Goal: Task Accomplishment & Management: Complete application form

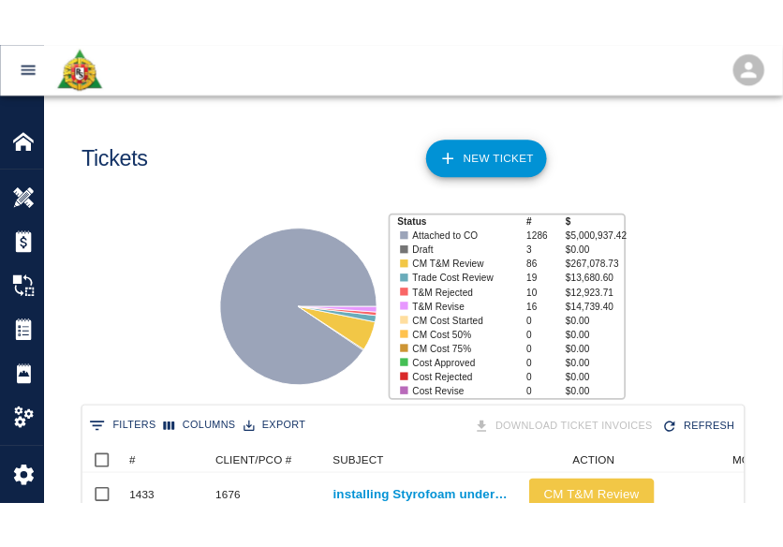
scroll to position [1078, 683]
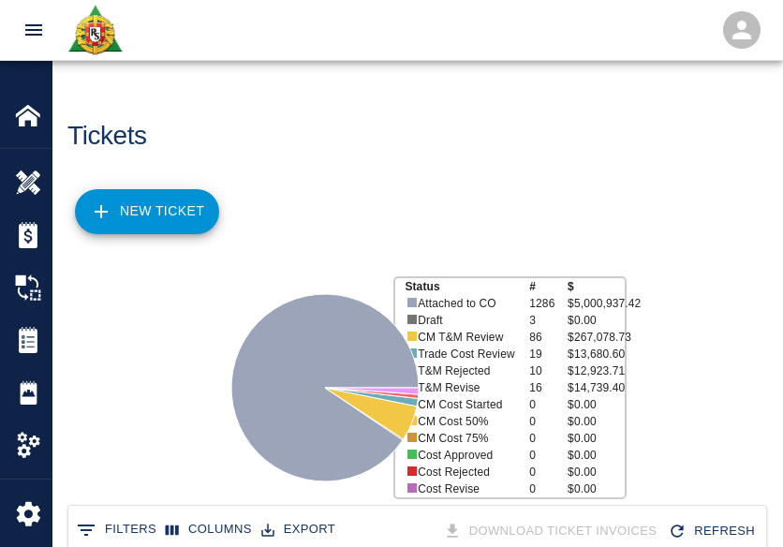
click at [298, 178] on div "NEW TICKET" at bounding box center [409, 204] width 714 height 75
click at [153, 215] on link "NEW TICKET" at bounding box center [147, 211] width 144 height 45
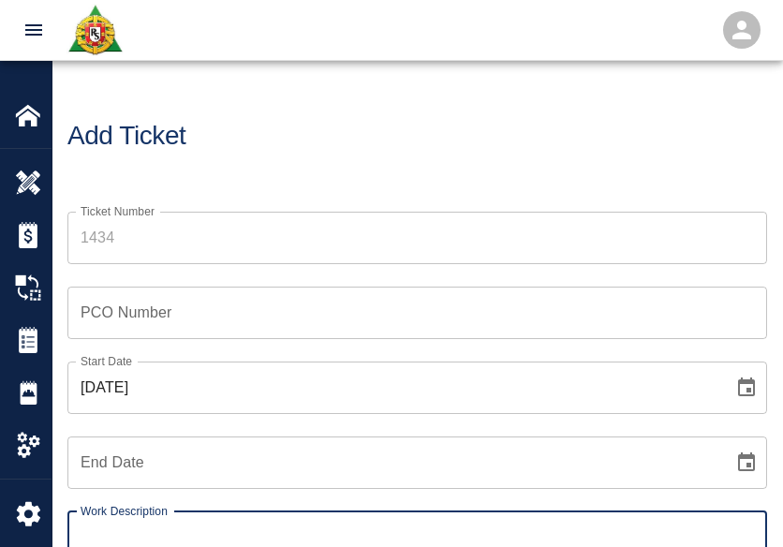
scroll to position [55, 0]
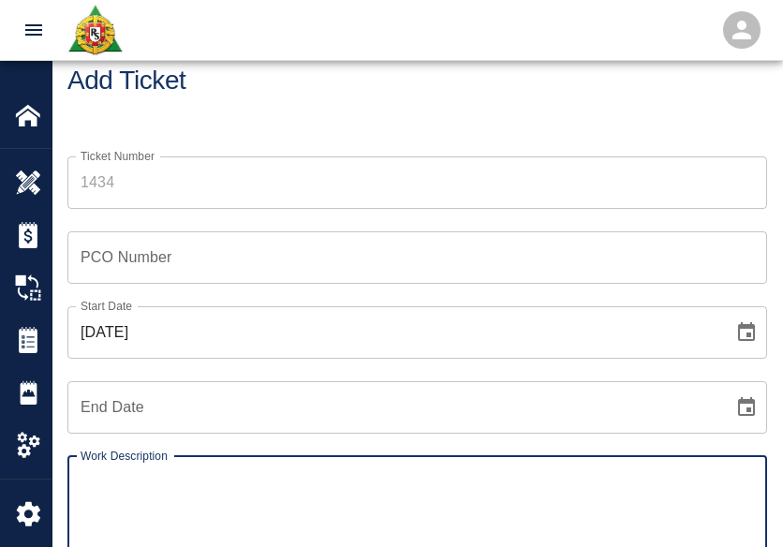
click at [221, 172] on input "Ticket Number" at bounding box center [416, 182] width 699 height 52
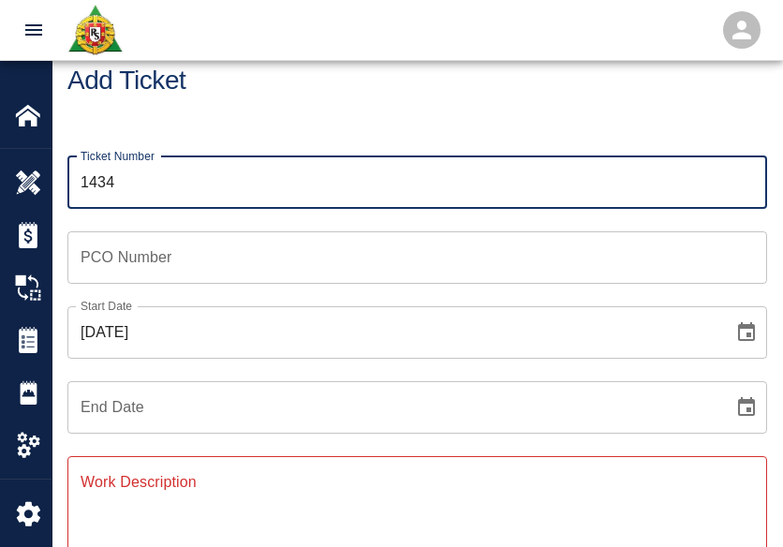
type input "1434"
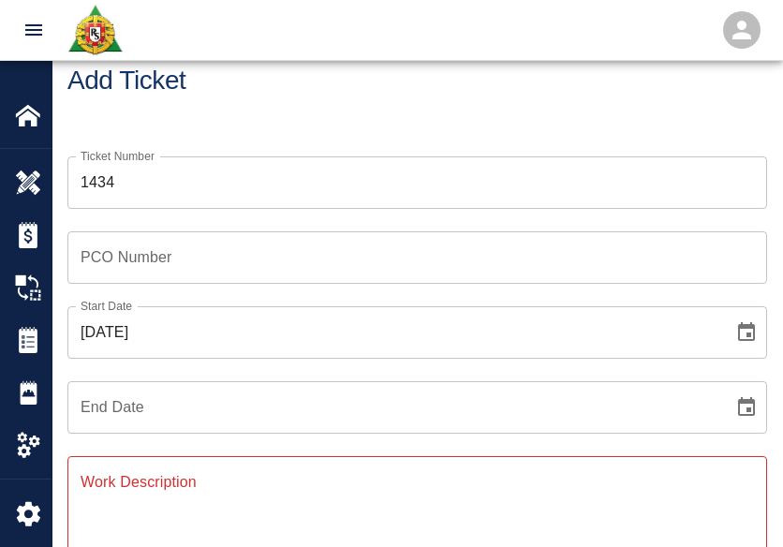
click at [193, 134] on div "Ticket Number 1434 Ticket Number" at bounding box center [406, 171] width 722 height 75
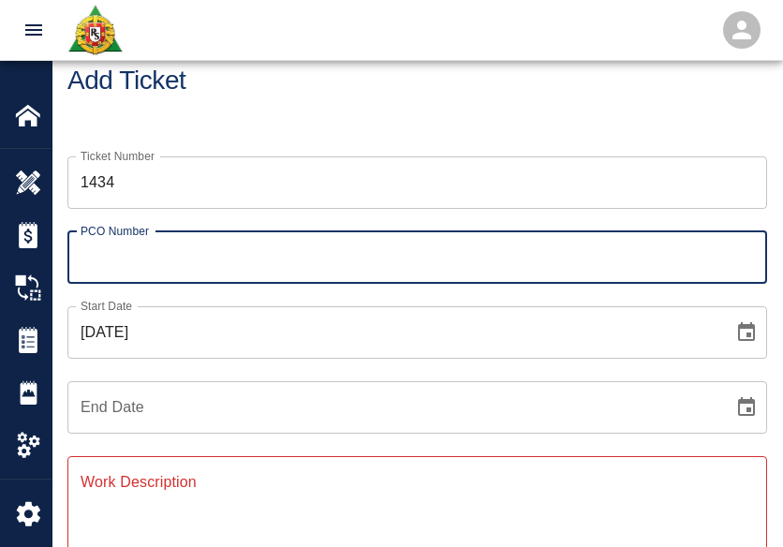
drag, startPoint x: 164, startPoint y: 236, endPoint x: 186, endPoint y: 266, distance: 37.4
click at [164, 236] on input "PCO Number" at bounding box center [416, 257] width 699 height 52
type input "0809"
click at [748, 333] on icon "Choose date, selected date is Oct 10, 2025" at bounding box center [746, 331] width 17 height 19
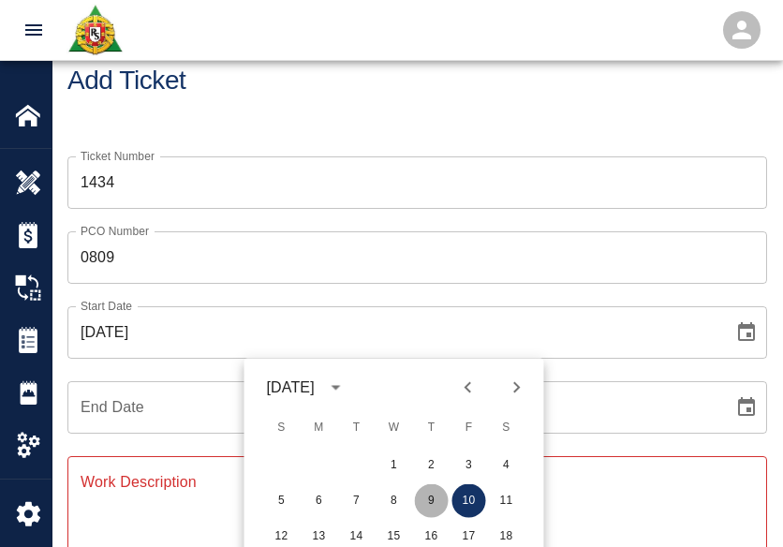
click at [430, 508] on button "9" at bounding box center [432, 501] width 34 height 34
type input "[DATE]"
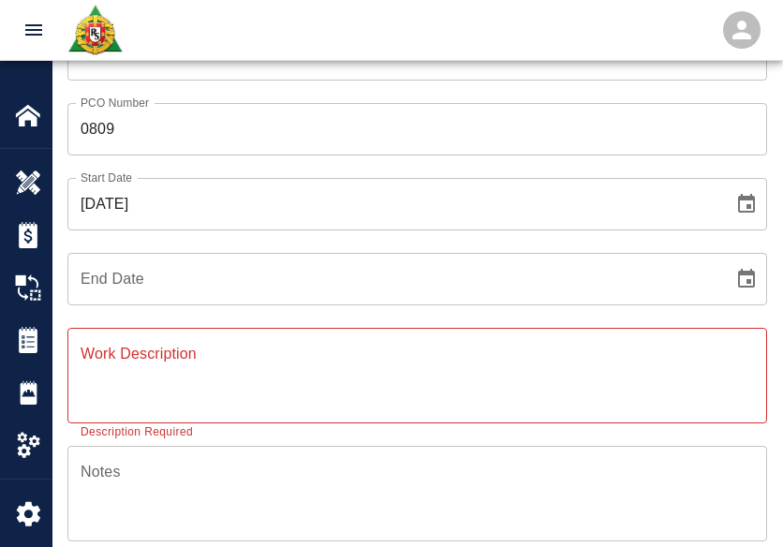
scroll to position [224, 0]
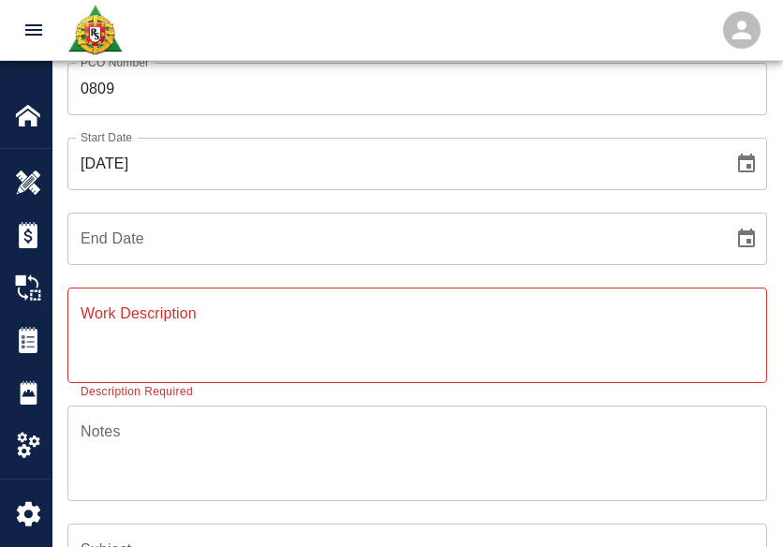
click at [186, 335] on textarea "Work Description" at bounding box center [417, 334] width 673 height 65
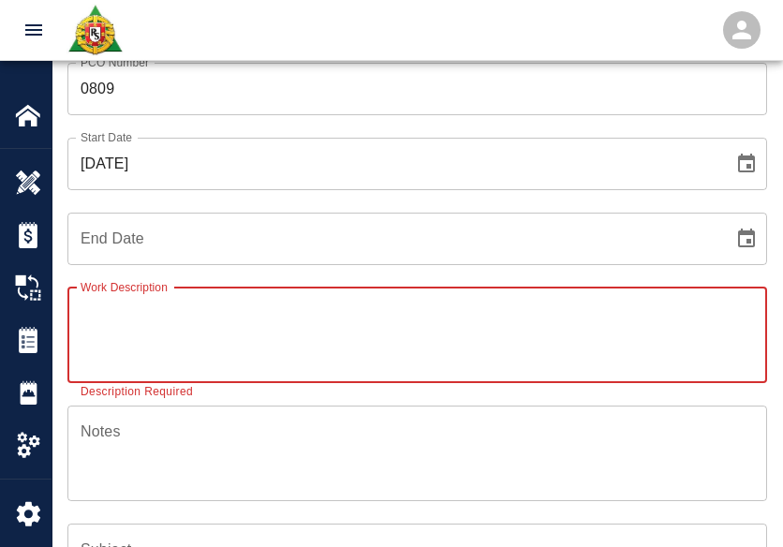
click at [403, 336] on textarea "Work Description" at bounding box center [417, 334] width 673 height 65
paste textarea "T-1 ticket work packing framing and pouring drains 1 mason 8hrs Sandro Giambron…"
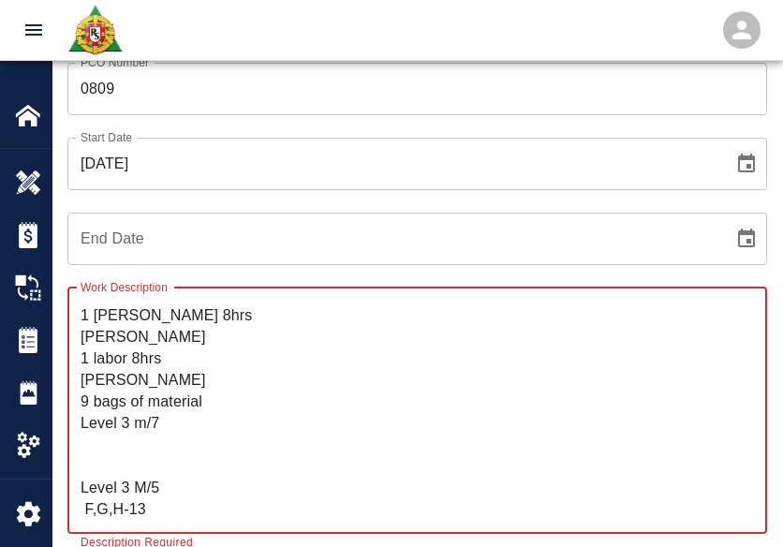
scroll to position [0, 0]
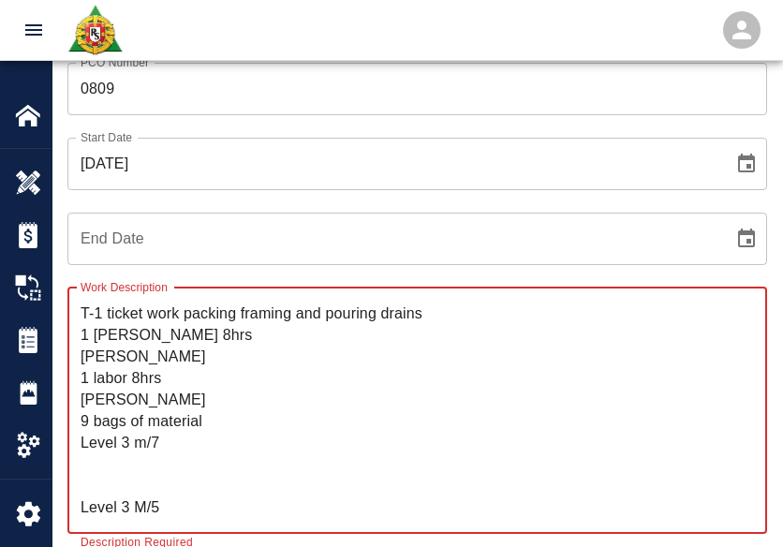
click at [82, 311] on textarea "T-1 ticket work packing framing and pouring drains 1 mason 8hrs Sandro Giambron…" at bounding box center [417, 409] width 673 height 215
drag, startPoint x: 291, startPoint y: 317, endPoint x: 205, endPoint y: 317, distance: 86.1
click at [205, 317] on textarea "R&S worked on T-1 ticket work packing framing and pouring drains 1 mason 8hrs S…" at bounding box center [417, 409] width 673 height 215
drag, startPoint x: 248, startPoint y: 310, endPoint x: 193, endPoint y: 315, distance: 55.4
click at [193, 315] on textarea "R&S worked on packing framing and pouring drains 1 mason 8hrs Sandro Giambrone …" at bounding box center [417, 409] width 673 height 215
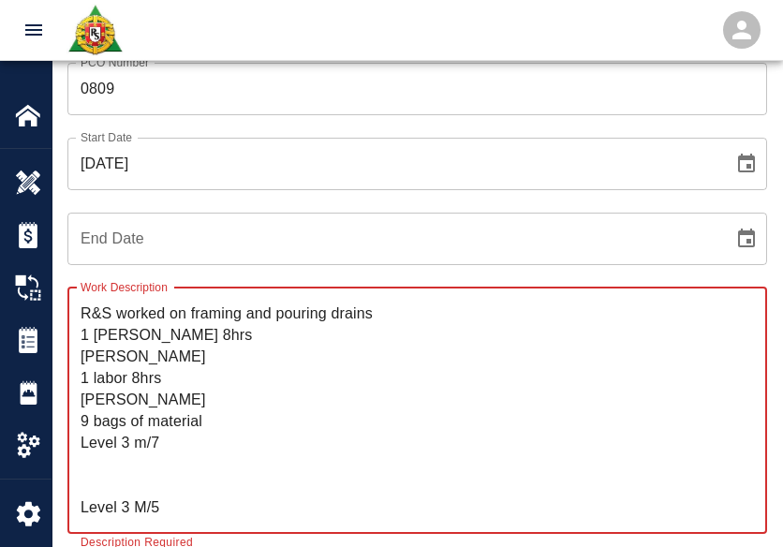
click at [247, 317] on textarea "R&S worked on framing and pouring drains 1 mason 8hrs Sandro Giambrone 1 labor …" at bounding box center [417, 409] width 673 height 215
click at [447, 315] on textarea "R&S worked on framing, packing, and pouring drains 1 mason 8hrs Sandro Giambron…" at bounding box center [417, 409] width 673 height 215
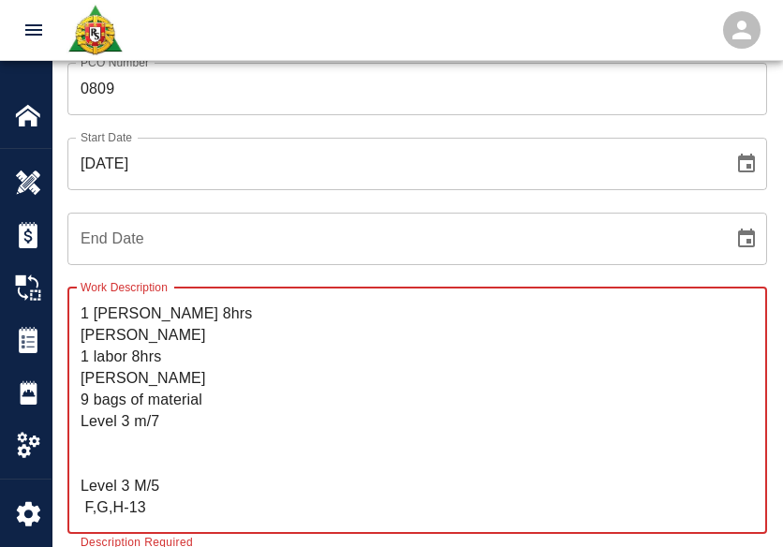
drag, startPoint x: 154, startPoint y: 507, endPoint x: 76, endPoint y: 428, distance: 111.2
click at [76, 428] on div "R&S worked on framing, packing, and pouring drains 1 mason 8hrs Sandro Giambron…" at bounding box center [416, 410] width 699 height 246
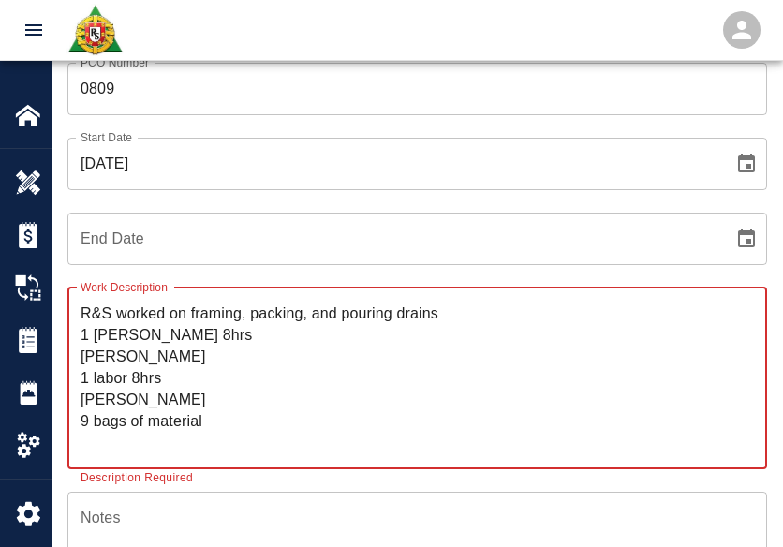
scroll to position [0, 0]
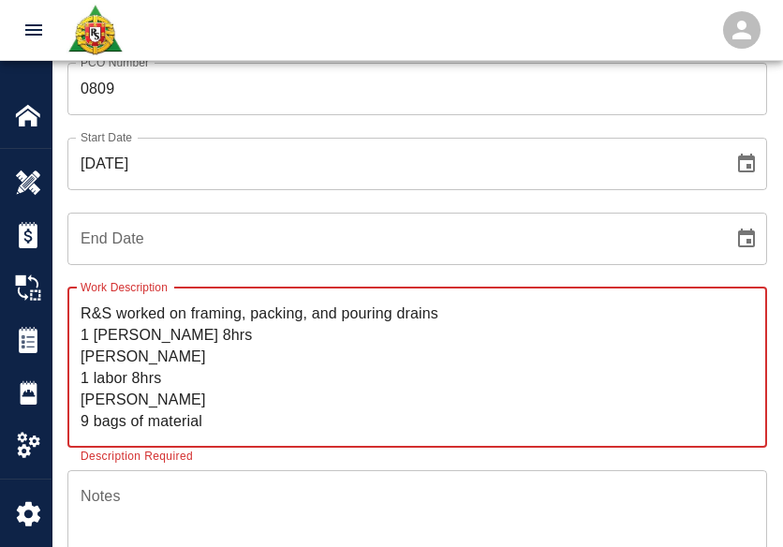
click at [509, 305] on textarea "R&S worked on framing, packing, and pouring drains 1 mason 8hrs Sandro Giambron…" at bounding box center [417, 366] width 673 height 129
paste textarea "Level 3 m/7 Level 3 M/5 F,G,H-13"
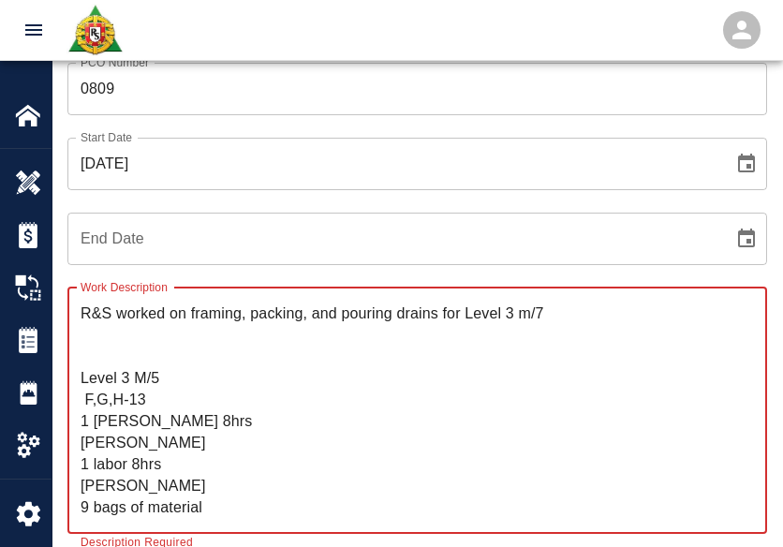
click at [506, 314] on textarea "R&S worked on framing, packing, and pouring drains for Level 3 m/7 Level 3 M/5 …" at bounding box center [417, 409] width 673 height 215
click at [81, 379] on textarea "R&S worked on framing, packing, and pouring drains for Level #3 m/7 Level 3 M/5…" at bounding box center [417, 409] width 673 height 215
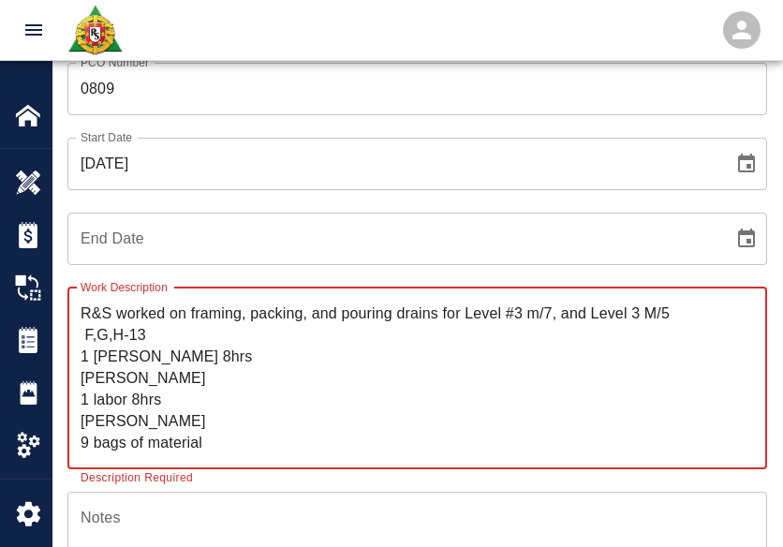
click at [88, 334] on textarea "R&S worked on framing, packing, and pouring drains for Level #3 m/7, and Level …" at bounding box center [417, 377] width 673 height 151
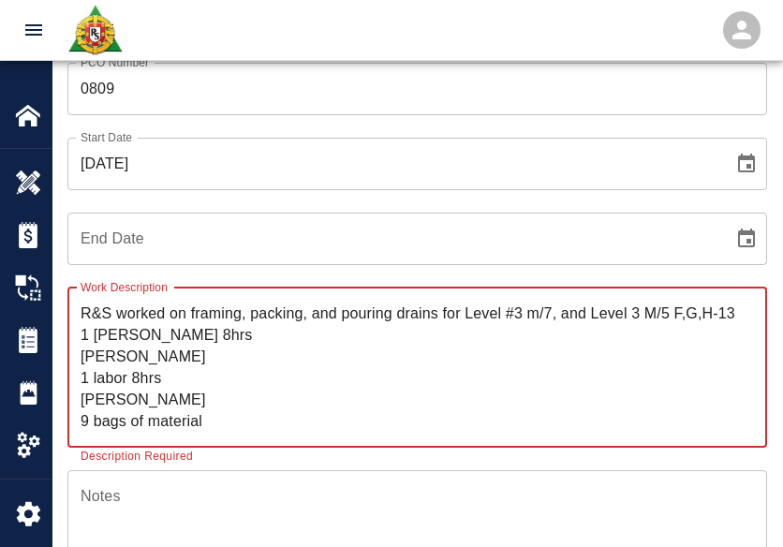
click at [734, 311] on textarea "R&S worked on framing, packing, and pouring drains for Level #3 m/7, and Level …" at bounding box center [417, 366] width 673 height 129
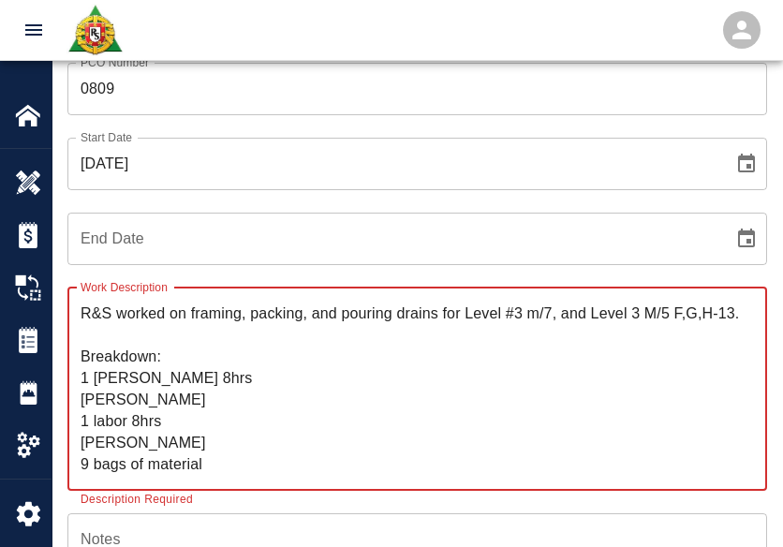
scroll to position [330, 0]
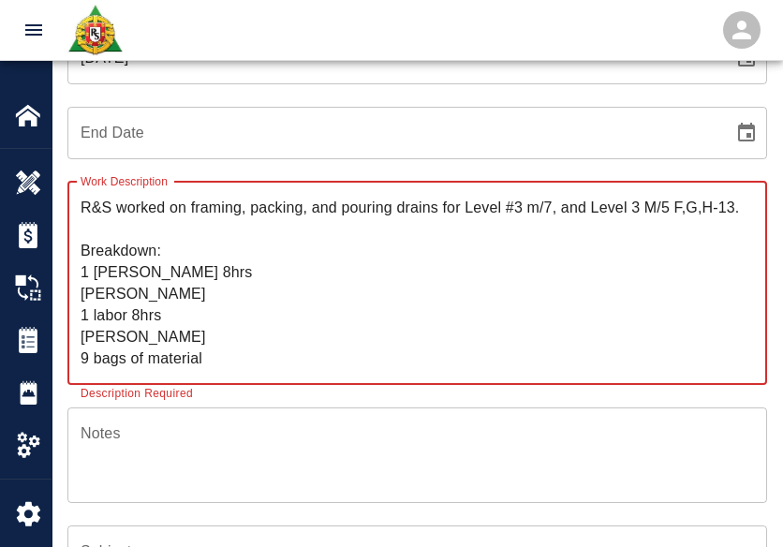
drag, startPoint x: 221, startPoint y: 294, endPoint x: 69, endPoint y: 299, distance: 151.7
click at [69, 299] on div "R&S worked on framing, packing, and pouring drains for Level #3 m/7, and Level …" at bounding box center [416, 283] width 699 height 203
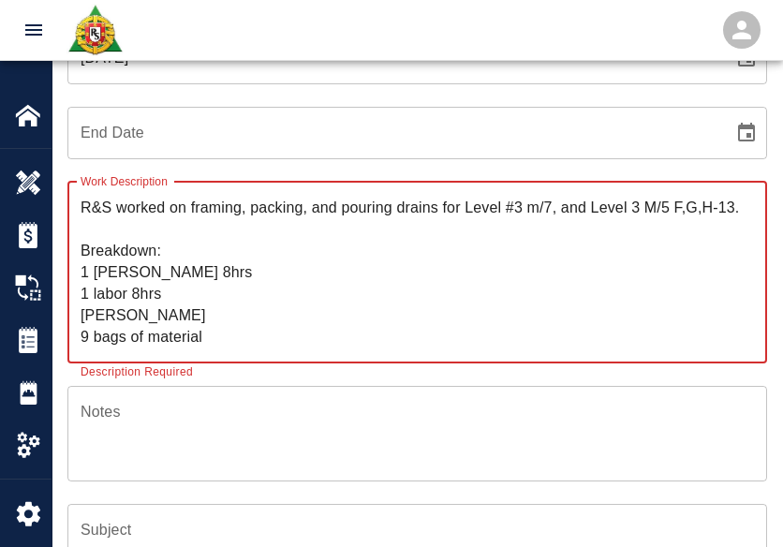
click at [204, 313] on textarea "R&S worked on framing, packing, and pouring drains for Level #3 m/7, and Level …" at bounding box center [417, 272] width 673 height 151
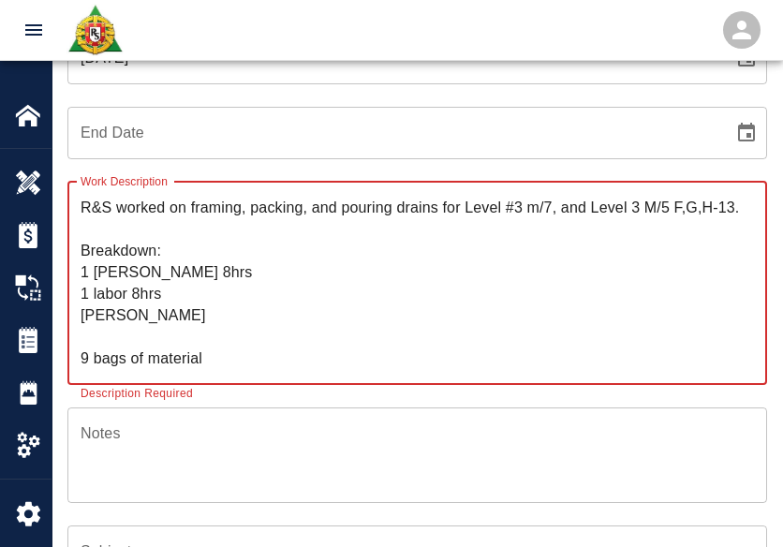
click at [186, 301] on textarea "R&S worked on framing, packing, and pouring drains for Level #3 m/7, and Level …" at bounding box center [417, 283] width 673 height 172
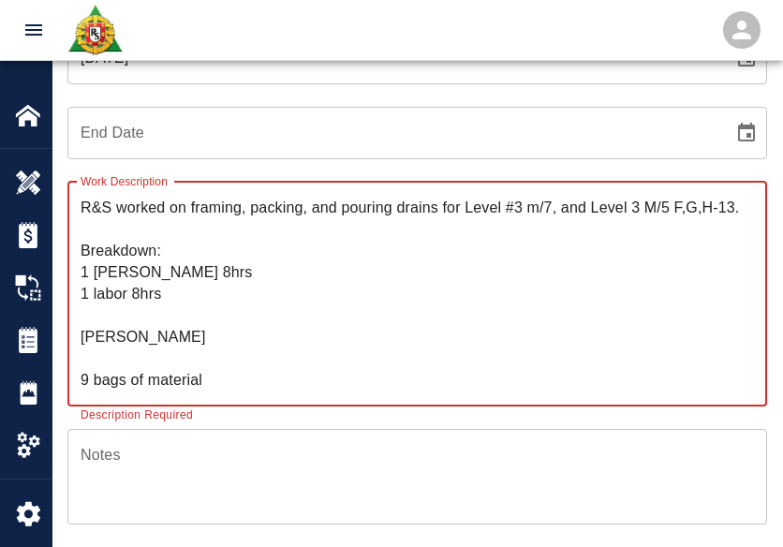
paste textarea "Sandro Giambrone"
drag, startPoint x: 234, startPoint y: 381, endPoint x: 78, endPoint y: 379, distance: 156.3
click at [78, 379] on div "R&S worked on framing, packing, and pouring drains for Level #3 m/7, and Level …" at bounding box center [416, 294] width 699 height 225
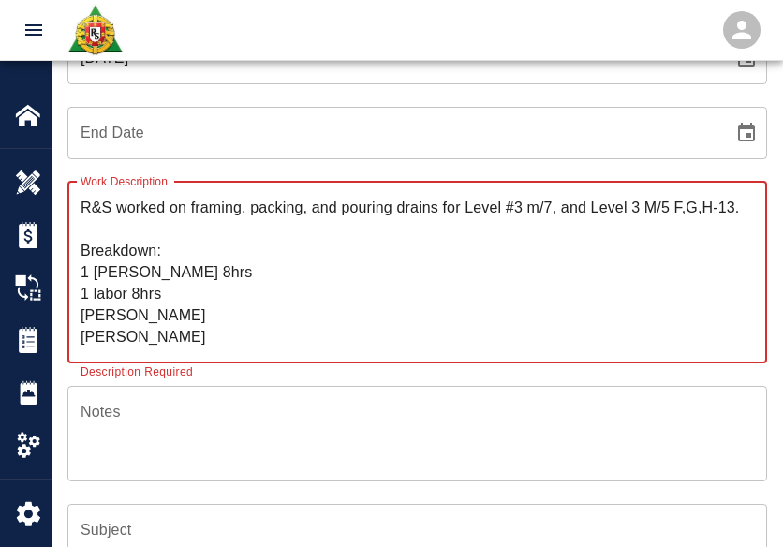
click at [192, 281] on textarea "R&S worked on framing, packing, and pouring drains for Level #3 m/7, and Level …" at bounding box center [417, 272] width 673 height 151
click at [178, 287] on textarea "R&S worked on framing, packing, and pouring drains for Level #3 m/7, and Level …" at bounding box center [417, 272] width 673 height 151
paste textarea "9 bags of material"
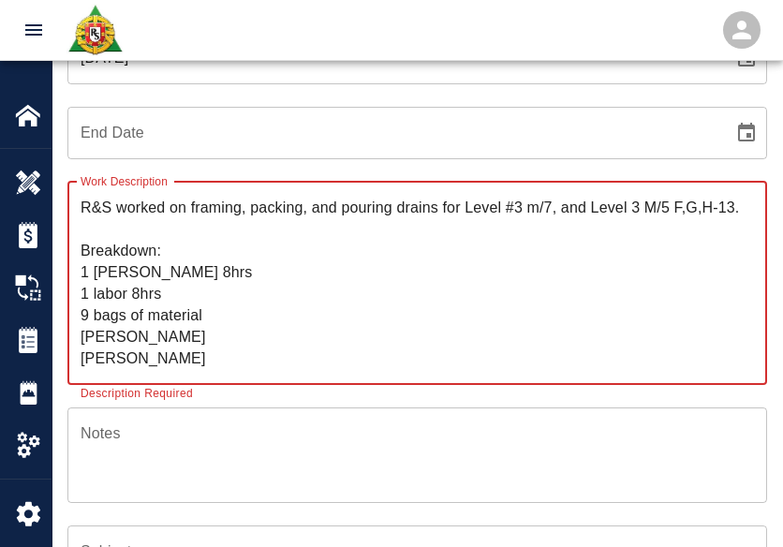
click at [178, 287] on textarea "R&S worked on framing, packing, and pouring drains for Level #3 m/7, and Level …" at bounding box center [417, 283] width 673 height 172
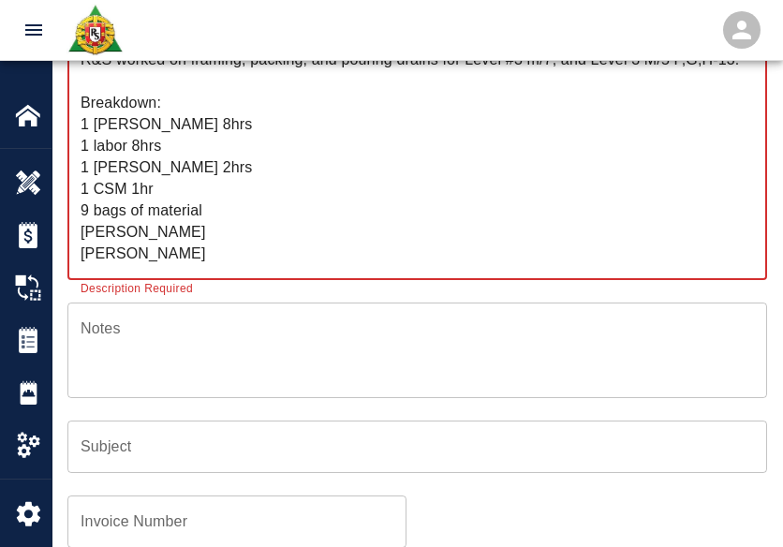
scroll to position [478, 0]
click at [202, 253] on textarea "R&S worked on framing, packing, and pouring drains for Level #3 m/7, and Level …" at bounding box center [417, 155] width 673 height 215
click at [223, 189] on textarea "R&S worked on framing, packing, and pouring drains for Level #3 m/7, and Level …" at bounding box center [417, 155] width 673 height 215
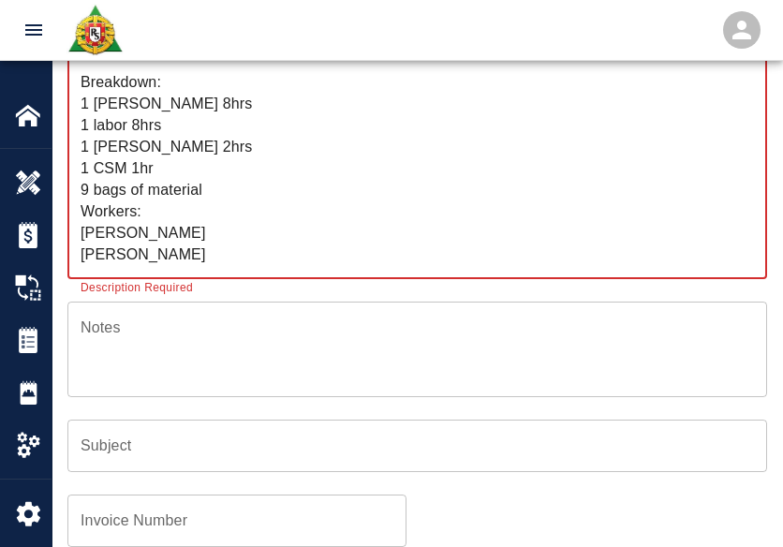
click at [204, 227] on textarea "R&S worked on framing, packing, and pouring drains for Level #3 m/7, and Level …" at bounding box center [417, 155] width 673 height 215
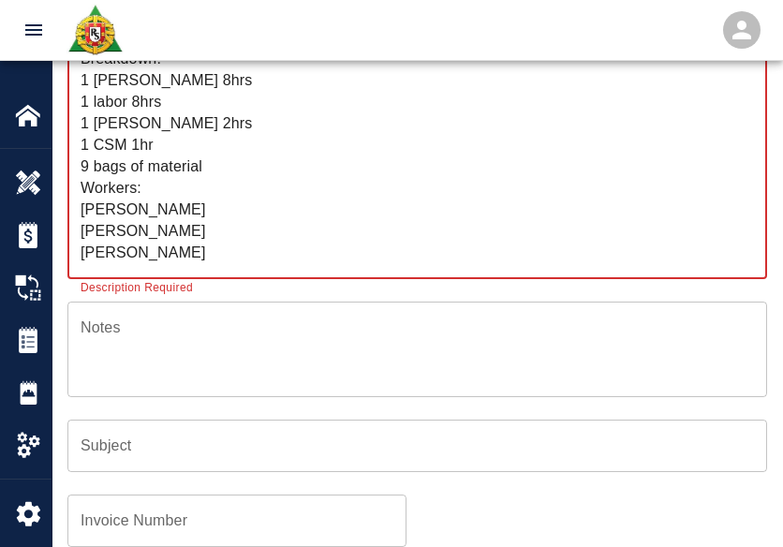
click at [194, 250] on textarea "R&S worked on framing, packing, and pouring drains for Level #3 m/7, and Level …" at bounding box center [417, 155] width 673 height 215
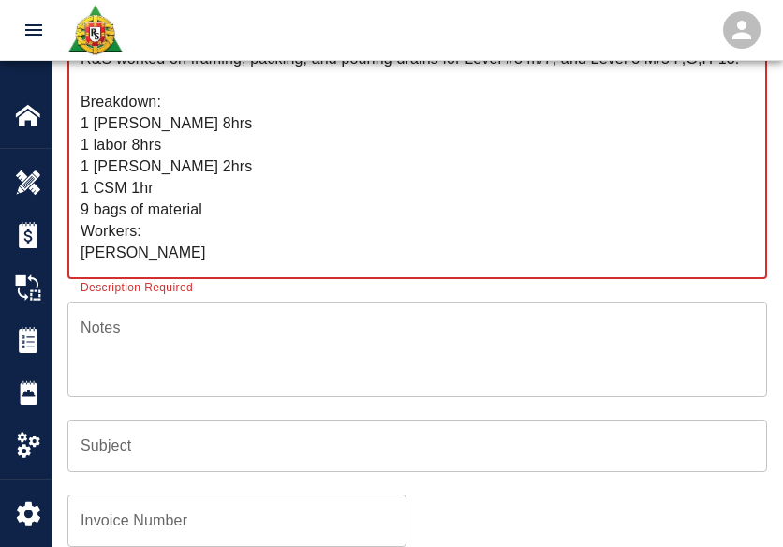
drag, startPoint x: 220, startPoint y: 250, endPoint x: 59, endPoint y: 22, distance: 279.5
type textarea "R&S worked on framing, packing, and pouring drains for Level #3 m/7, and Level …"
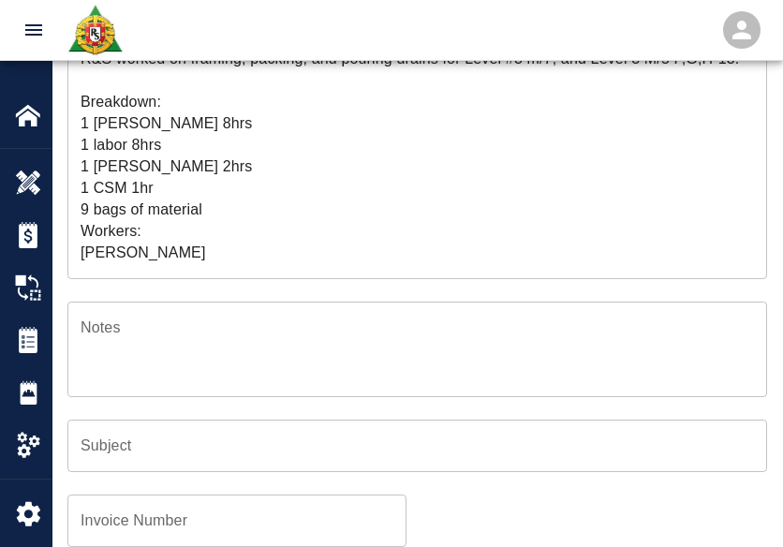
click at [223, 277] on div "R&S worked on framing, packing, and pouring drains for Level #3 m/7, and Level …" at bounding box center [416, 156] width 699 height 246
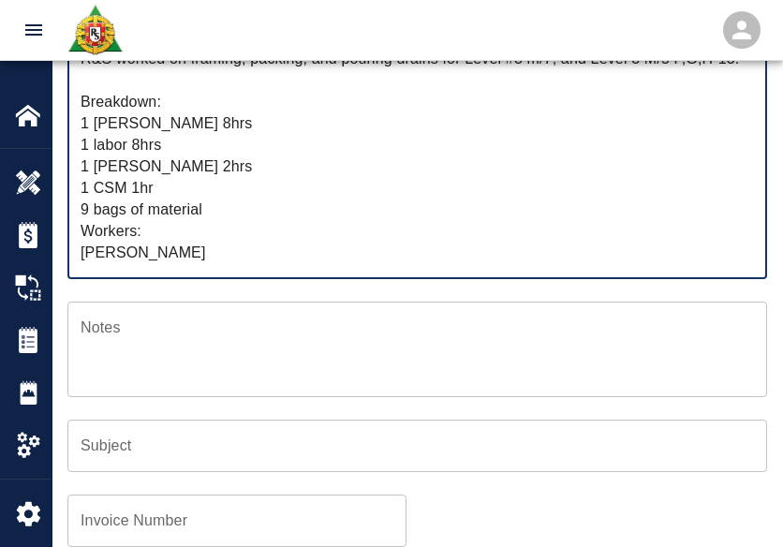
click at [202, 252] on textarea "R&S worked on framing, packing, and pouring drains for Level #3 m/7, and Level …" at bounding box center [417, 155] width 673 height 215
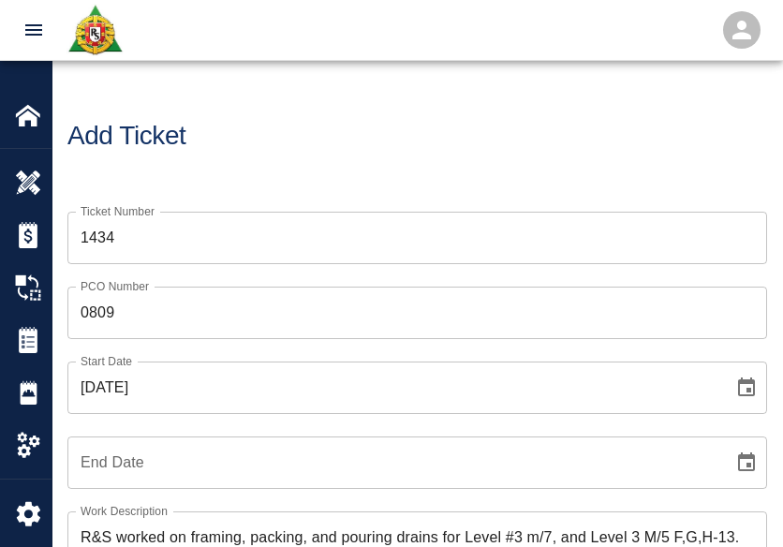
click at [256, 161] on div "Add Ticket" at bounding box center [416, 136] width 729 height 151
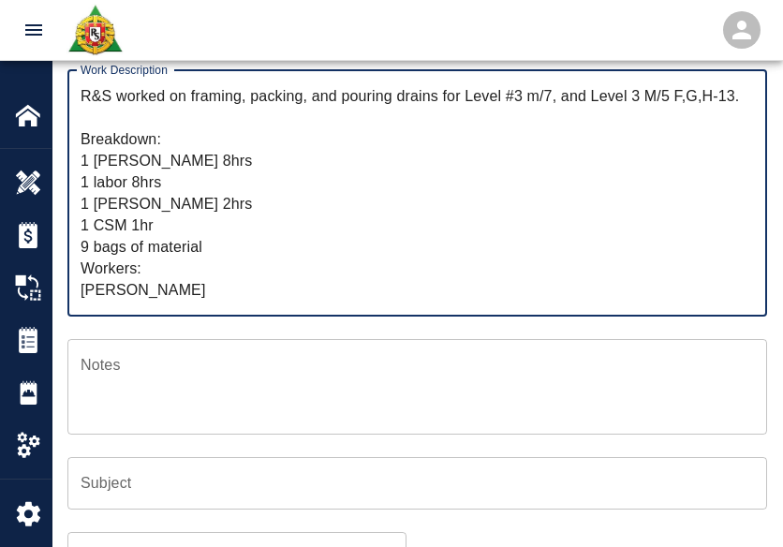
click at [194, 101] on textarea "R&S worked on framing, packing, and pouring drains for Level #3 m/7, and Level …" at bounding box center [417, 192] width 673 height 215
click at [197, 106] on textarea "R&S worked on framing, packing, and pouring drains for Level #3 m/7, and Level …" at bounding box center [417, 192] width 673 height 215
drag, startPoint x: 184, startPoint y: 114, endPoint x: 186, endPoint y: 95, distance: 19.7
click at [186, 95] on textarea "R&S worked on framing, packing, and pouring drains for Level #3 m/7, and Level …" at bounding box center [417, 192] width 673 height 215
click at [157, 487] on input "Subject" at bounding box center [416, 483] width 699 height 52
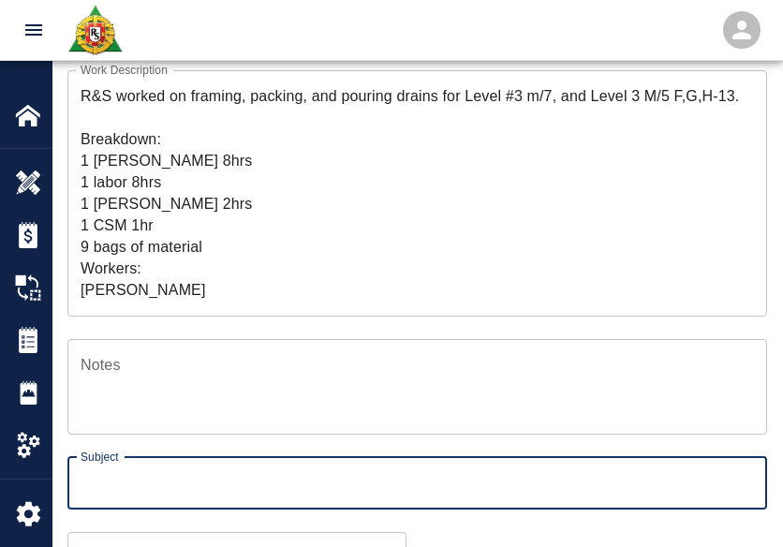
paste input "framing, packing, and pouring drains for Level #3 m/7, and Level 3 M/5 F,G,H-13."
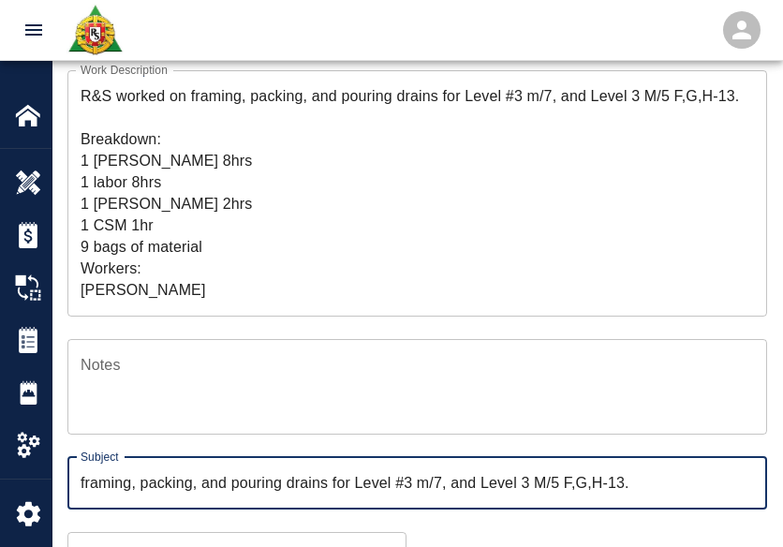
click at [83, 488] on input "framing, packing, and pouring drains for Level #3 m/7, and Level 3 M/5 F,G,H-13." at bounding box center [416, 483] width 699 height 52
click at [190, 493] on input "framing, packing, and pouring drains for Level #3 m/7, and Level 3 M/5 F,G,H-13." at bounding box center [416, 483] width 699 height 52
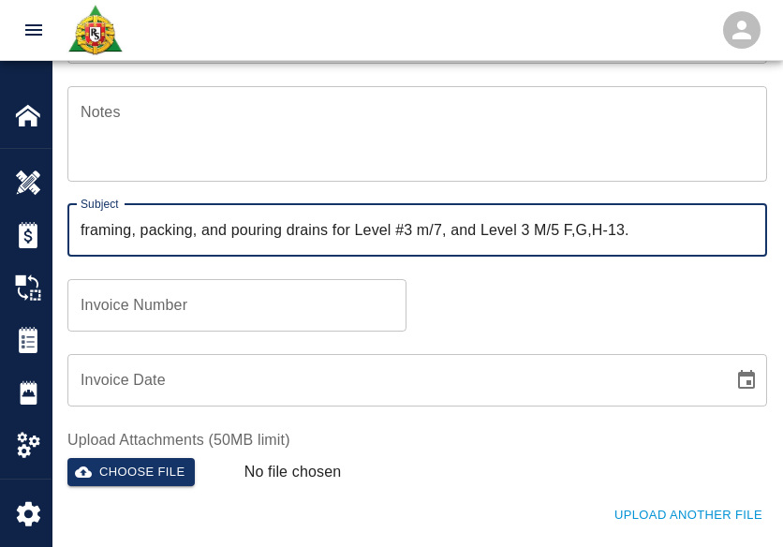
scroll to position [1078, 0]
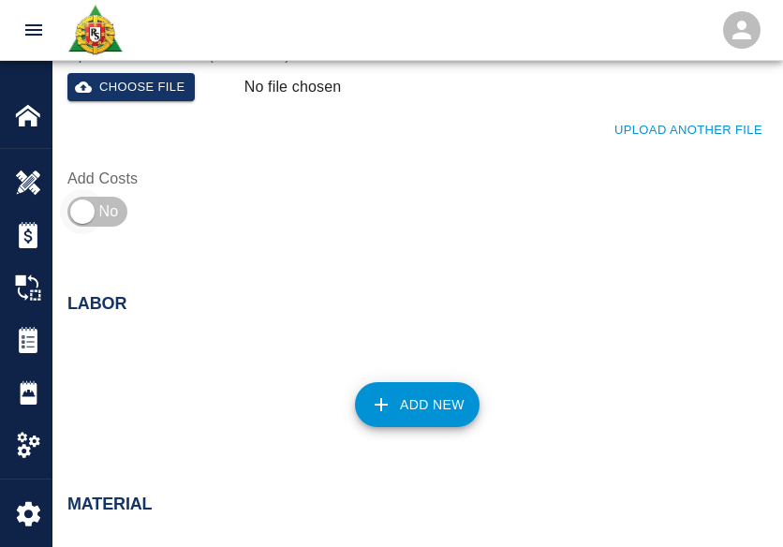
type input "framing, packing, and pouring drains for Level #3 m/7, and Level 3 M/5 F,G,H-13."
click at [98, 209] on input "checkbox" at bounding box center [82, 211] width 135 height 45
checkbox input "true"
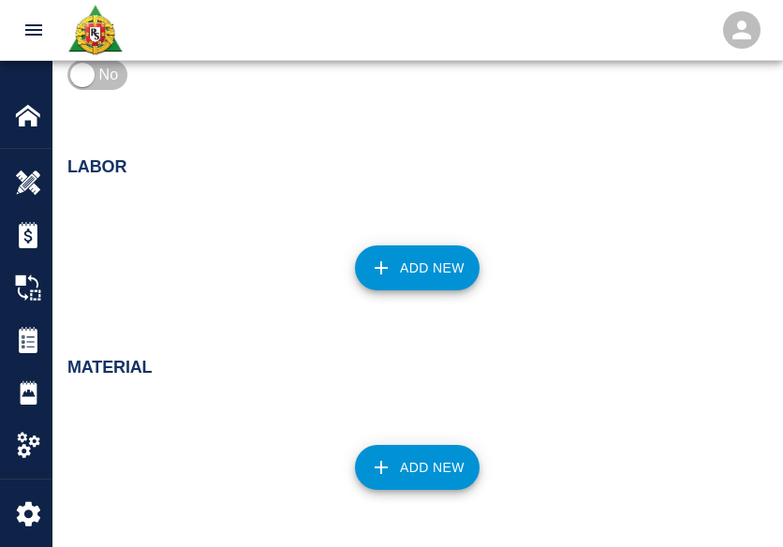
scroll to position [1305, 0]
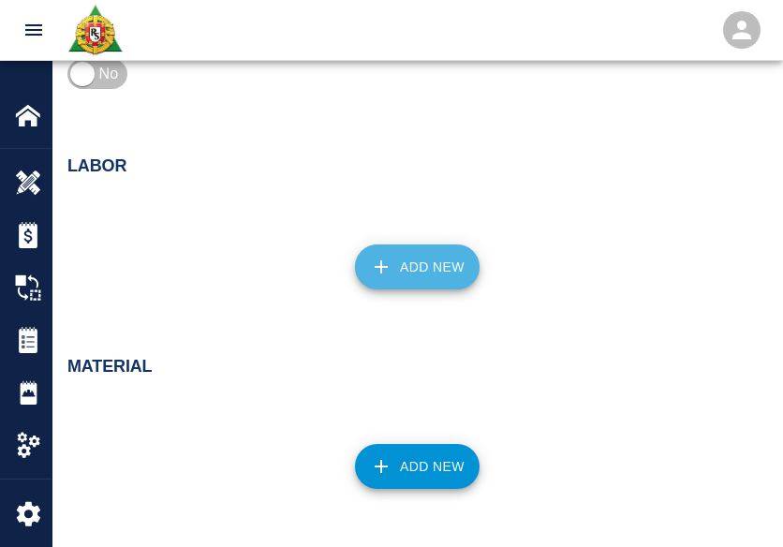
click at [381, 261] on icon "button" at bounding box center [380, 266] width 13 height 13
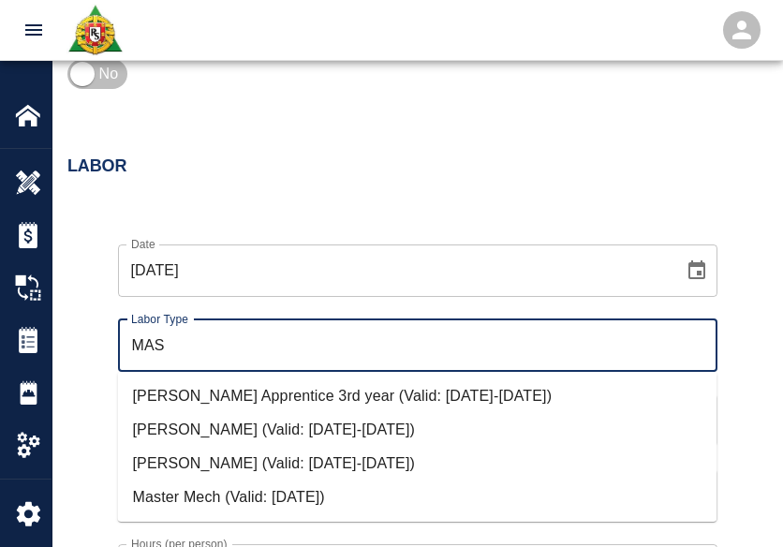
click at [194, 457] on li "Mason Journeyman (Valid: 07/01/2024-10/31/2025)" at bounding box center [417, 464] width 599 height 34
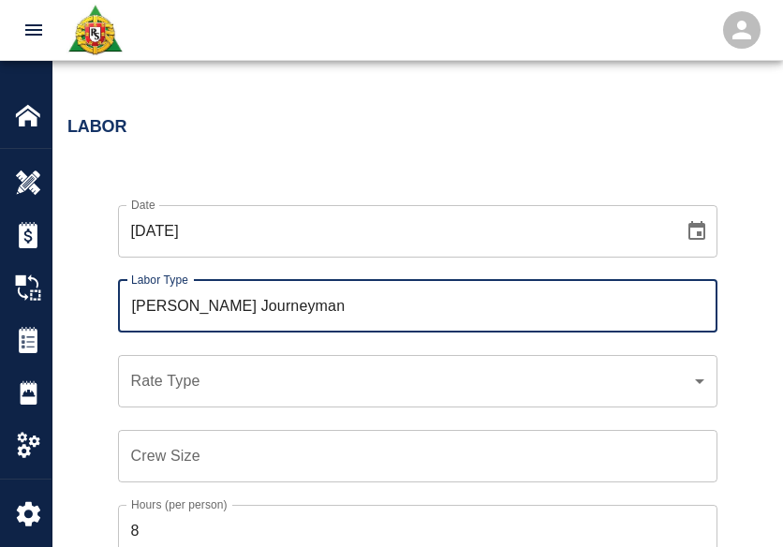
type input "Mason Journeyman"
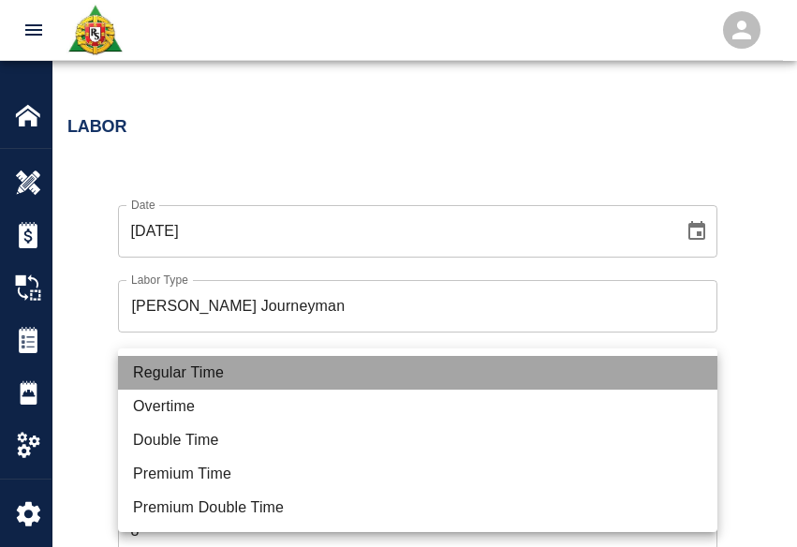
click at [187, 380] on li "Regular Time" at bounding box center [417, 373] width 599 height 34
type input "rate_rt"
type input "112.04"
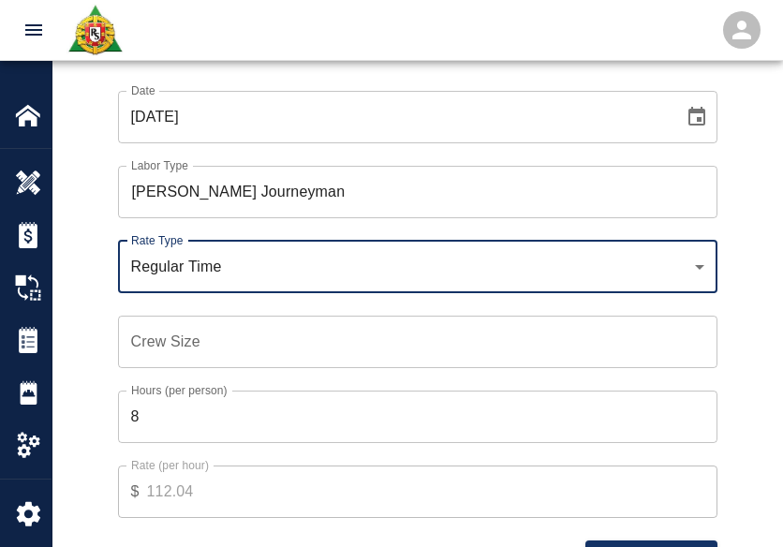
scroll to position [1480, 0]
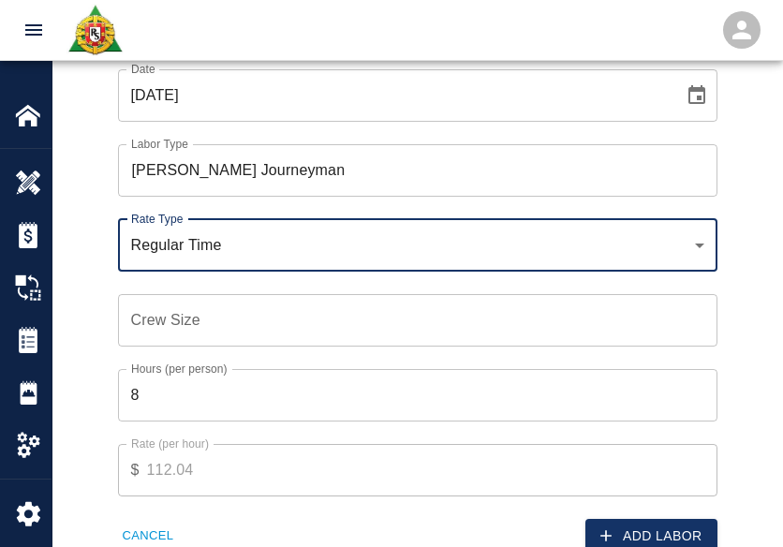
click at [130, 320] on input "Crew Size" at bounding box center [417, 320] width 599 height 52
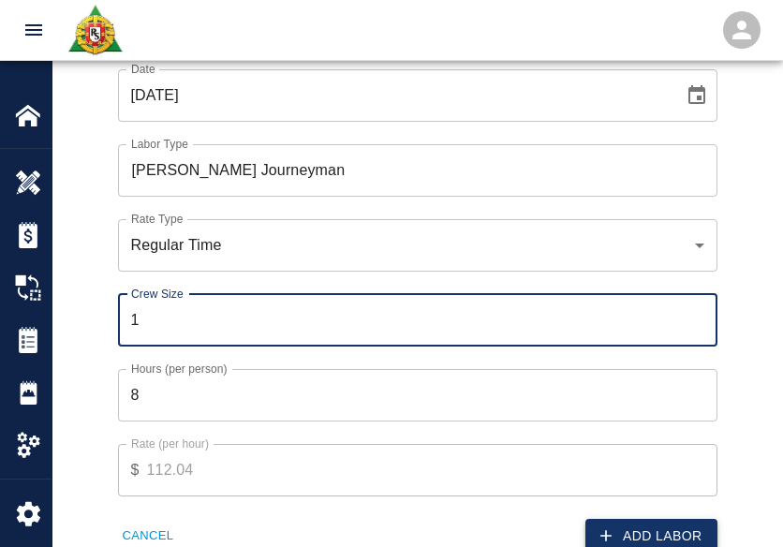
type input "1"
click at [621, 522] on button "Add Labor" at bounding box center [651, 536] width 132 height 35
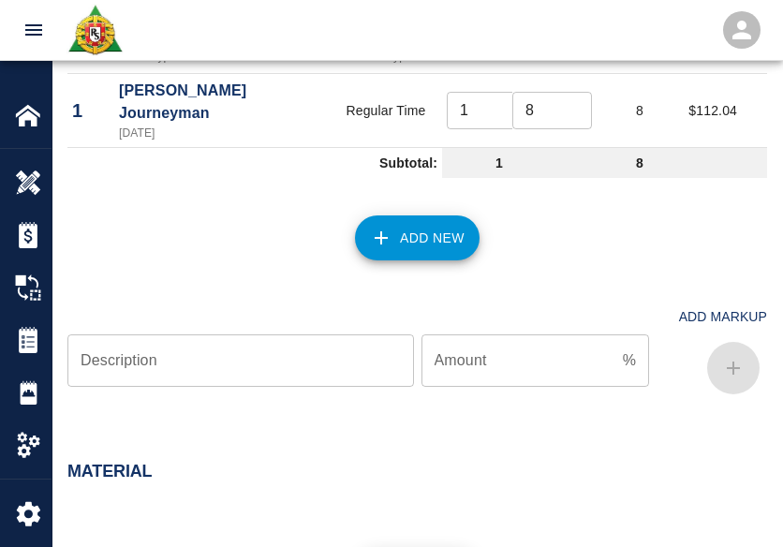
click at [393, 251] on button "Add New" at bounding box center [417, 237] width 125 height 45
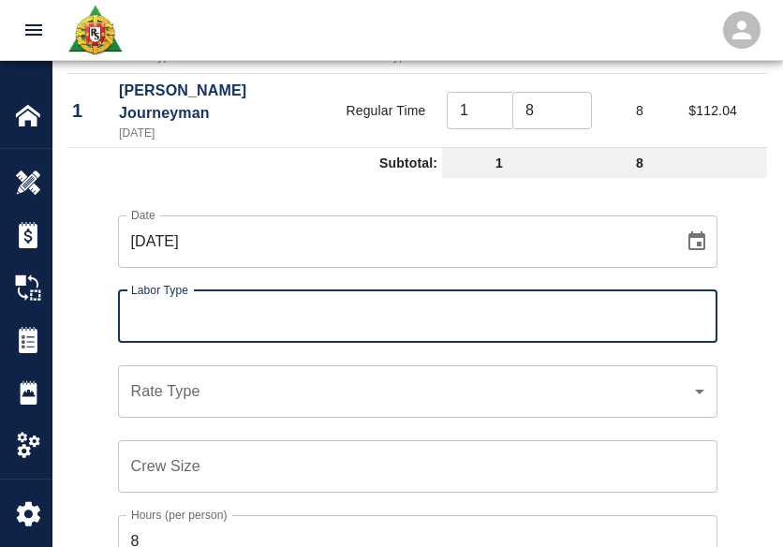
type input "A"
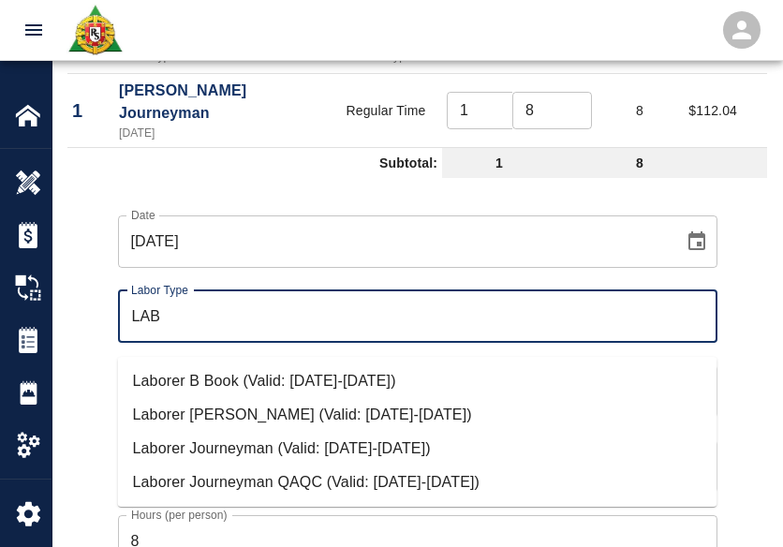
click at [256, 454] on li "Laborer Journeyman (Valid: 07/01/2024-10/31/2025)" at bounding box center [417, 449] width 599 height 34
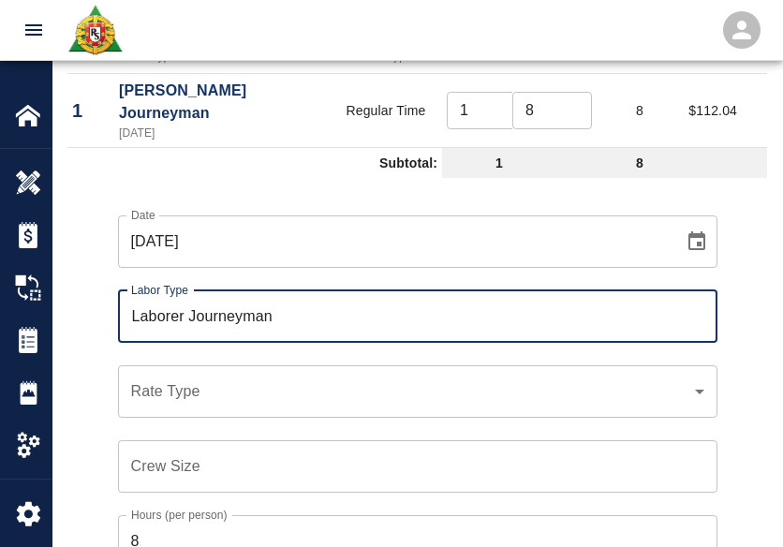
type input "Laborer Journeyman"
click at [223, 418] on div "​ Rate Type" at bounding box center [417, 391] width 599 height 52
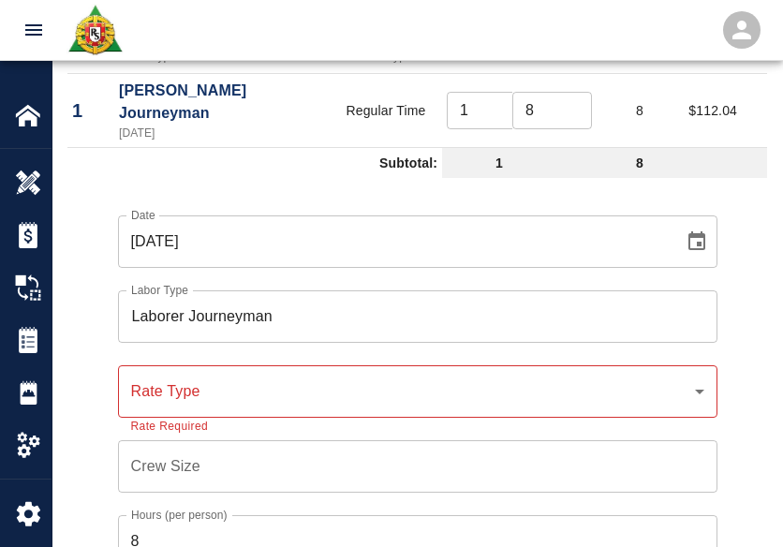
click at [192, 417] on div "​ Rate Type" at bounding box center [417, 391] width 599 height 52
click at [181, 391] on div "​ Rate Type" at bounding box center [417, 391] width 599 height 52
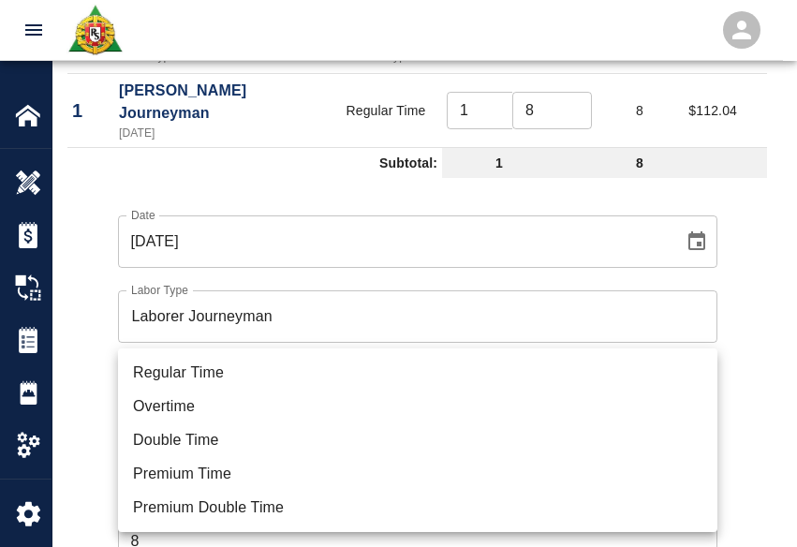
click at [152, 374] on li "Regular Time" at bounding box center [417, 373] width 599 height 34
type input "rate_rt"
type input "97.06"
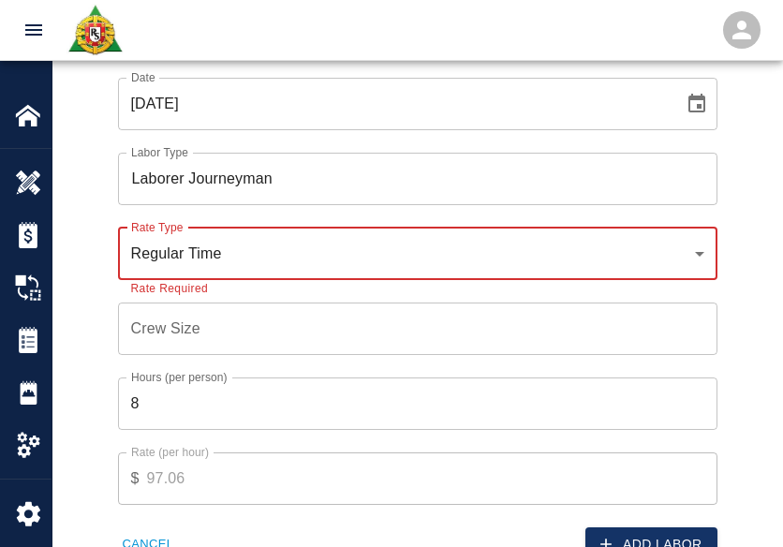
scroll to position [1619, 0]
click at [167, 342] on input "Crew Size" at bounding box center [417, 327] width 599 height 52
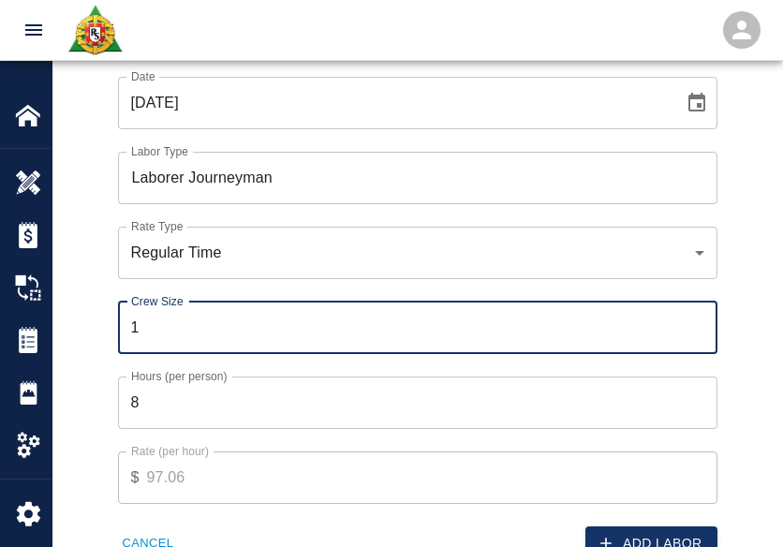
type input "1"
click at [61, 426] on div "Date 10/09/2025 Date Labor Type Laborer Journeyman Labor Type Rate Type Regular…" at bounding box center [406, 304] width 722 height 514
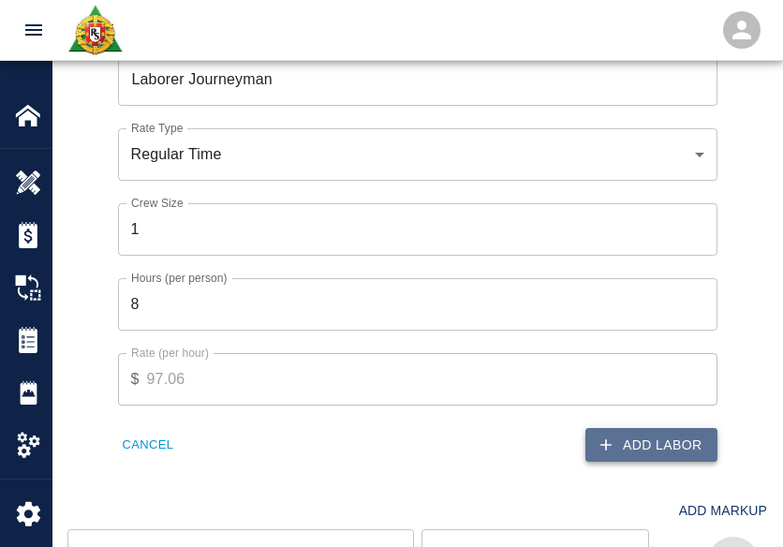
click at [660, 451] on button "Add Labor" at bounding box center [651, 445] width 132 height 35
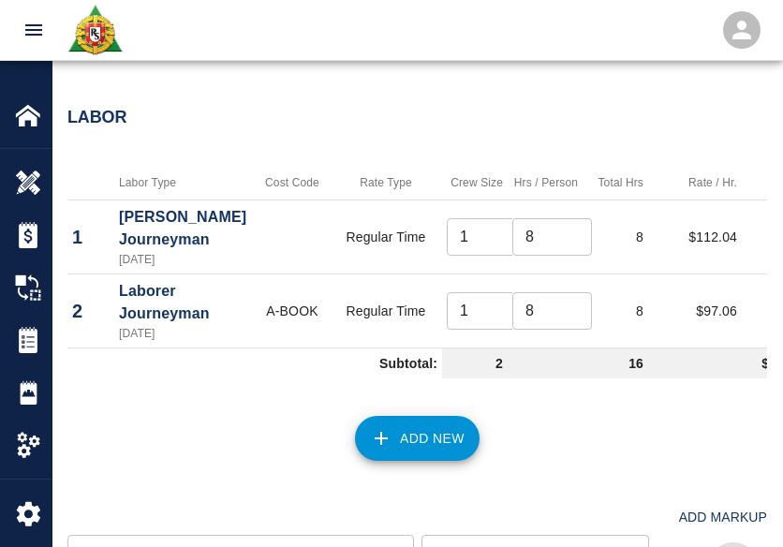
scroll to position [1288, 0]
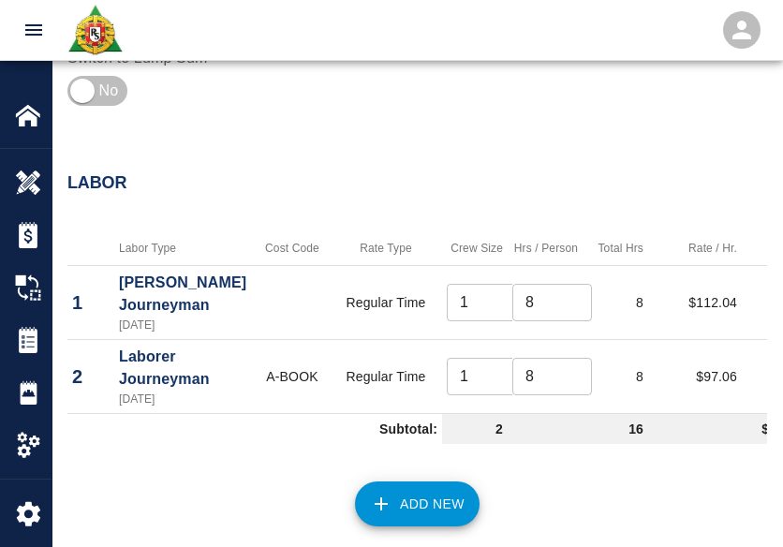
click at [381, 506] on icon "button" at bounding box center [381, 503] width 22 height 22
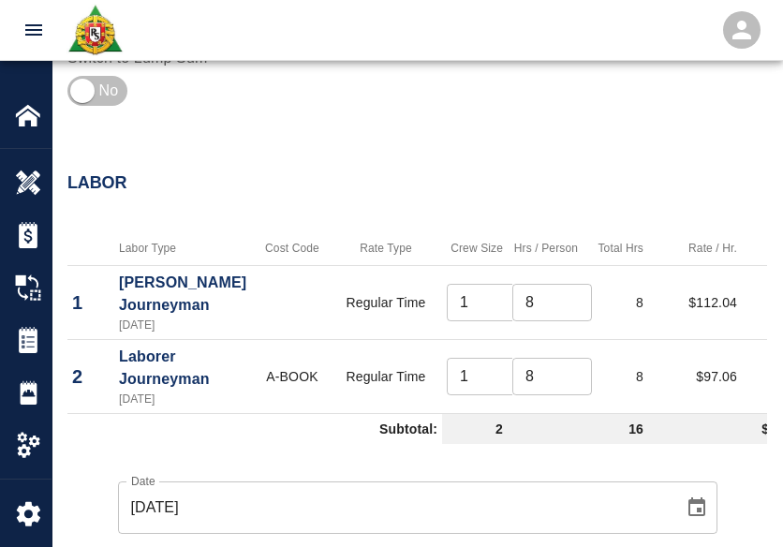
scroll to position [1611, 0]
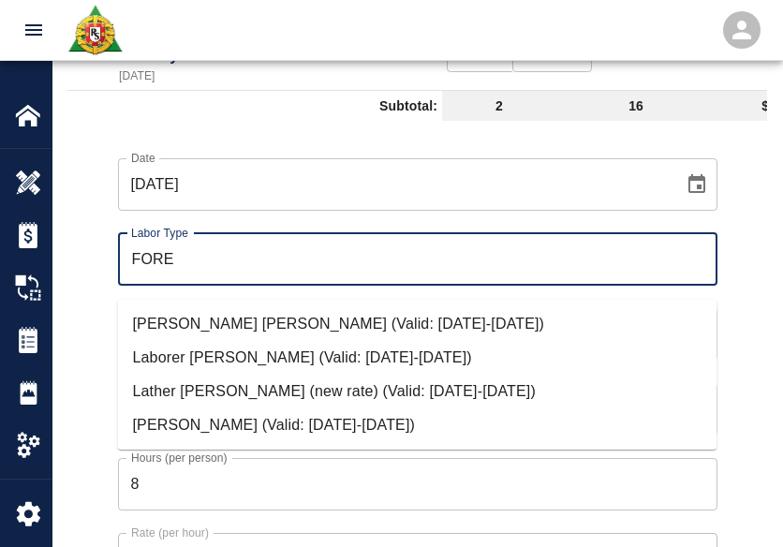
click at [221, 430] on li "Mason Foreman (Valid: 07/01/2024-10/31/2025)" at bounding box center [417, 425] width 599 height 34
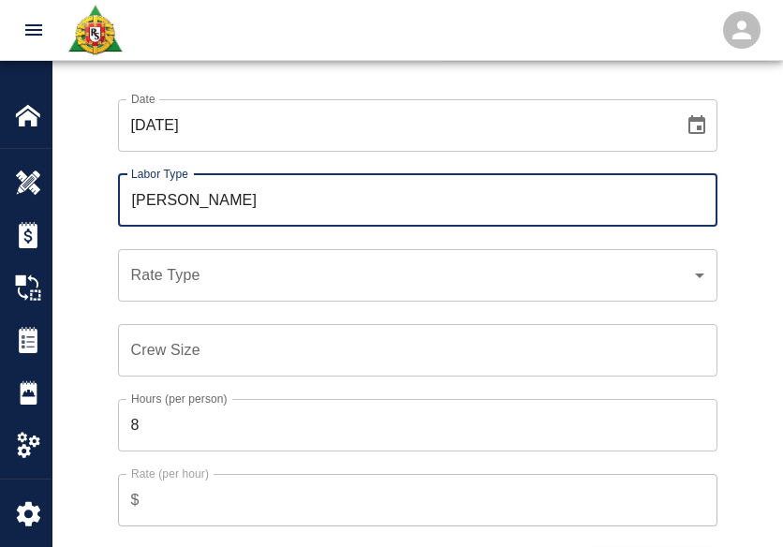
scroll to position [1671, 0]
type input "Mason Foreman"
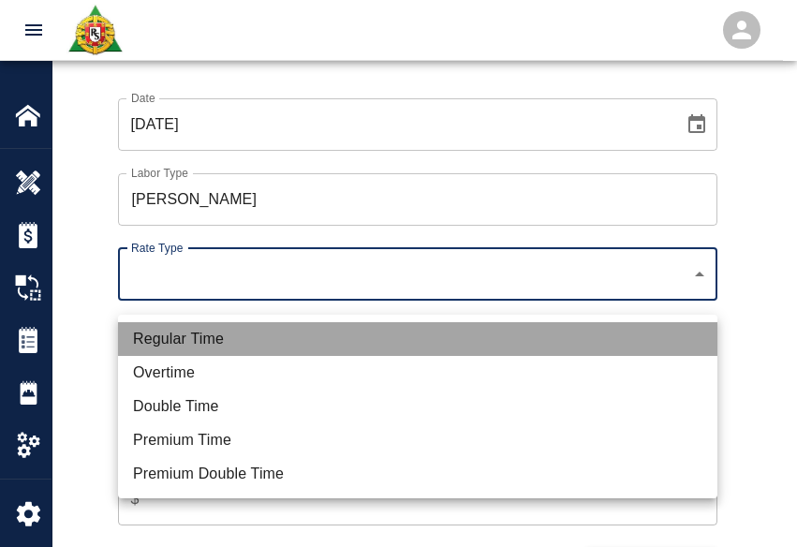
click at [229, 335] on li "Regular Time" at bounding box center [417, 339] width 599 height 34
type input "rate_rt"
type input "114.53"
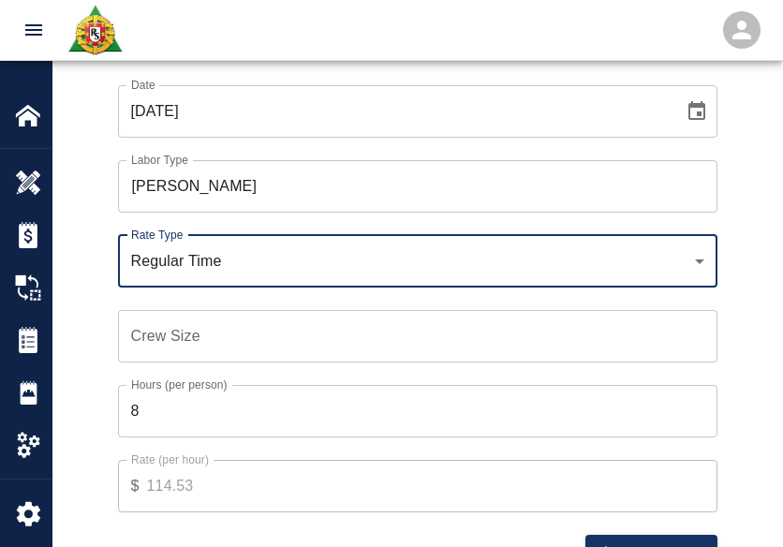
scroll to position [1693, 0]
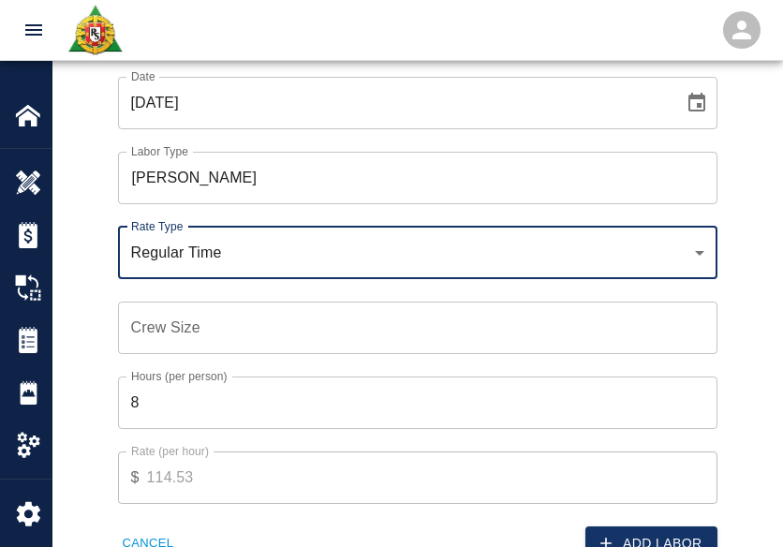
click at [213, 342] on input "Crew Size" at bounding box center [417, 327] width 599 height 52
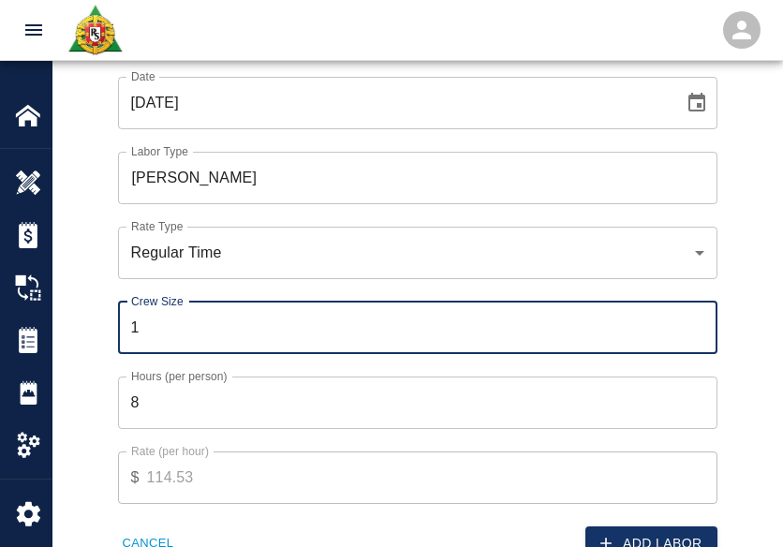
type input "1"
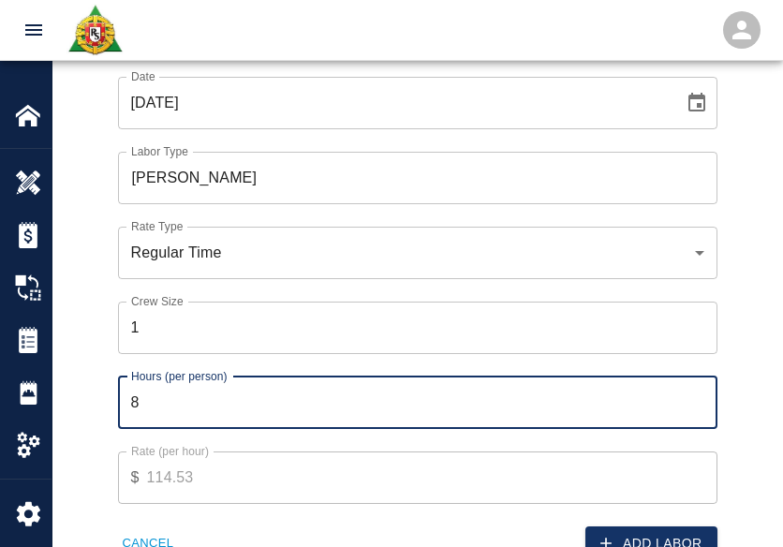
click at [183, 412] on input "8" at bounding box center [417, 402] width 599 height 52
type input "2"
click at [99, 380] on div "Hours (per person) 2 Hours (per person)" at bounding box center [406, 391] width 622 height 75
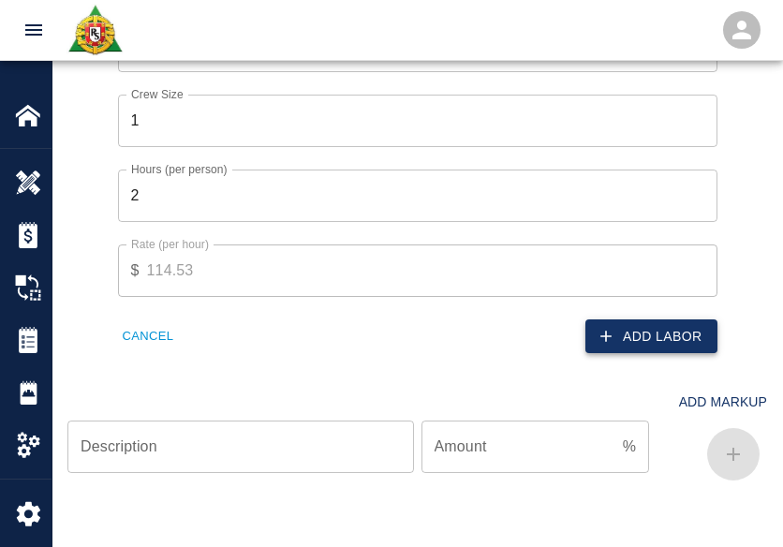
click at [609, 345] on icon "button" at bounding box center [605, 336] width 19 height 19
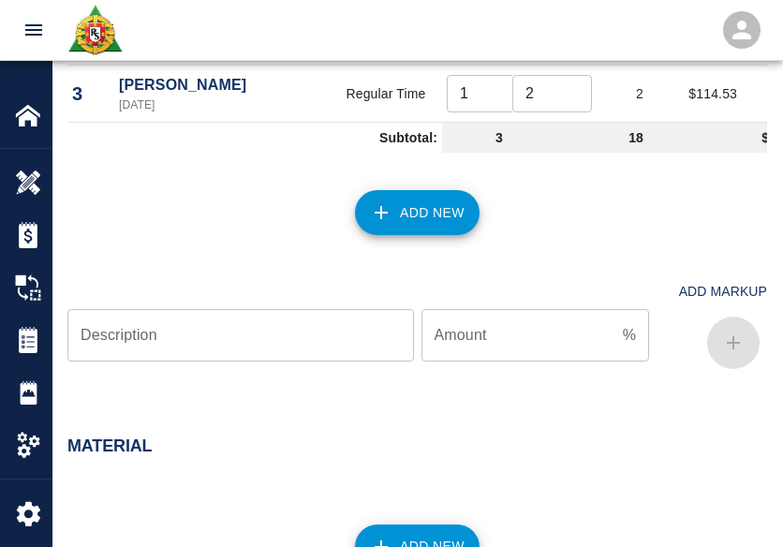
scroll to position [1632, 0]
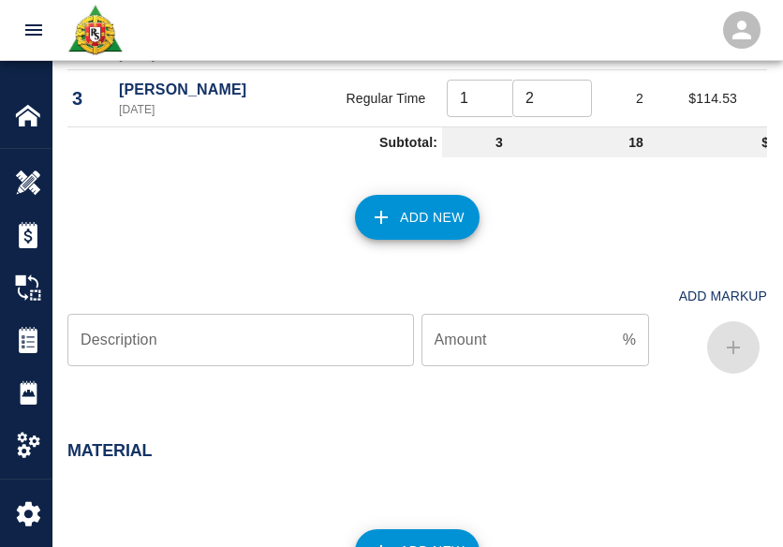
click at [383, 240] on button "Add New" at bounding box center [417, 217] width 125 height 45
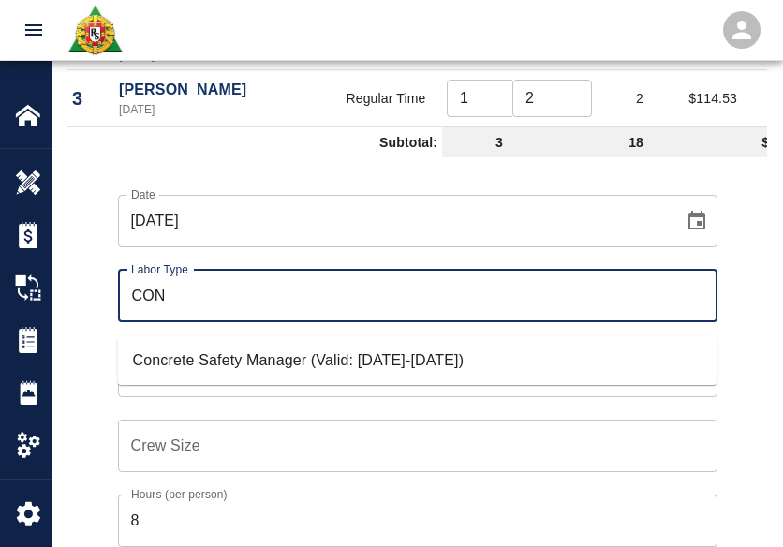
click at [184, 351] on li "Concrete Safety Manager (Valid: 01/01/2025-01/01/2026)" at bounding box center [417, 361] width 599 height 34
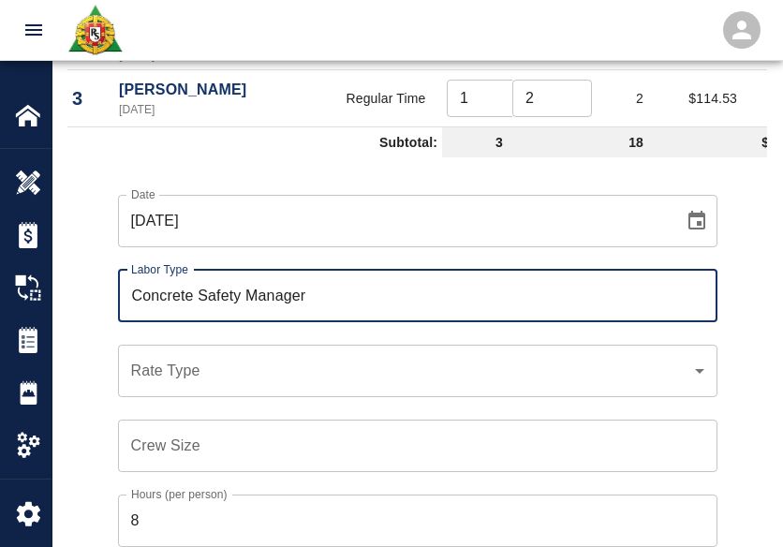
type input "Concrete Safety Manager"
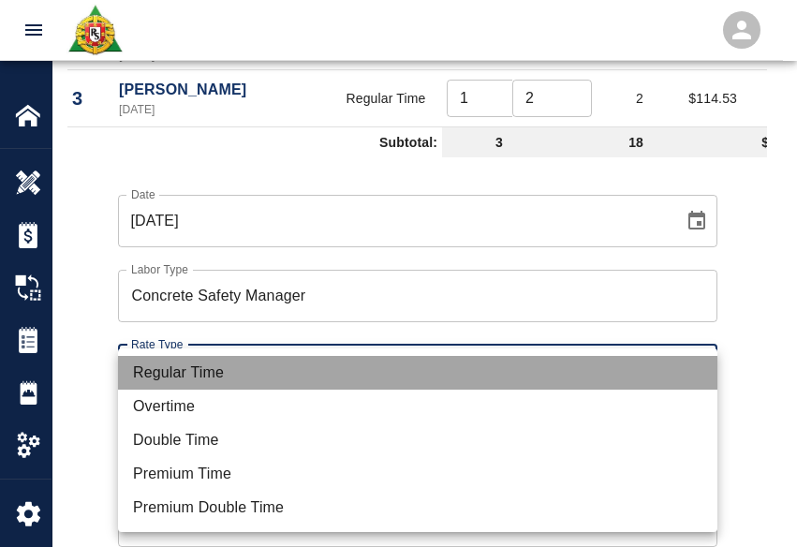
click at [185, 372] on li "Regular Time" at bounding box center [417, 373] width 599 height 34
type input "rate_rt"
type input "100.05"
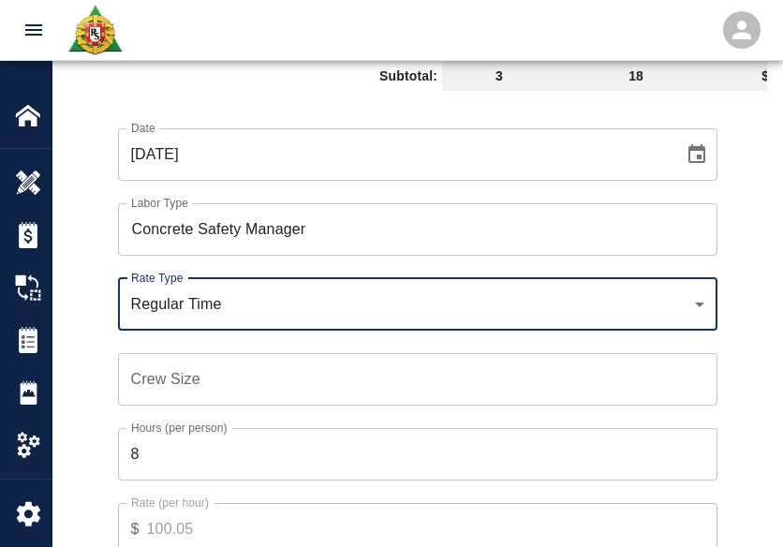
scroll to position [1699, 0]
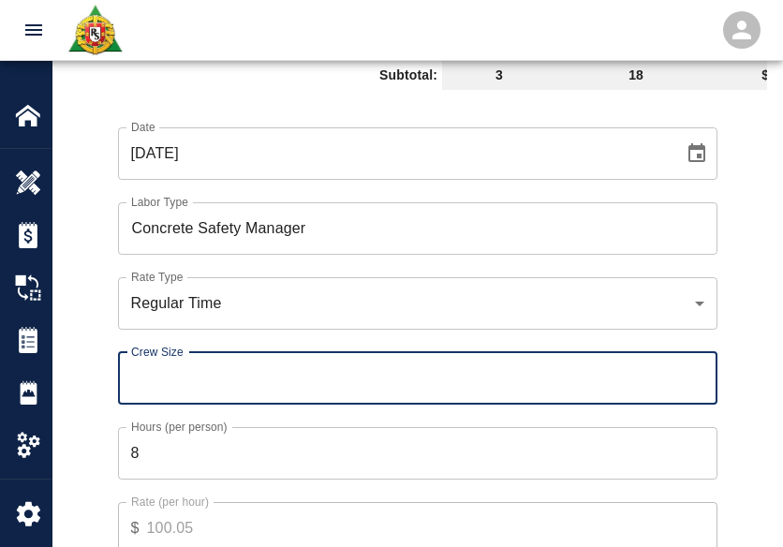
click at [191, 395] on input "Crew Size" at bounding box center [417, 378] width 599 height 52
type input "1"
click at [170, 434] on label "Hours (per person)" at bounding box center [179, 426] width 96 height 16
click at [170, 443] on input "8" at bounding box center [417, 453] width 599 height 52
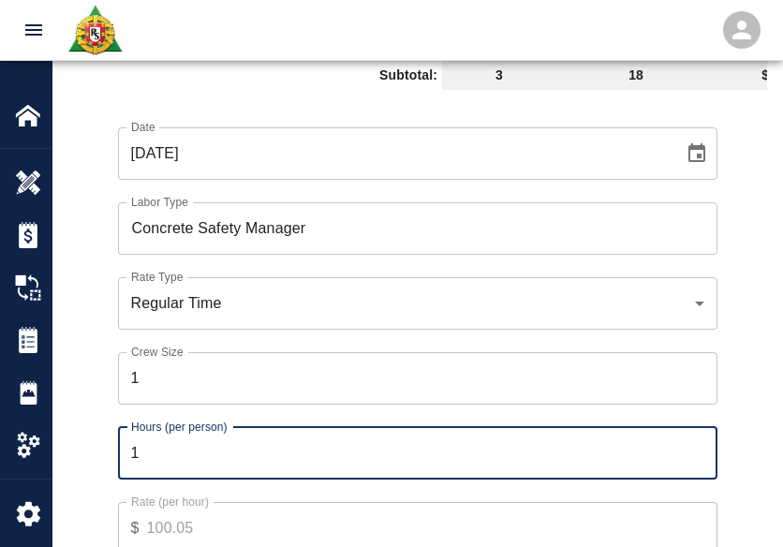
type input "1"
click at [63, 403] on div "Date 10/09/2025 Date Labor Type Concrete Safety Manager Labor Type Rate Type Re…" at bounding box center [406, 354] width 722 height 514
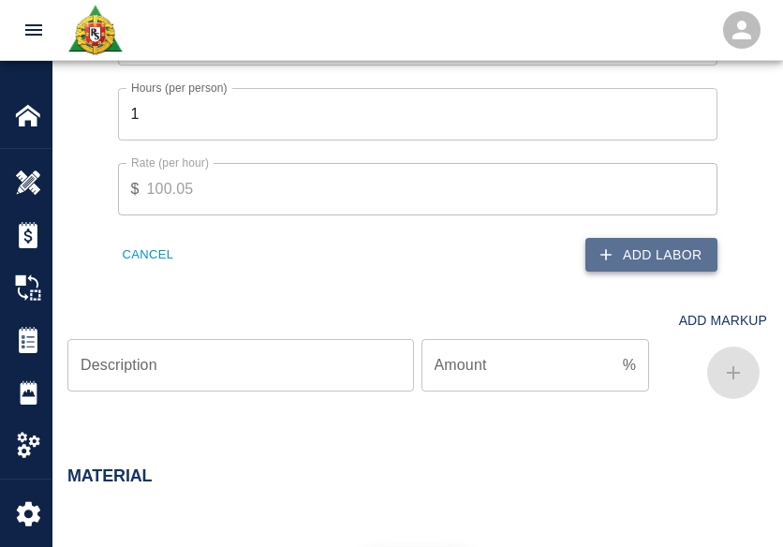
click at [694, 267] on button "Add Labor" at bounding box center [651, 255] width 132 height 35
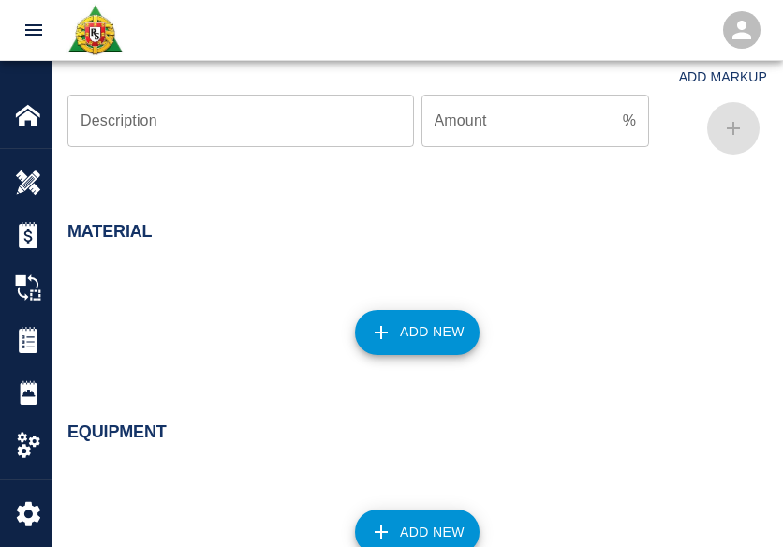
scroll to position [1924, 0]
click at [395, 345] on button "Add New" at bounding box center [417, 333] width 125 height 45
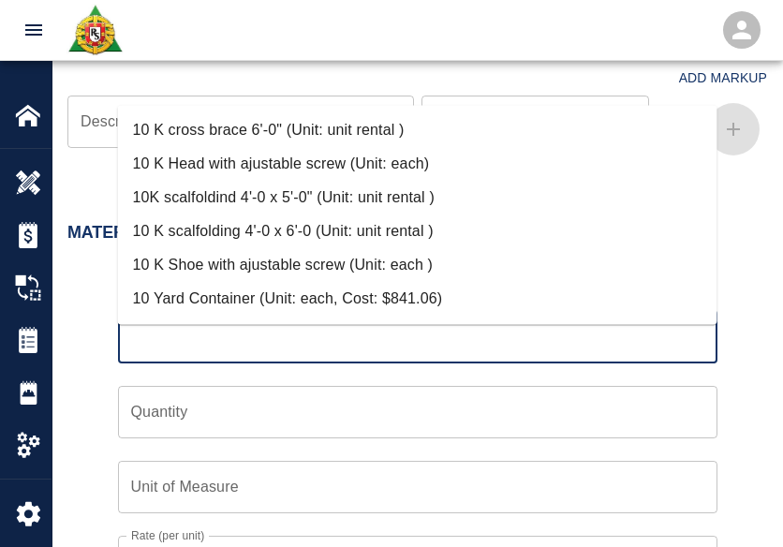
click at [173, 355] on input "Type" at bounding box center [417, 337] width 582 height 36
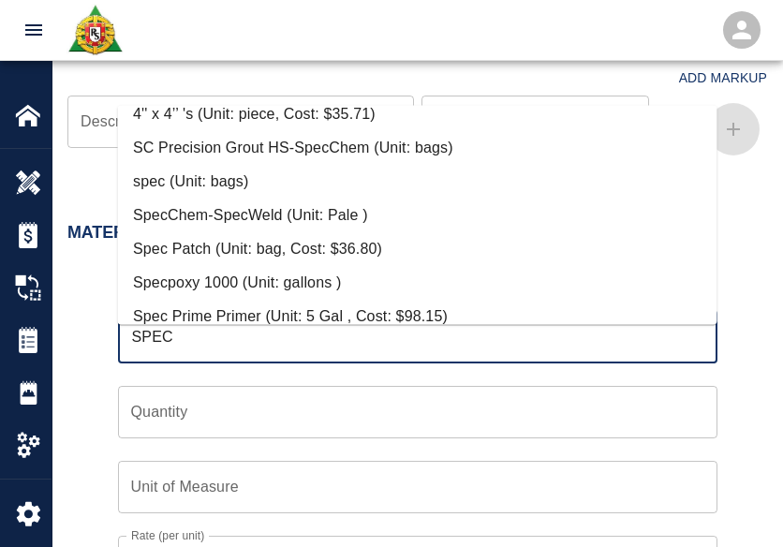
scroll to position [155, 0]
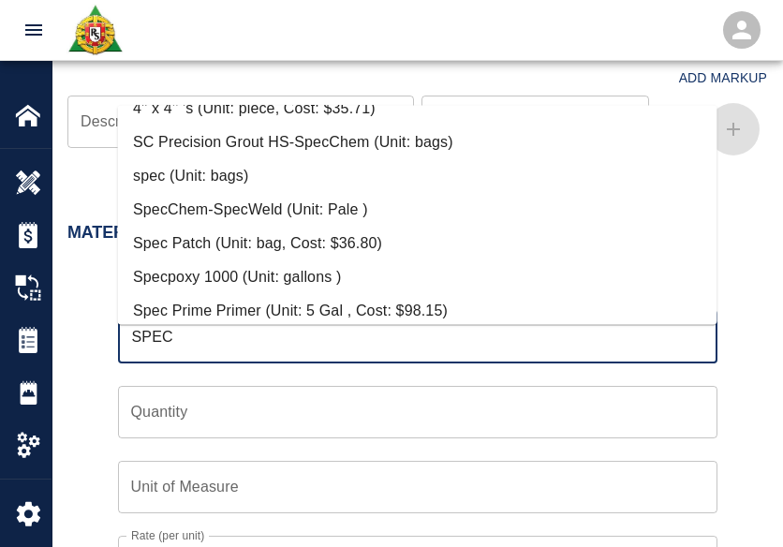
click at [209, 232] on li "Spec Patch (Unit: bag, Cost: $36.80)" at bounding box center [417, 244] width 599 height 34
type input "Spec Patch (Unit: bag, Cost: $36.80)"
type input "bag"
type input "36.8"
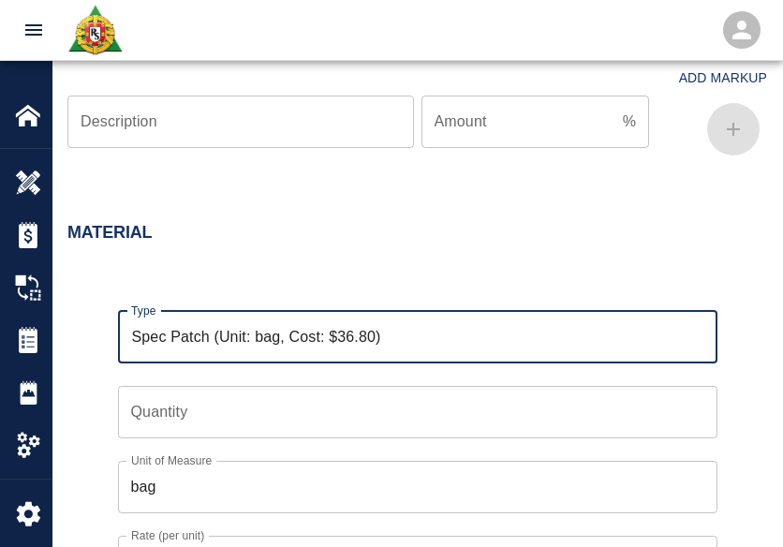
scroll to position [2110, 0]
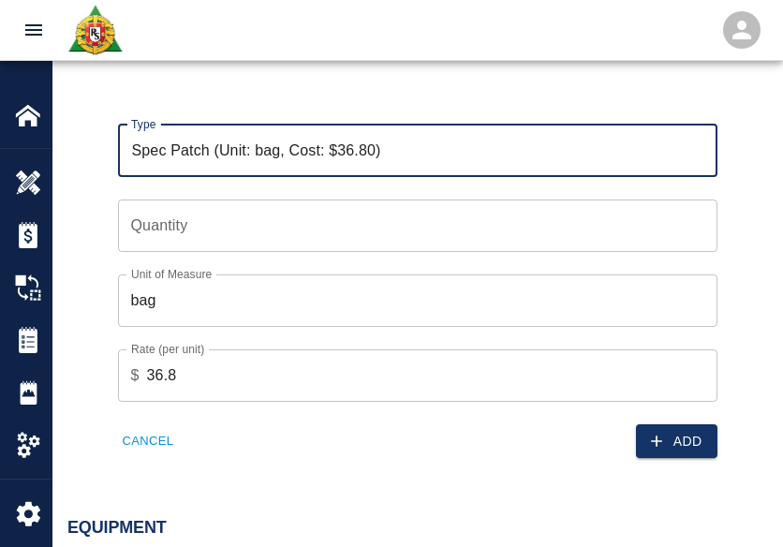
type input "Spec Patch (Unit: bag, Cost: $36.80)"
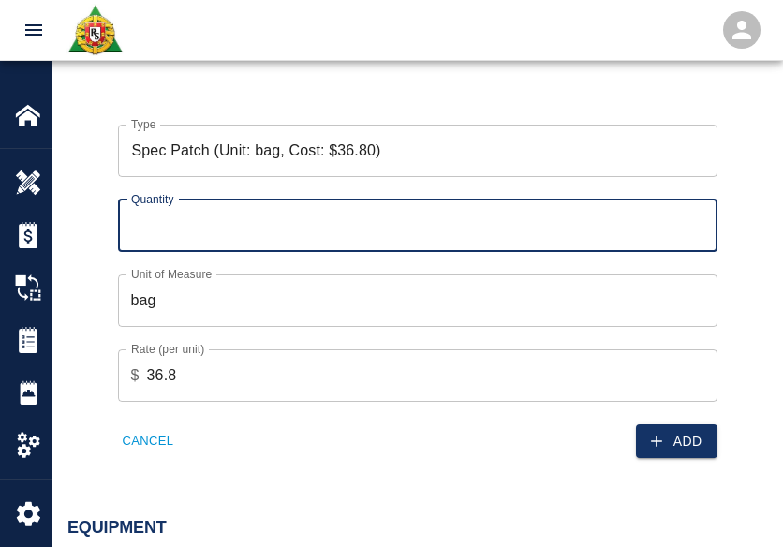
click at [194, 234] on input "Quantity" at bounding box center [417, 225] width 599 height 52
type input "9"
click at [661, 459] on button "Add" at bounding box center [676, 441] width 81 height 35
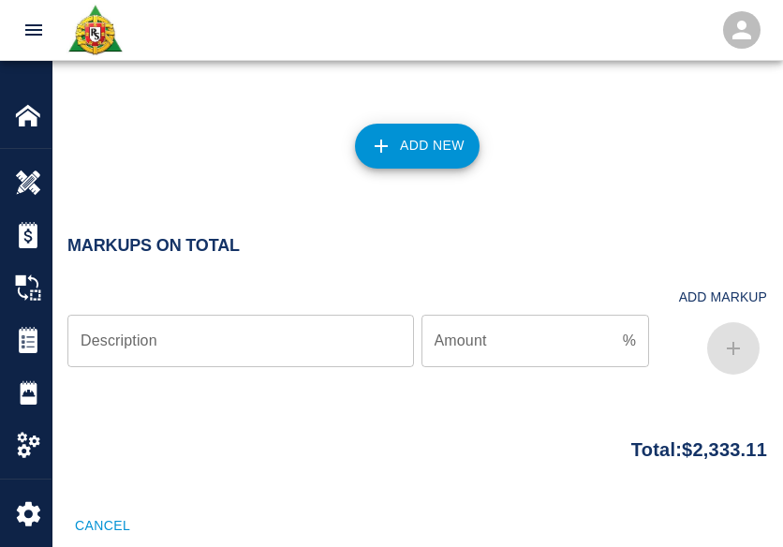
scroll to position [2717, 0]
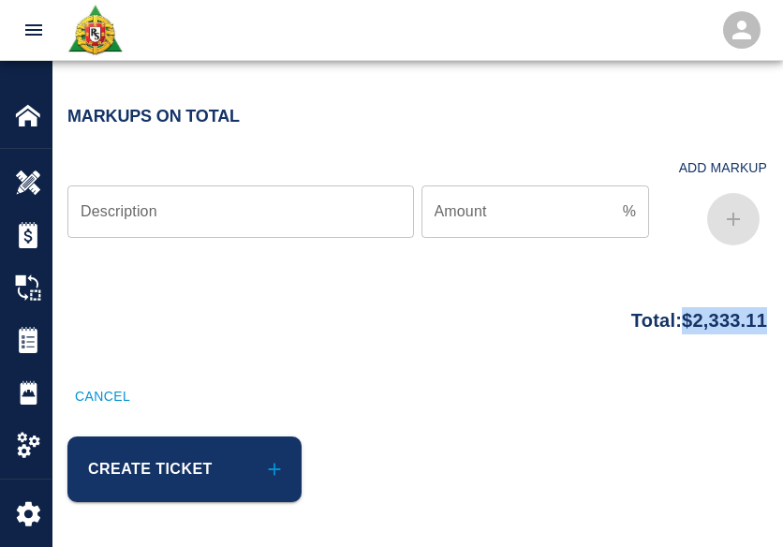
drag, startPoint x: 770, startPoint y: 318, endPoint x: 670, endPoint y: 321, distance: 99.3
click at [670, 321] on div "Total: $2,333.11" at bounding box center [416, 338] width 729 height 81
copy p "$2,333.11"
click at [506, 313] on div "Total: $2,333.11" at bounding box center [416, 316] width 699 height 37
click at [332, 315] on div "Total: $2,333.11" at bounding box center [416, 316] width 699 height 37
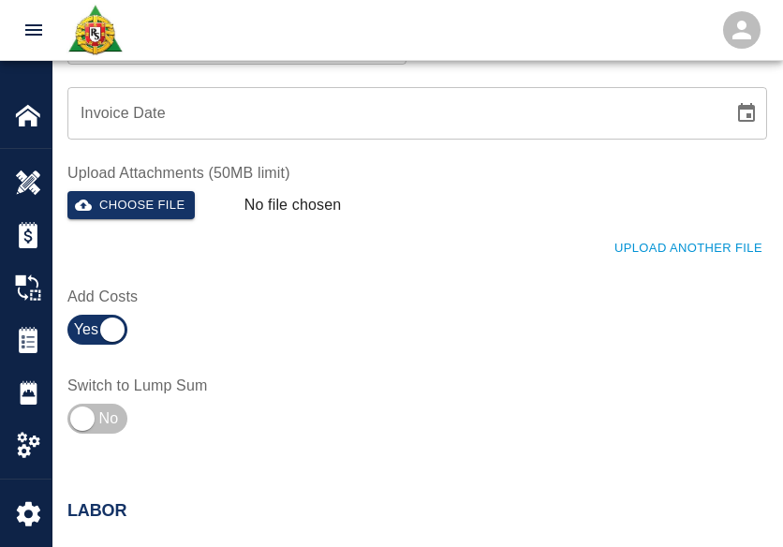
scroll to position [960, 0]
click at [702, 231] on div "Upload Another File" at bounding box center [406, 238] width 722 height 51
click at [694, 277] on div "Add Costs" at bounding box center [406, 308] width 722 height 89
click at [674, 253] on button "Upload Another File" at bounding box center [687, 249] width 157 height 29
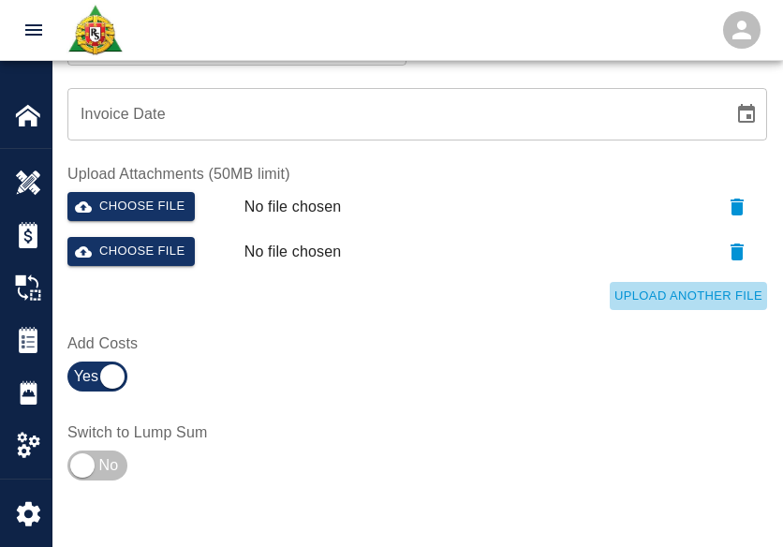
click at [684, 305] on button "Upload Another File" at bounding box center [687, 296] width 157 height 29
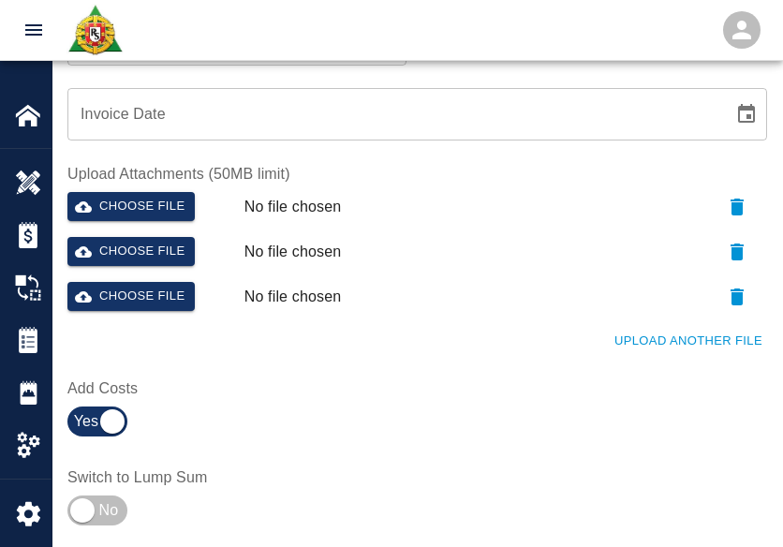
click at [687, 341] on button "Upload Another File" at bounding box center [687, 341] width 157 height 29
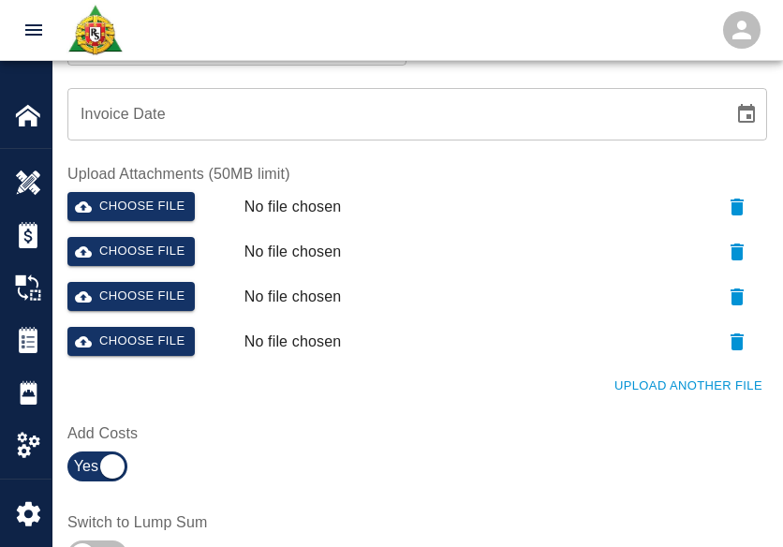
click at [685, 396] on button "Upload Another File" at bounding box center [687, 386] width 157 height 29
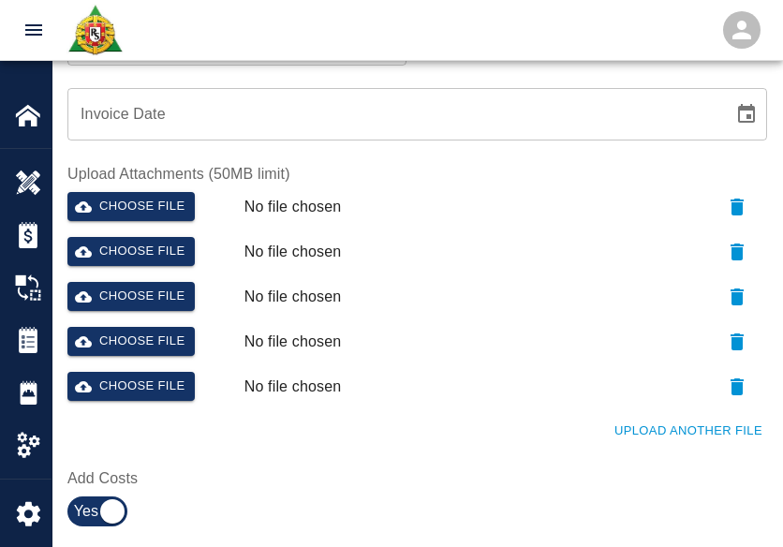
click at [706, 443] on button "Upload Another File" at bounding box center [687, 431] width 157 height 29
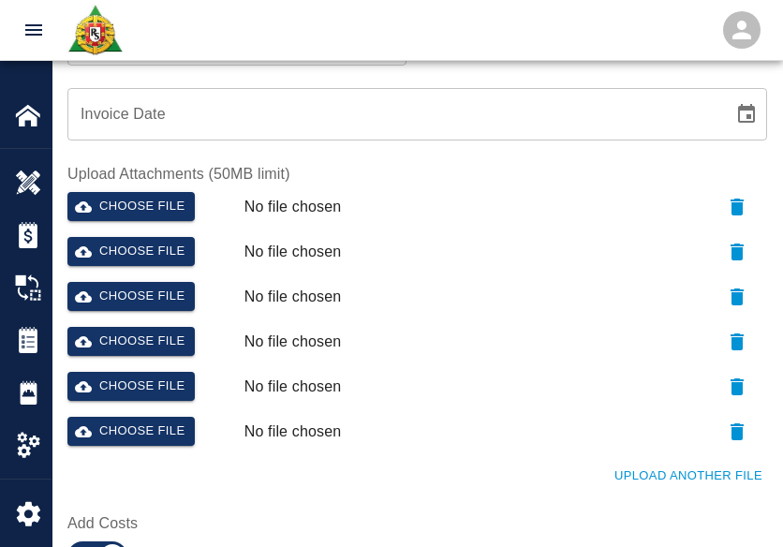
click at [638, 466] on button "Upload Another File" at bounding box center [687, 476] width 157 height 29
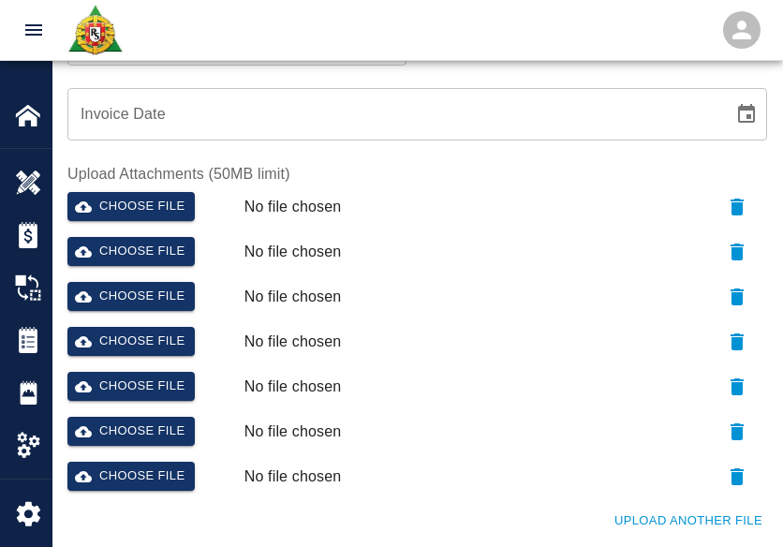
click at [658, 527] on button "Upload Another File" at bounding box center [687, 520] width 157 height 29
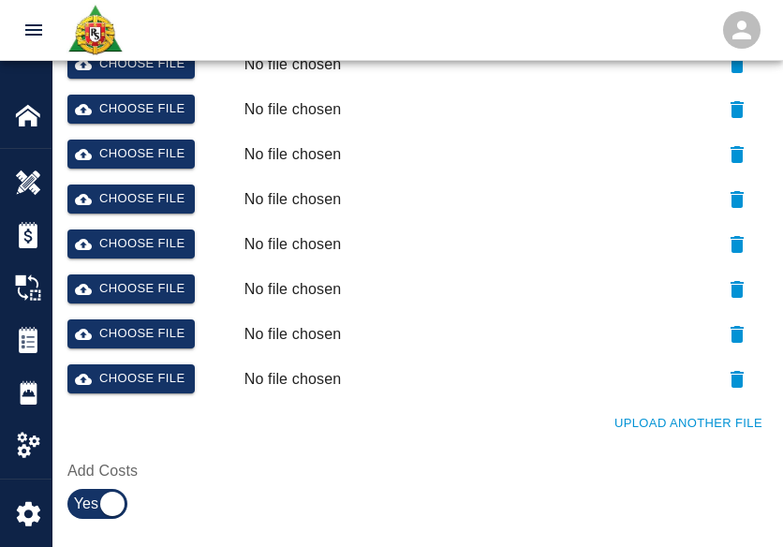
scroll to position [1103, 0]
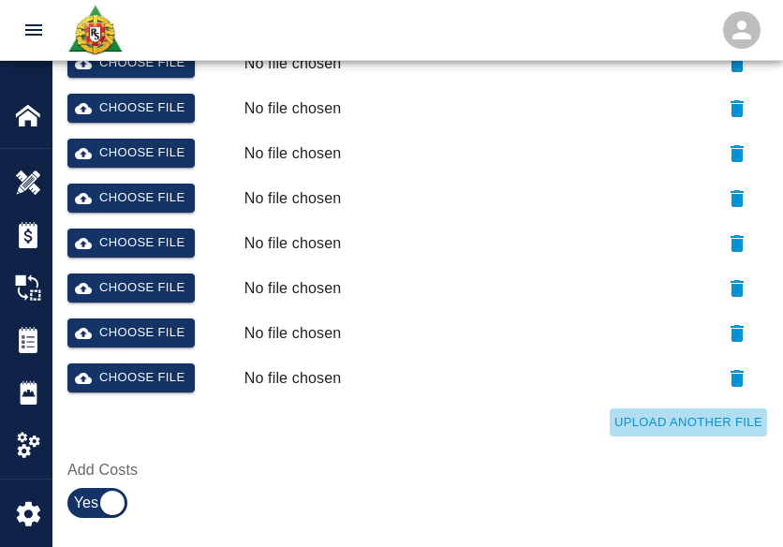
click at [654, 415] on button "Upload Another File" at bounding box center [687, 422] width 157 height 29
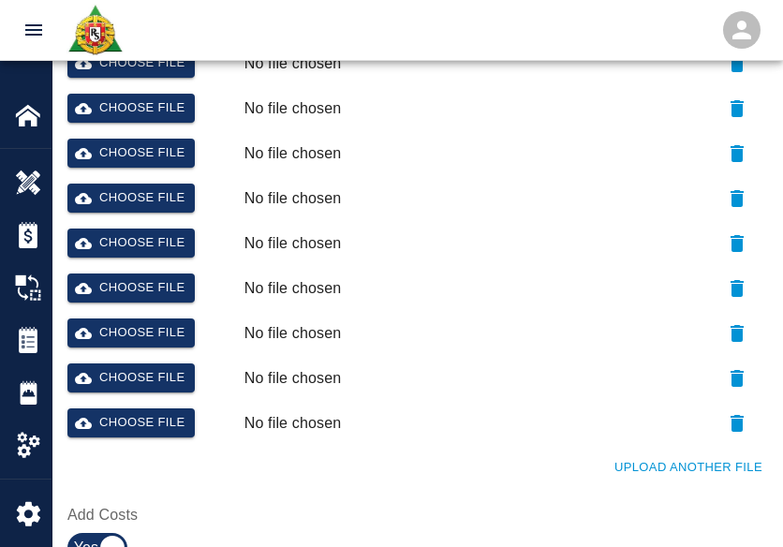
click at [657, 463] on button "Upload Another File" at bounding box center [687, 467] width 157 height 29
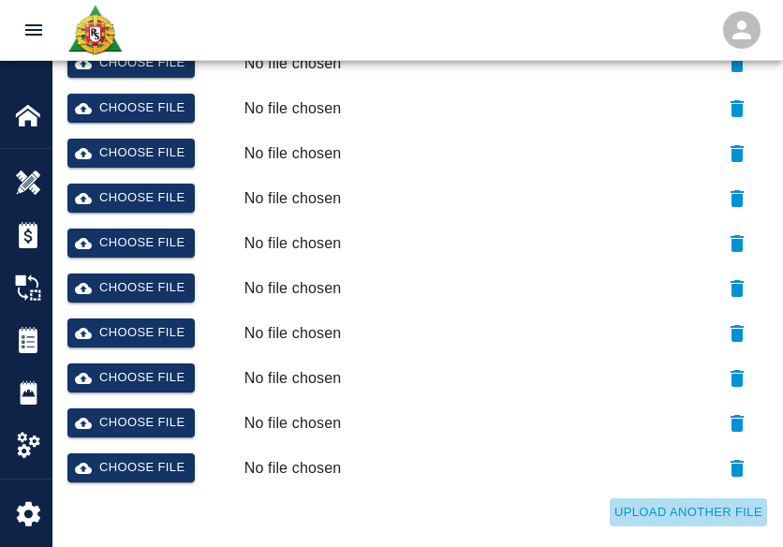
click at [651, 501] on button "Upload Another File" at bounding box center [687, 512] width 157 height 29
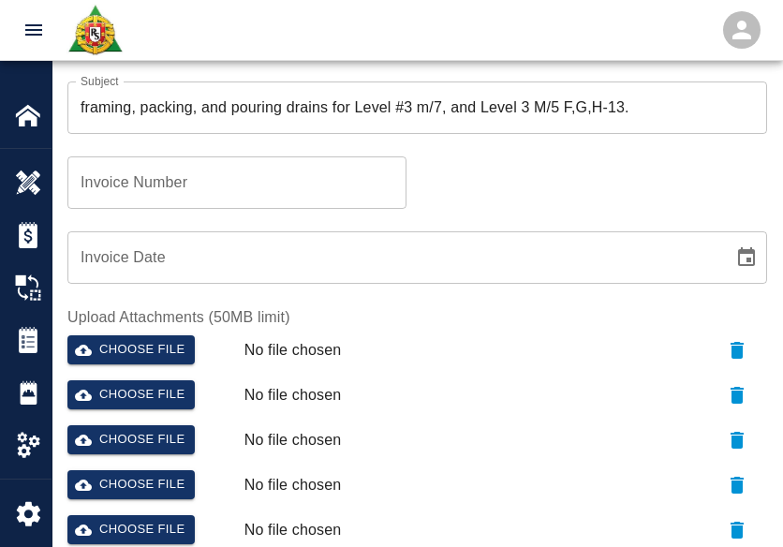
scroll to position [815, 0]
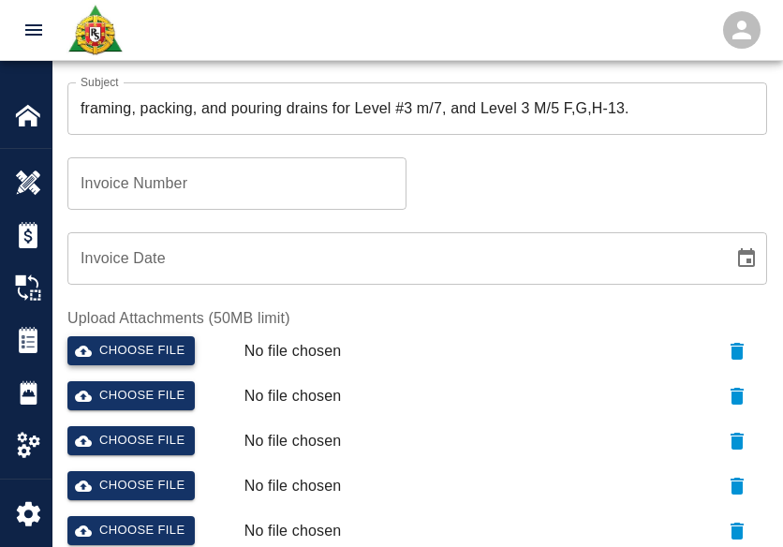
click at [150, 356] on button "Choose file" at bounding box center [130, 350] width 127 height 29
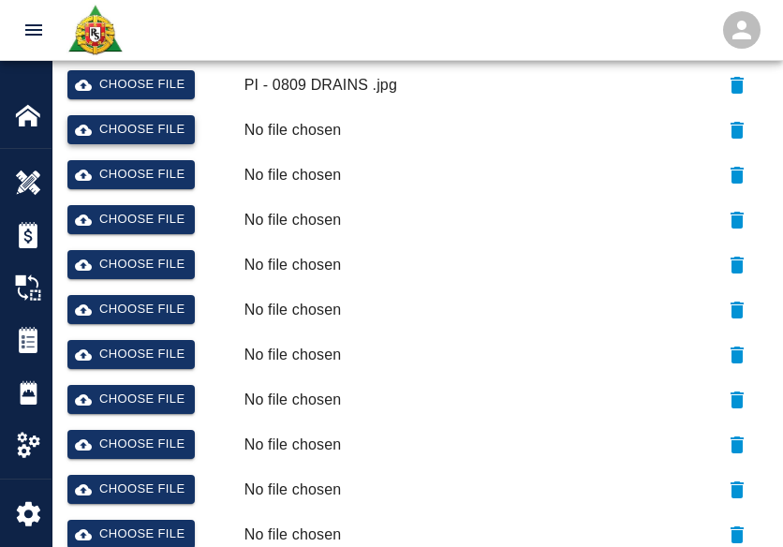
click at [122, 119] on button "Choose file" at bounding box center [130, 129] width 127 height 29
click at [125, 183] on button "Choose file" at bounding box center [130, 174] width 127 height 29
click at [129, 222] on button "Choose file" at bounding box center [130, 219] width 127 height 29
click at [172, 267] on button "Choose file" at bounding box center [130, 264] width 127 height 29
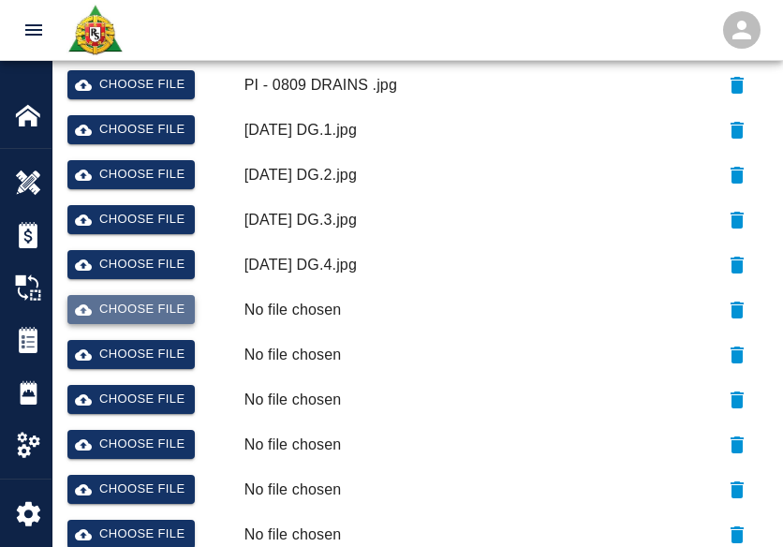
click at [148, 309] on button "Choose file" at bounding box center [130, 309] width 127 height 29
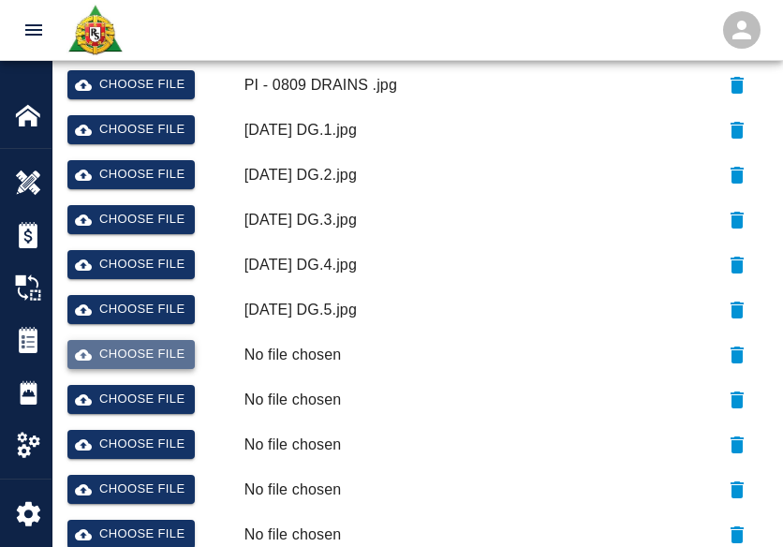
click at [144, 357] on button "Choose file" at bounding box center [130, 354] width 127 height 29
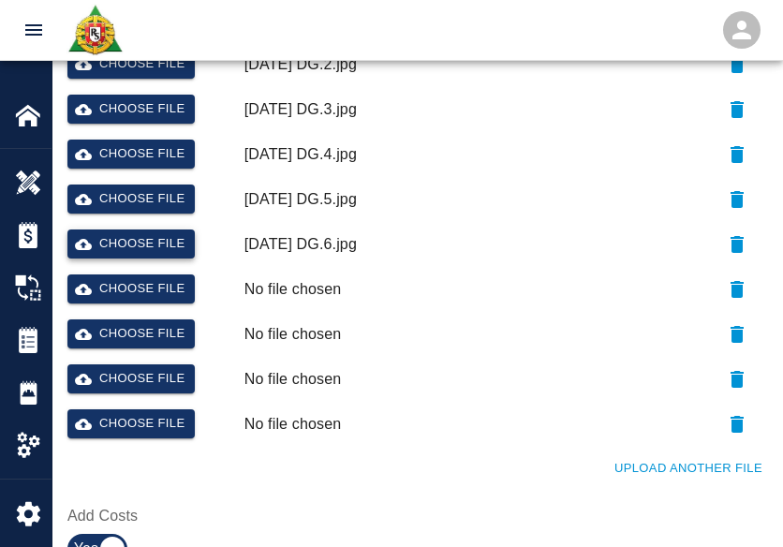
scroll to position [1193, 0]
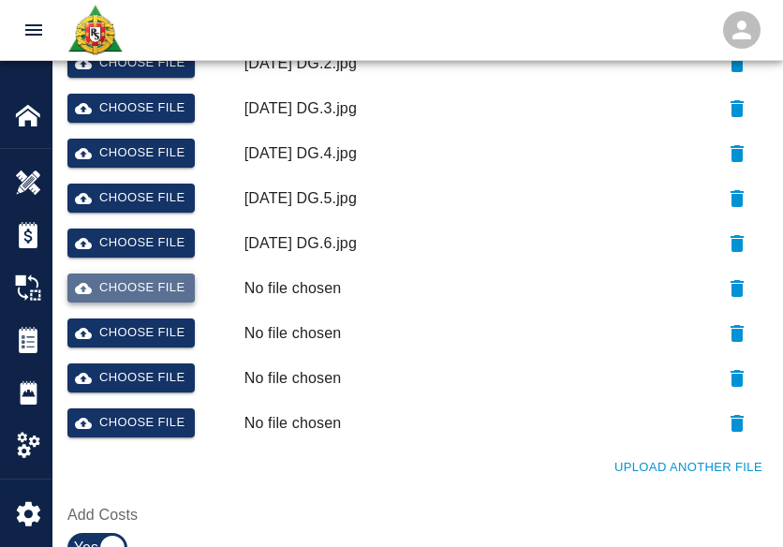
click at [127, 283] on button "Choose file" at bounding box center [130, 287] width 127 height 29
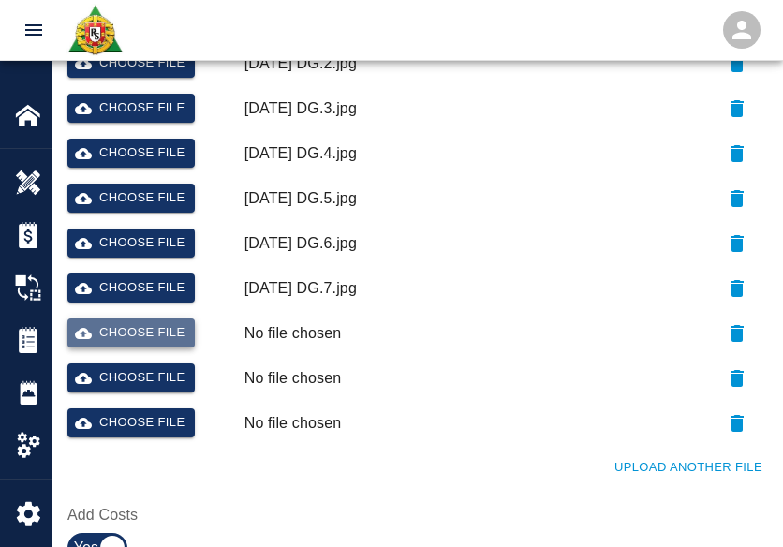
click at [130, 335] on button "Choose file" at bounding box center [130, 332] width 127 height 29
click at [158, 374] on button "Choose file" at bounding box center [130, 377] width 127 height 29
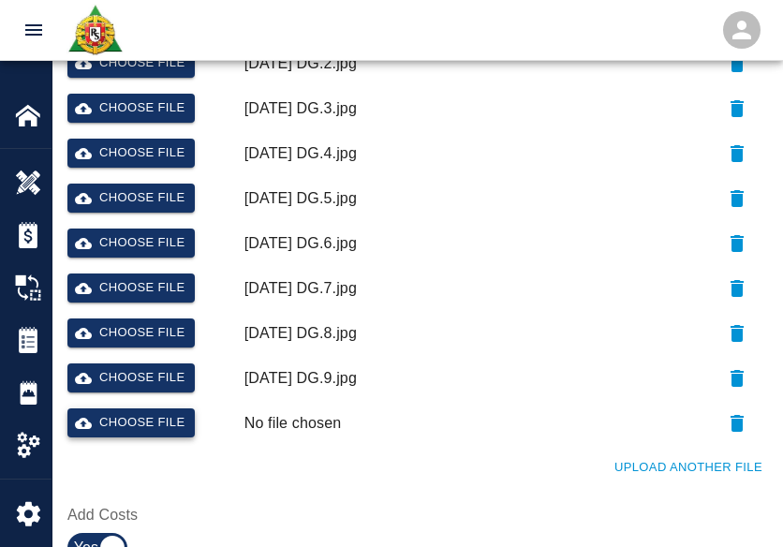
click at [124, 419] on button "Choose file" at bounding box center [130, 422] width 127 height 29
click at [694, 453] on button "Upload Another File" at bounding box center [687, 467] width 157 height 29
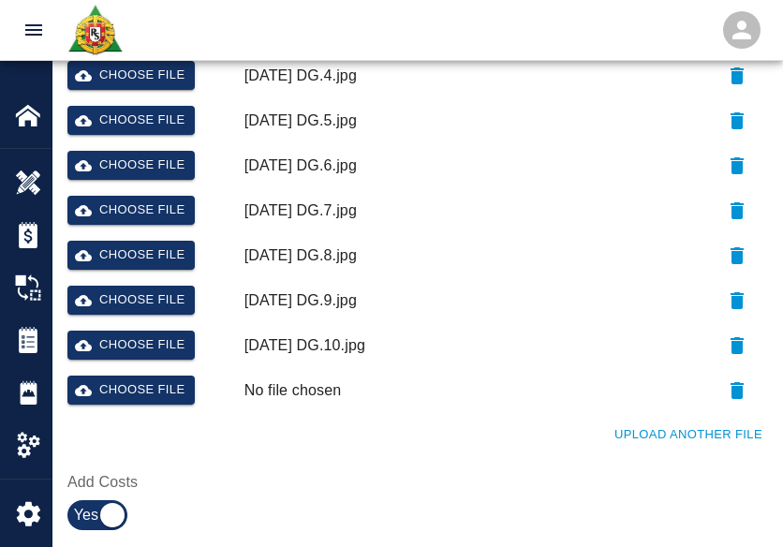
scroll to position [1278, 0]
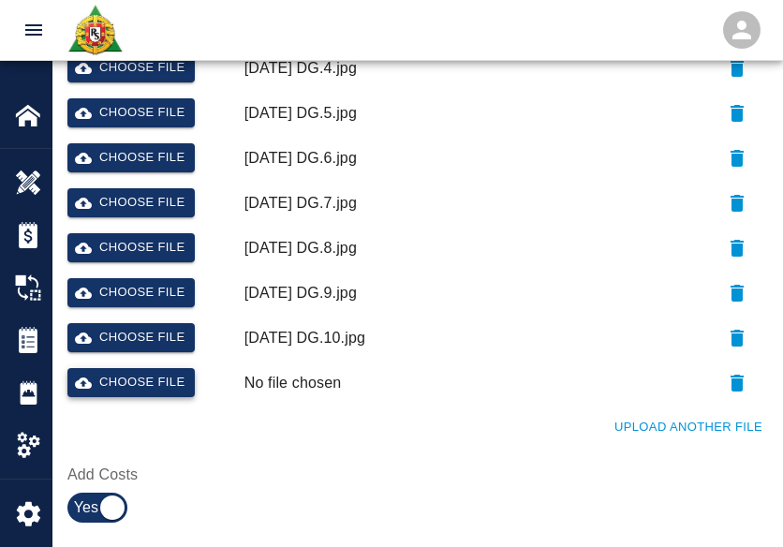
click at [157, 373] on button "Choose file" at bounding box center [130, 382] width 127 height 29
click at [207, 456] on div "Add Costs" at bounding box center [406, 485] width 722 height 89
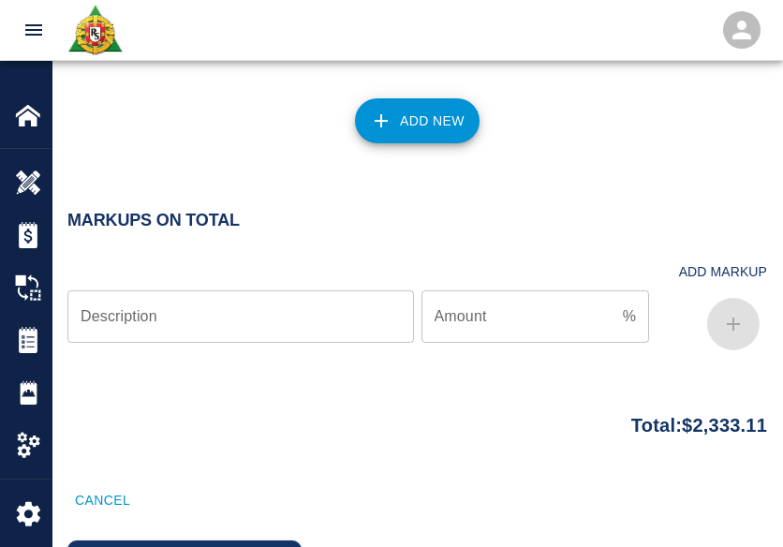
scroll to position [3213, 0]
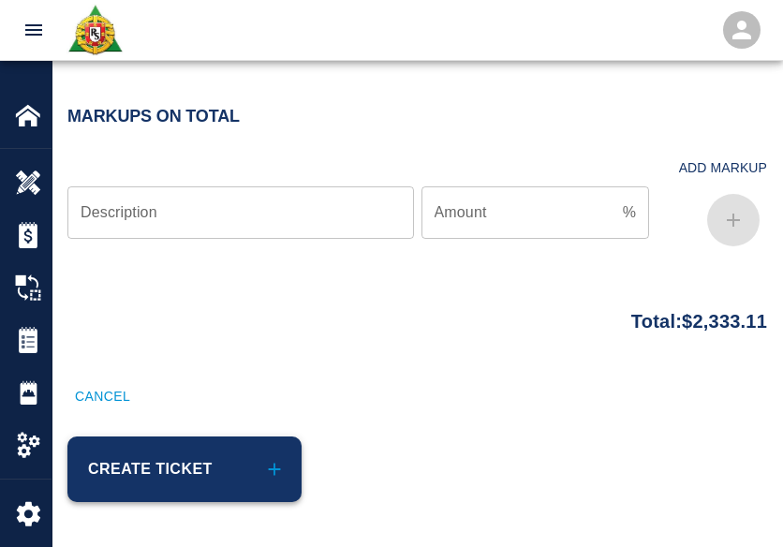
click at [255, 466] on button "Create Ticket" at bounding box center [184, 469] width 234 height 66
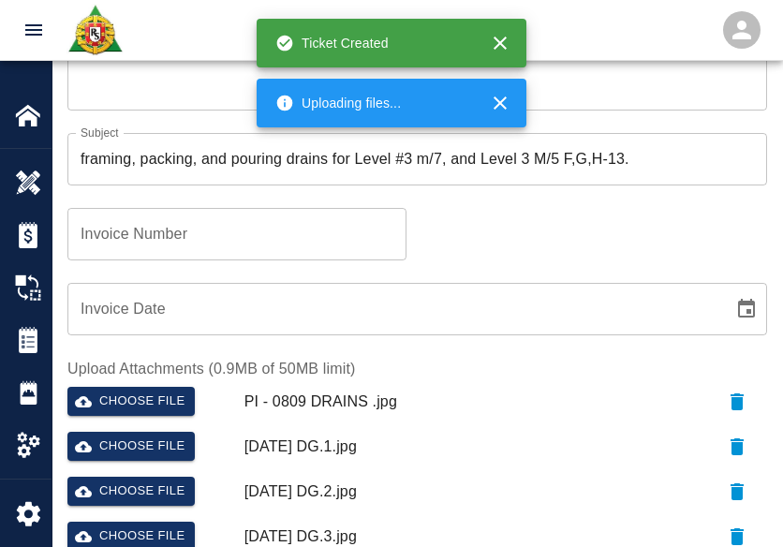
scroll to position [0, 0]
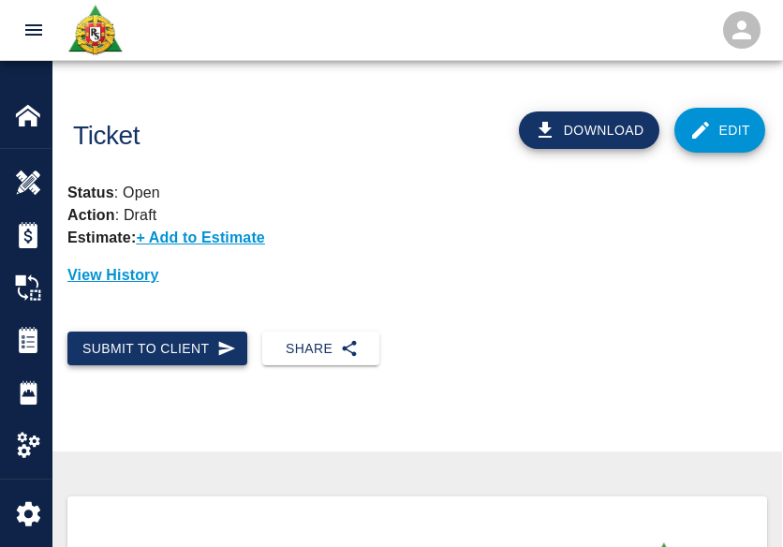
click at [185, 345] on button "Submit to Client" at bounding box center [157, 348] width 180 height 35
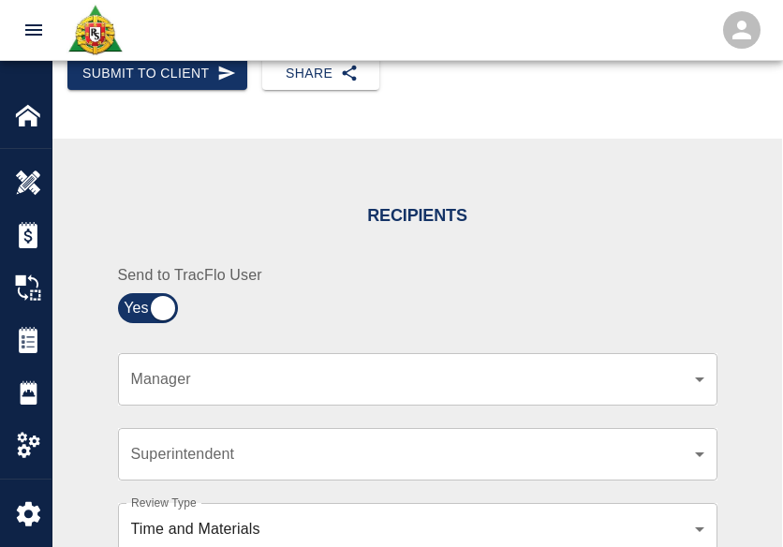
scroll to position [277, 0]
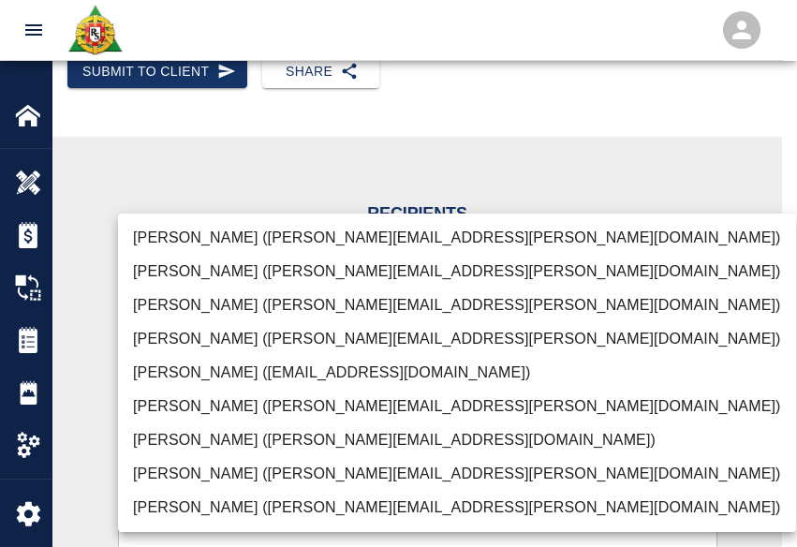
click at [221, 228] on li "Peter Hardecker (peter.hardecker@aecom.com)" at bounding box center [457, 238] width 678 height 34
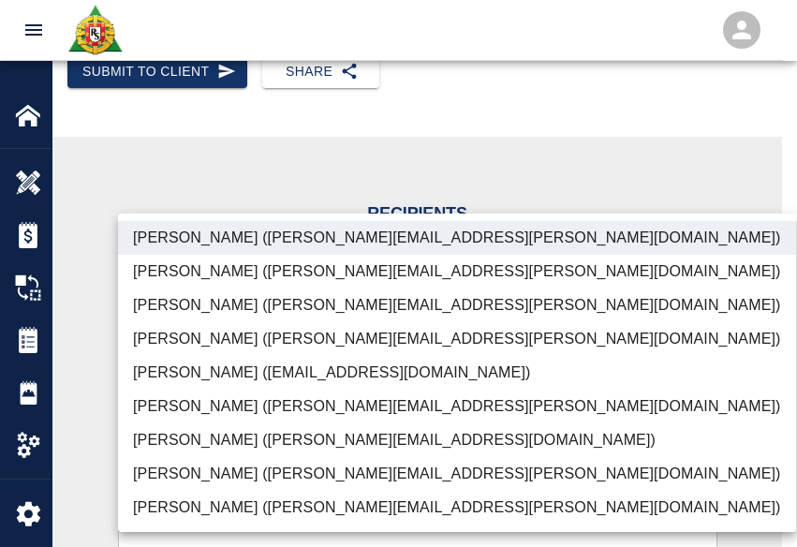
click at [229, 307] on li "Parin Kanani (parin.kanani@aecom.com)" at bounding box center [457, 305] width 678 height 34
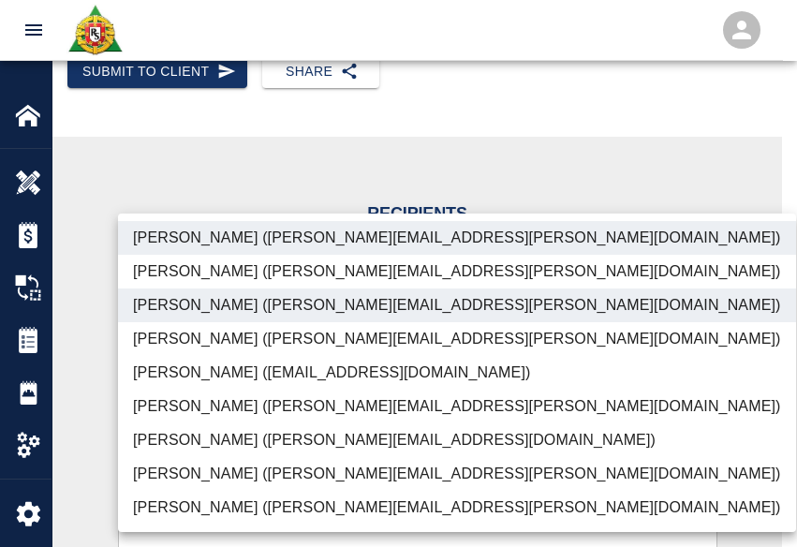
click at [209, 456] on li "Patrick Testino (patrick.testino@aecom.com)" at bounding box center [457, 440] width 678 height 34
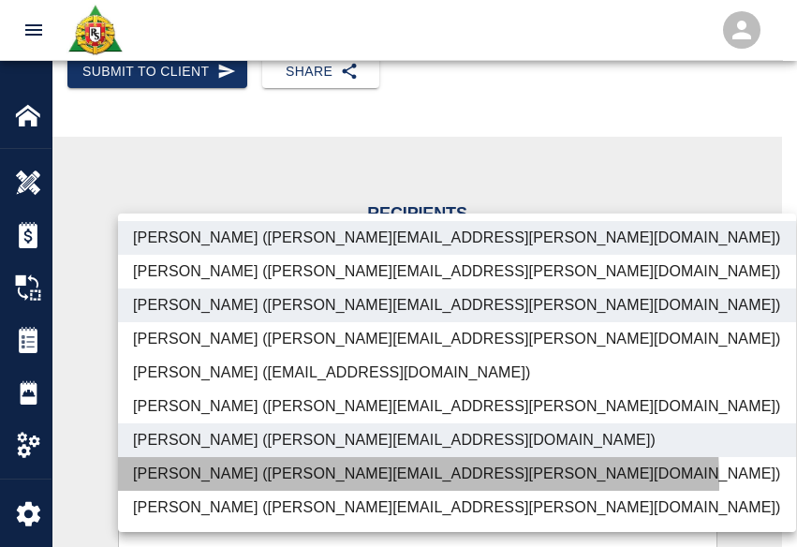
click at [217, 483] on li "Dylan Sims (dylan.sims@aecom.com)" at bounding box center [457, 474] width 678 height 34
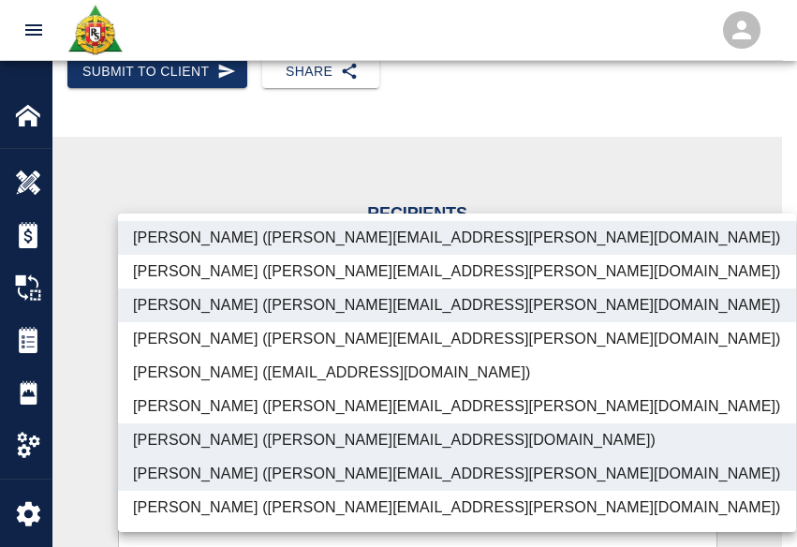
click at [238, 524] on ul "Peter Hardecker (peter.hardecker@aecom.com) Juan Estevez (juan.estevez@aecom.co…" at bounding box center [457, 372] width 678 height 318
click at [215, 511] on li "Shane Lamay (shane.lamay@aecom.com)" at bounding box center [457, 508] width 678 height 34
type input "ede96749-2565-4a65-a76c-ac2c5448e16e,69d78ca4-8a93-4c72-a988-7271956ccf0b,ad99d…"
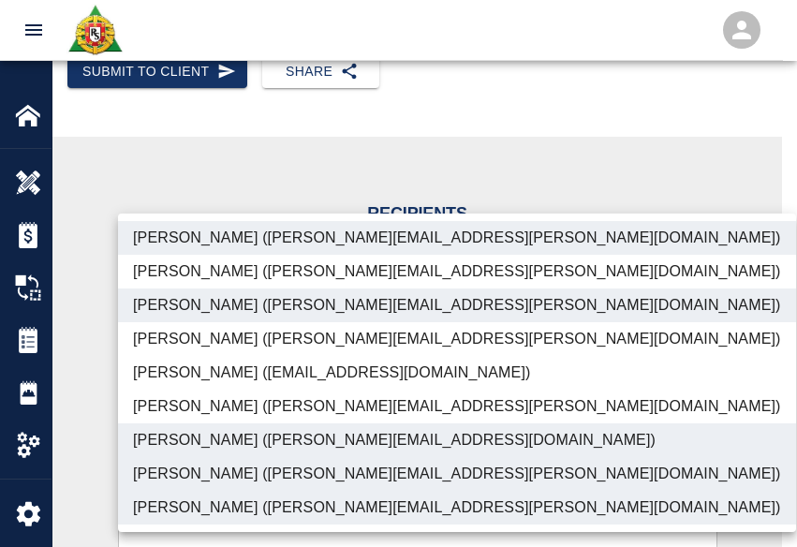
click at [87, 469] on div at bounding box center [398, 273] width 797 height 547
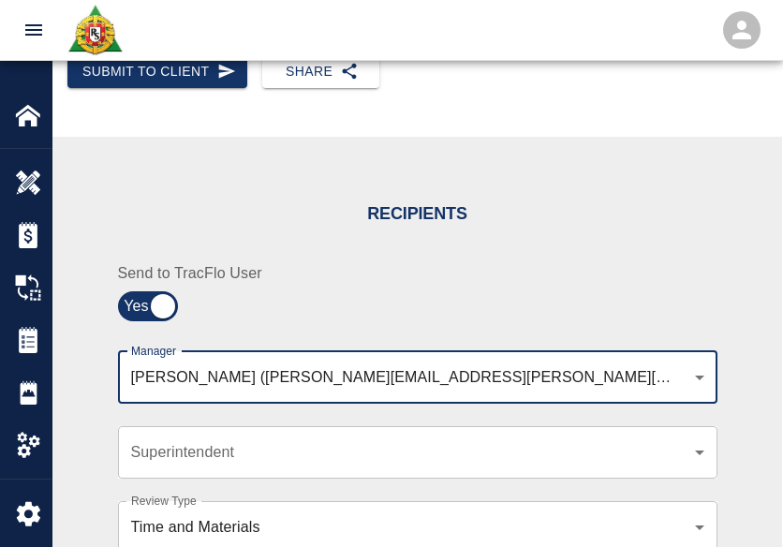
scroll to position [632, 0]
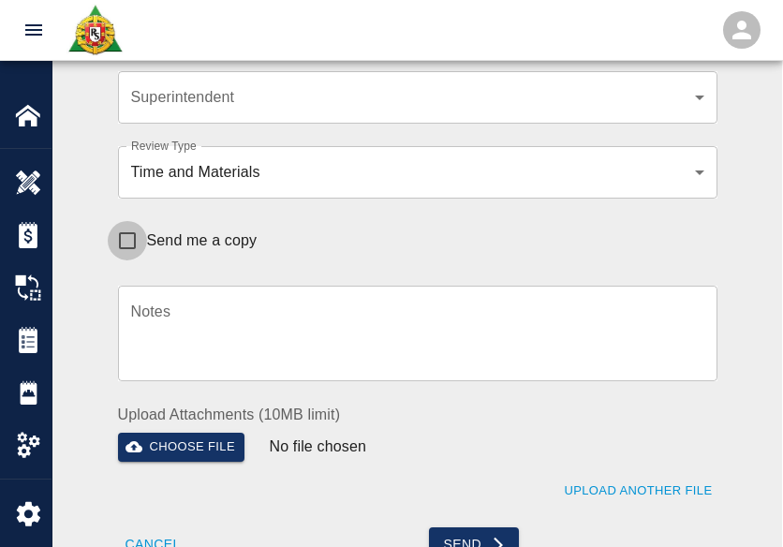
click at [135, 251] on input "Send me a copy" at bounding box center [127, 240] width 39 height 39
checkbox input "true"
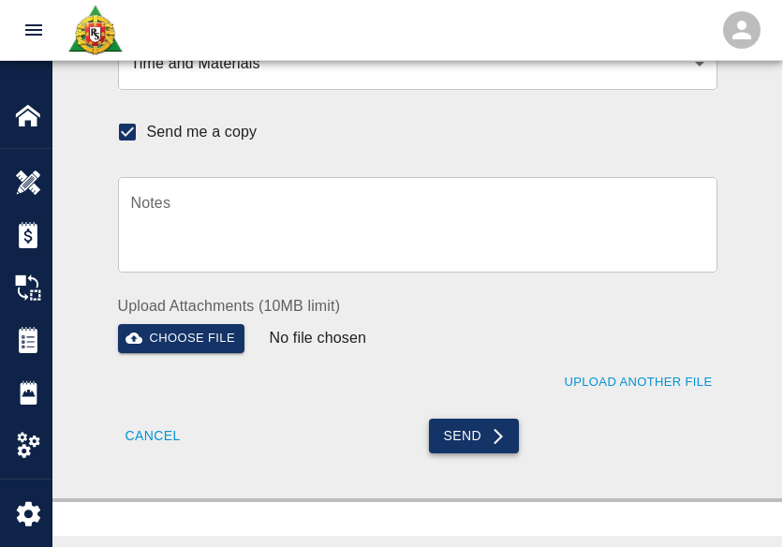
click at [463, 424] on button "Send" at bounding box center [474, 435] width 91 height 35
checkbox input "false"
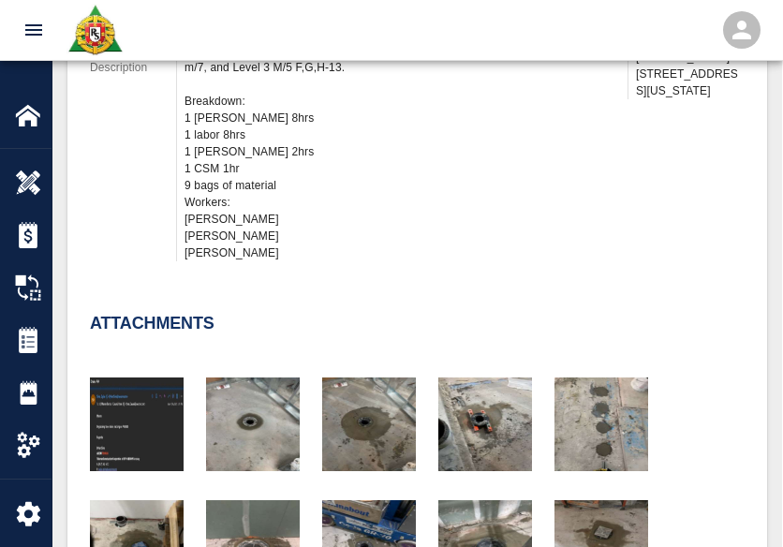
click at [367, 304] on div "Attachments" at bounding box center [405, 499] width 677 height 447
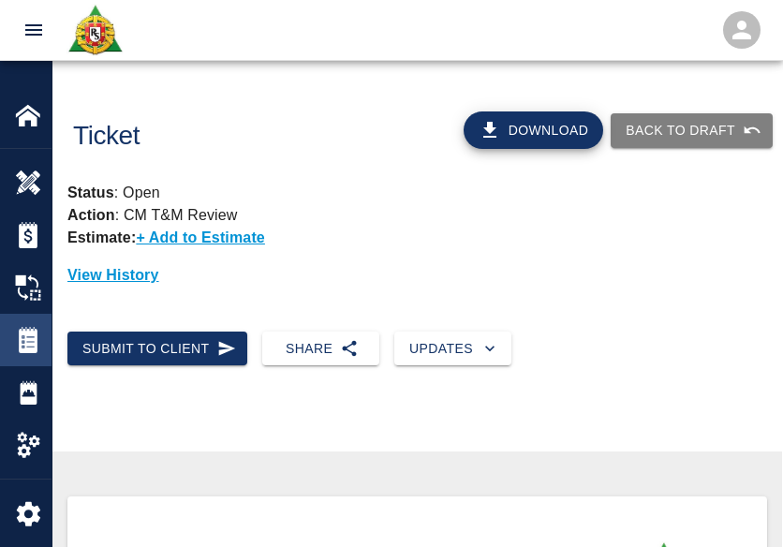
click at [21, 344] on img at bounding box center [28, 340] width 26 height 26
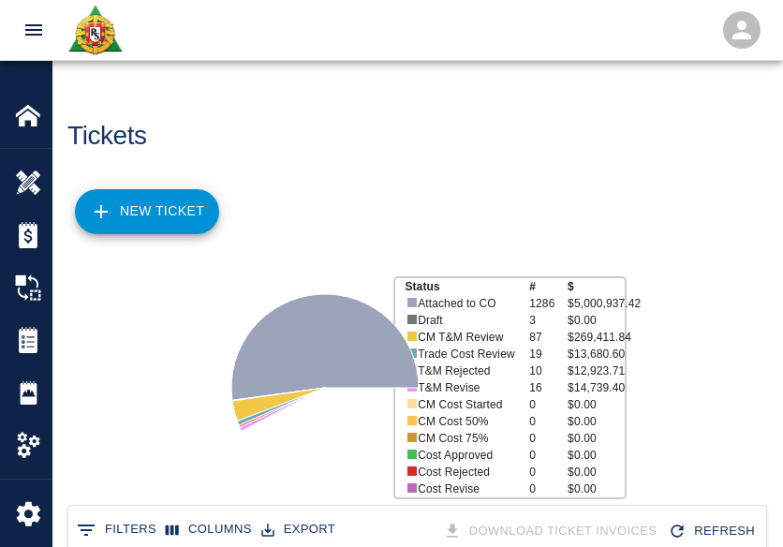
scroll to position [90, 0]
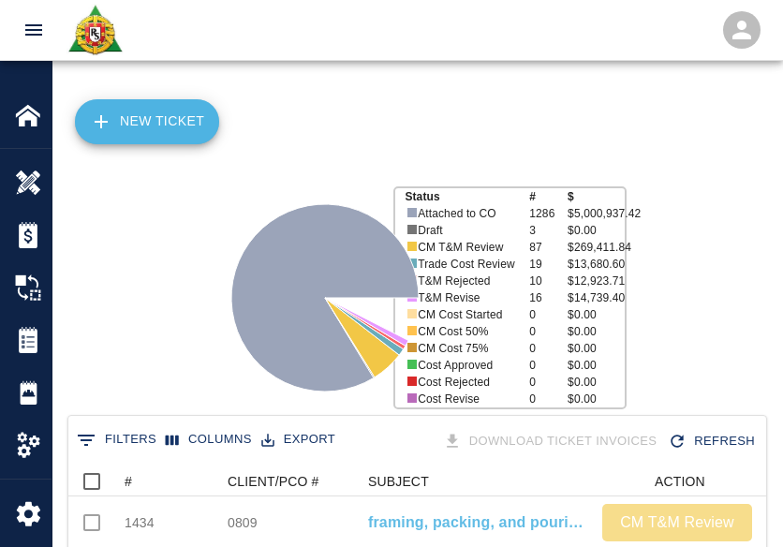
click at [138, 102] on link "NEW TICKET" at bounding box center [147, 121] width 144 height 45
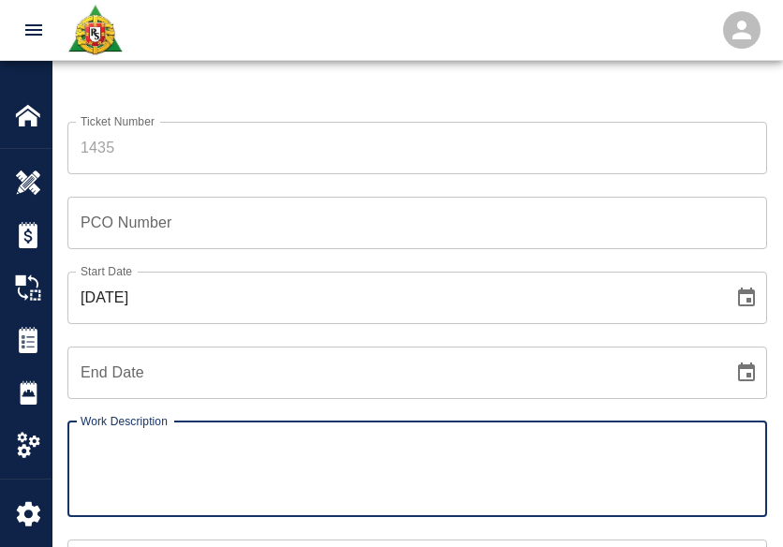
click at [242, 137] on input "Ticket Number" at bounding box center [416, 148] width 699 height 52
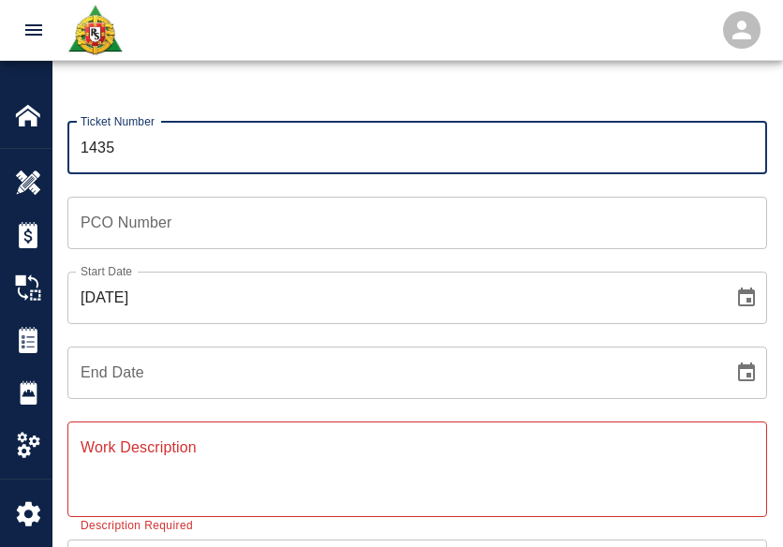
type input "1435"
click at [160, 311] on input "[DATE]" at bounding box center [393, 297] width 653 height 52
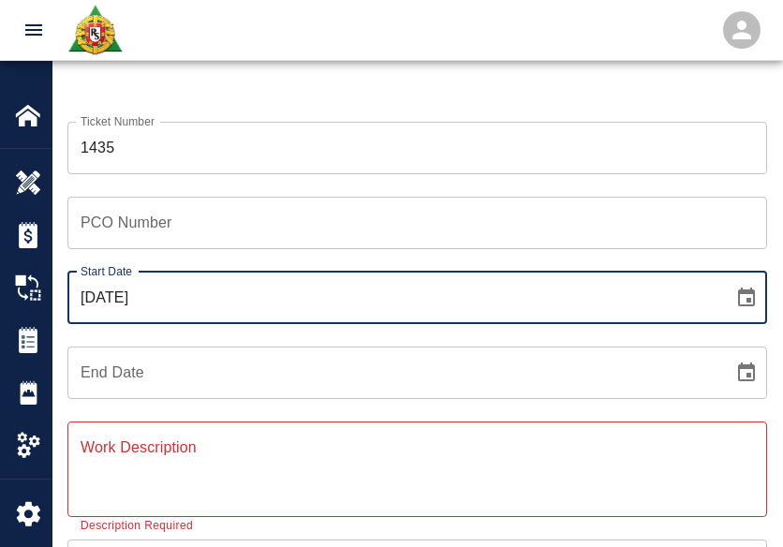
click at [756, 298] on icon "Choose date, selected date is Oct 10, 2025" at bounding box center [746, 297] width 22 height 22
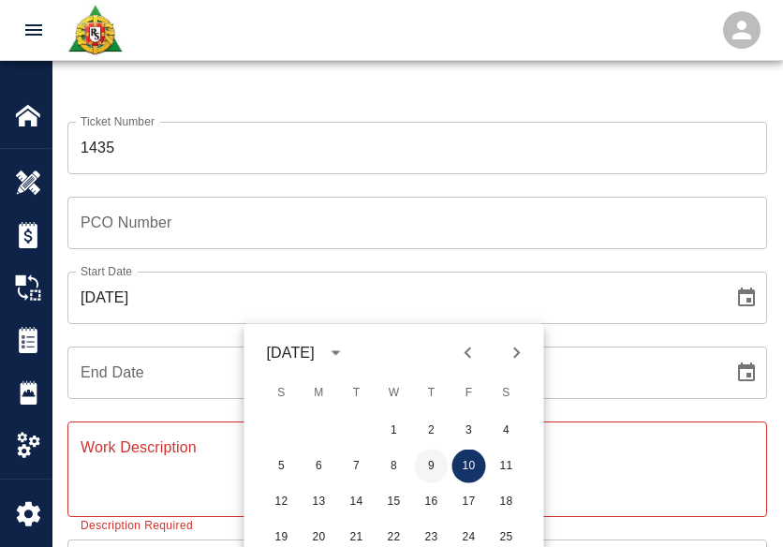
click at [424, 466] on button "9" at bounding box center [432, 466] width 34 height 34
type input "[DATE]"
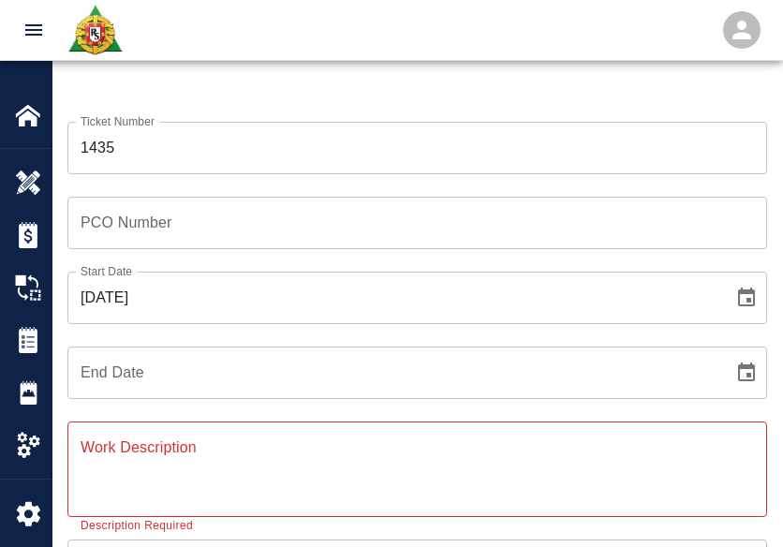
click at [185, 228] on input "PCO Number" at bounding box center [416, 223] width 699 height 52
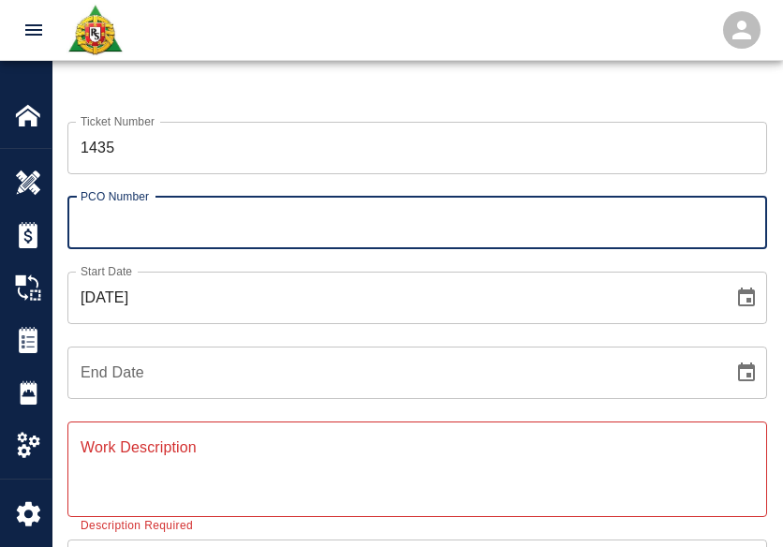
click at [276, 76] on div "Add Ticket" at bounding box center [416, 46] width 729 height 151
click at [199, 214] on input "PCO Number" at bounding box center [416, 223] width 699 height 52
type input "0624"
click at [166, 110] on div "Ticket Number 1435 Ticket Number" at bounding box center [406, 136] width 722 height 75
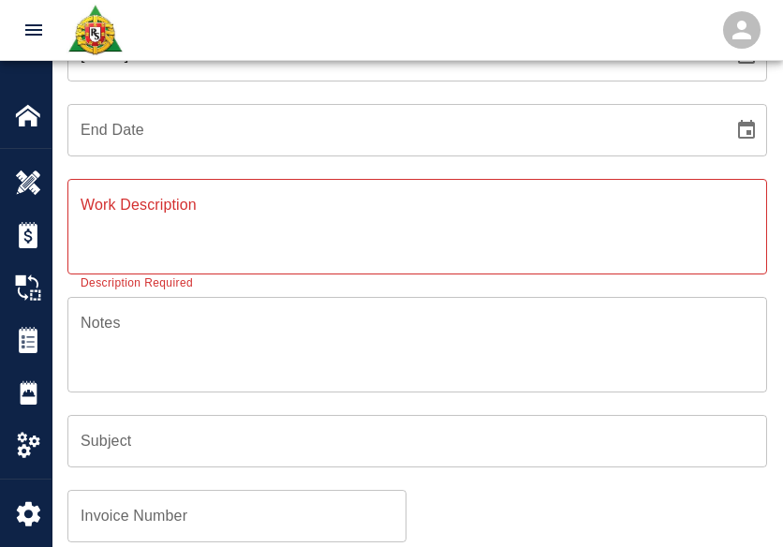
scroll to position [339, 0]
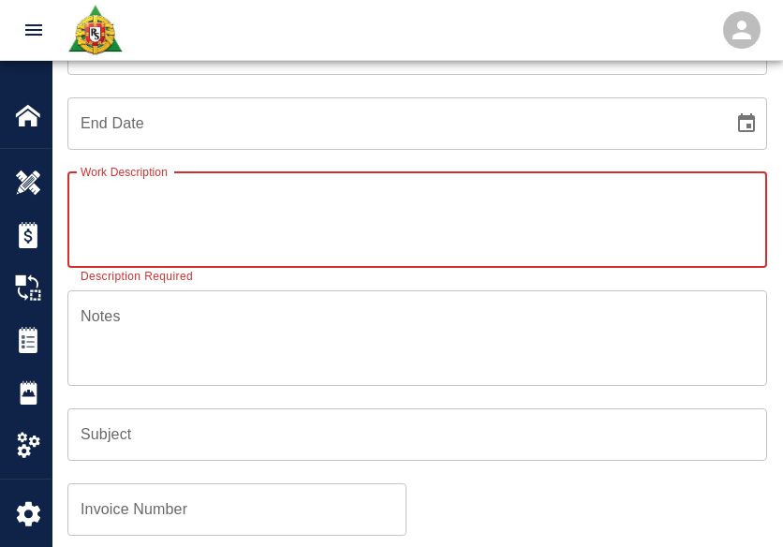
click at [192, 227] on textarea "Work Description" at bounding box center [417, 219] width 673 height 65
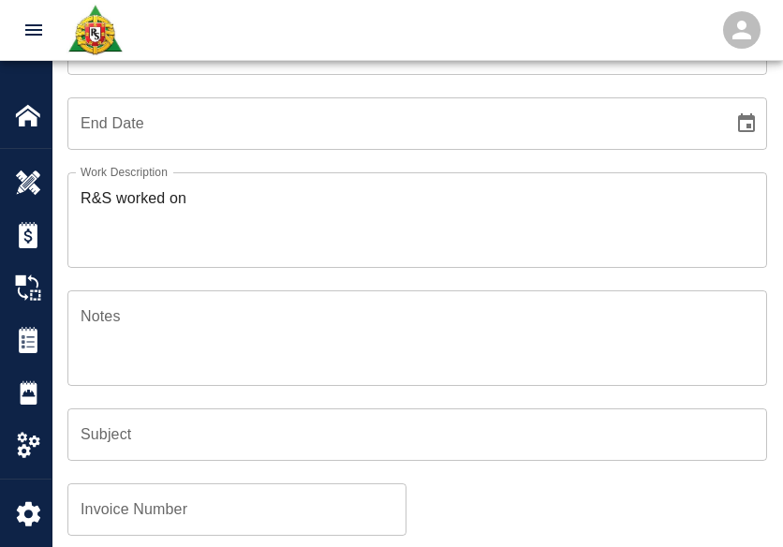
click at [363, 358] on textarea "Notes" at bounding box center [417, 337] width 673 height 65
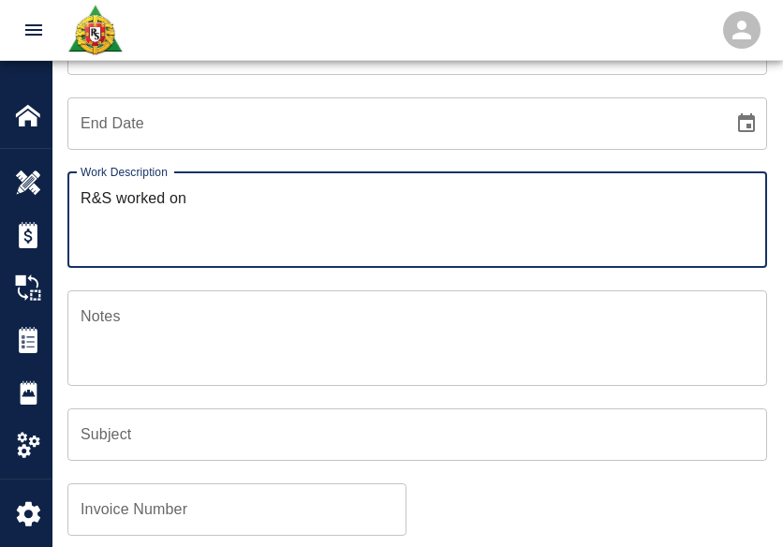
click at [198, 220] on textarea "R&S worked on" at bounding box center [417, 219] width 673 height 65
paste textarea "2 lathers 5 hrs each mobilizing cutting bending and barlocking also chipping an…"
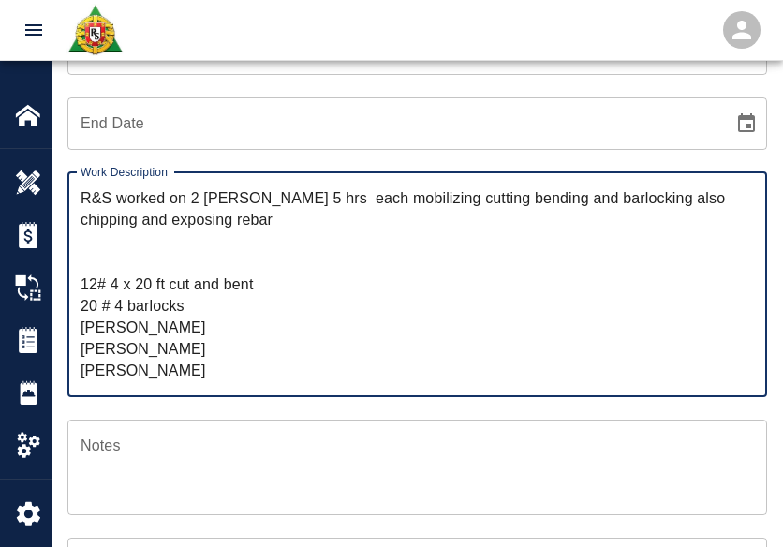
drag, startPoint x: 331, startPoint y: 205, endPoint x: 194, endPoint y: 198, distance: 137.8
click at [194, 198] on textarea "R&S worked on 2 lathers 5 hrs each mobilizing cutting bending and barlocking al…" at bounding box center [417, 284] width 673 height 194
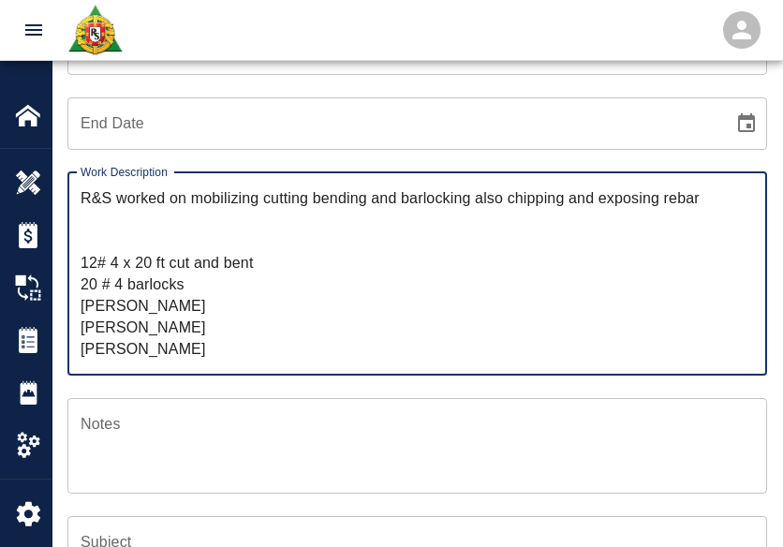
click at [183, 238] on textarea "R&S worked on mobilizing cutting bending and barlocking also chipping and expos…" at bounding box center [417, 273] width 673 height 172
paste textarea "2 lathers 5 hrs each"
click at [150, 234] on textarea "R&S worked on mobilizing cutting bending and barlocking also chipping and expos…" at bounding box center [417, 273] width 673 height 172
click at [122, 222] on textarea "R&S worked on mobilizing cutting bending and barlocking also chipping and expos…" at bounding box center [417, 273] width 673 height 172
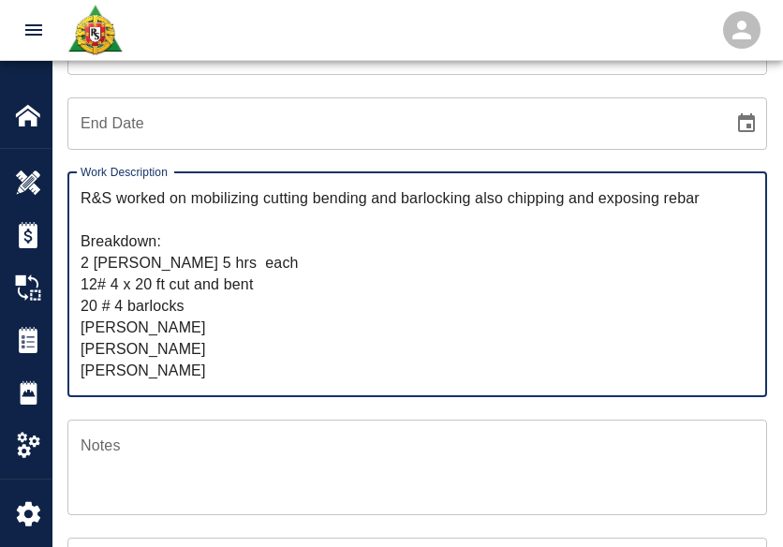
click at [159, 253] on textarea "R&S worked on mobilizing cutting bending and barlocking also chipping and expos…" at bounding box center [417, 284] width 673 height 194
click at [254, 257] on textarea "R&S worked on mobilizing cutting bending and barlocking also chipping and expos…" at bounding box center [417, 284] width 673 height 194
click at [169, 286] on textarea "R&S worked on mobilizing cutting bending and barlocking also chipping and expos…" at bounding box center [417, 284] width 673 height 194
click at [242, 292] on textarea "R&S worked on mobilizing cutting bending and barlocking also chipping and expos…" at bounding box center [417, 284] width 673 height 194
click at [162, 293] on textarea "R&S worked on mobilizing cutting bending and barlocking also chipping and expos…" at bounding box center [417, 284] width 673 height 194
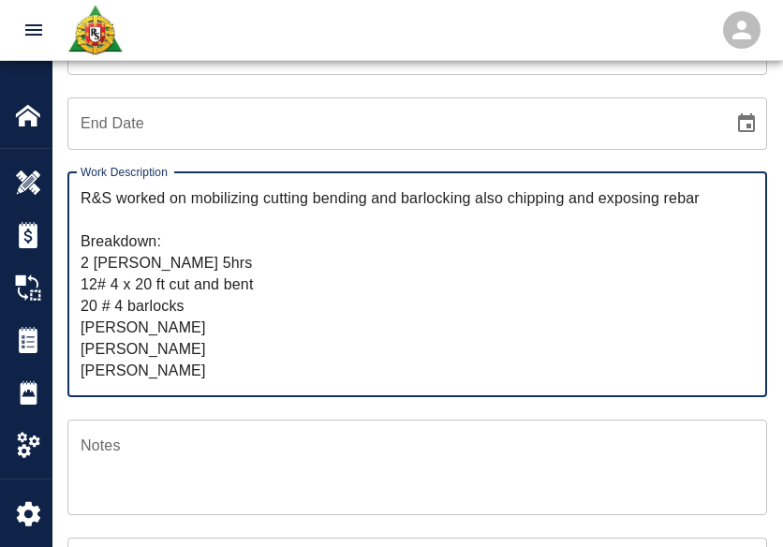
click at [168, 300] on textarea "R&S worked on mobilizing cutting bending and barlocking also chipping and expos…" at bounding box center [417, 284] width 673 height 194
click at [210, 299] on textarea "R&S worked on mobilizing cutting bending and barlocking also chipping and expos…" at bounding box center [417, 284] width 673 height 194
click at [154, 307] on textarea "R&S worked on mobilizing cutting bending and barlocking also chipping and expos…" at bounding box center [417, 284] width 673 height 194
click at [147, 301] on textarea "R&S worked on mobilizing cutting bending and barlocking also chipping and expos…" at bounding box center [417, 284] width 673 height 194
drag, startPoint x: 125, startPoint y: 337, endPoint x: 64, endPoint y: 333, distance: 61.0
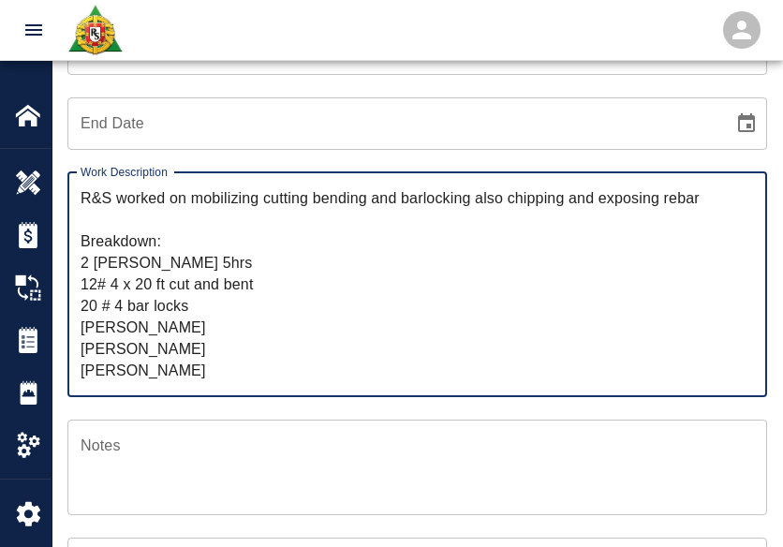
click at [64, 333] on div "Work Description R&S worked on mobilizing cutting bending and barlocking also c…" at bounding box center [406, 273] width 722 height 247
click at [199, 260] on textarea "R&S worked on mobilizing cutting bending and barlocking also chipping and expos…" at bounding box center [417, 284] width 673 height 194
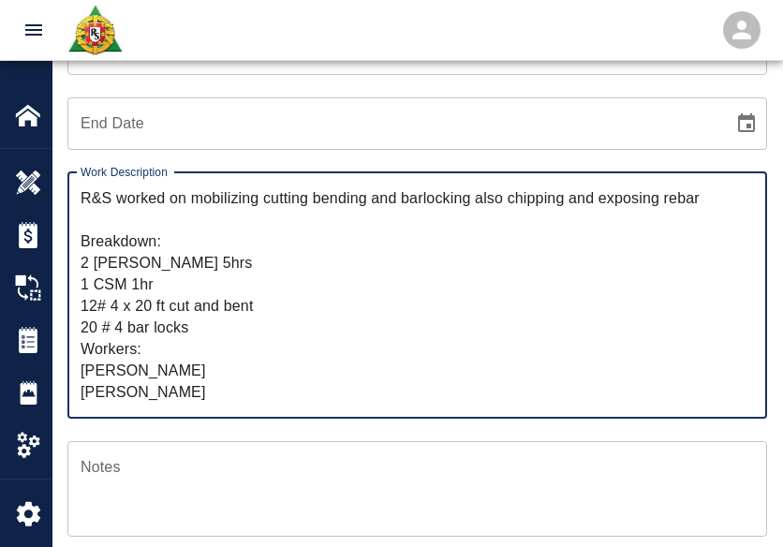
click at [199, 260] on textarea "R&S worked on mobilizing cutting bending and barlocking also chipping and expos…" at bounding box center [417, 294] width 673 height 215
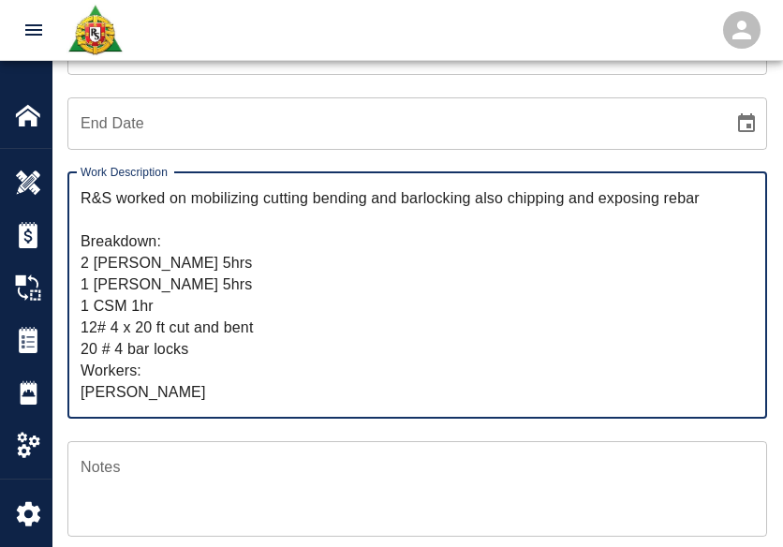
drag, startPoint x: 198, startPoint y: 284, endPoint x: 80, endPoint y: 286, distance: 118.9
click at [80, 286] on div "R&S worked on mobilizing cutting bending and barlocking also chipping and expos…" at bounding box center [416, 295] width 699 height 246
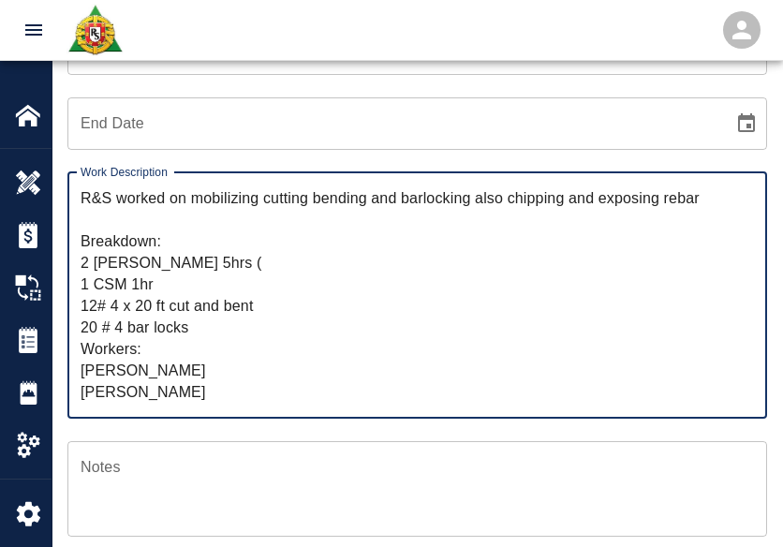
paste textarea "1 Foreman 5hrs"
click at [185, 280] on textarea "R&S worked on mobilizing cutting bending and barlocking also chipping and expos…" at bounding box center [417, 294] width 673 height 215
click at [234, 304] on textarea "R&S worked on mobilizing cutting bending and barlocking also chipping and expos…" at bounding box center [417, 294] width 673 height 215
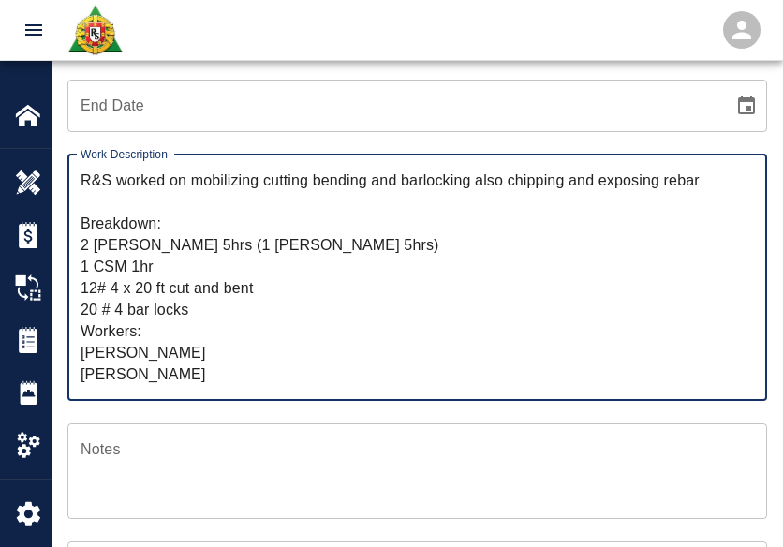
click at [193, 282] on textarea "R&S worked on mobilizing cutting bending and barlocking also chipping and expos…" at bounding box center [417, 276] width 673 height 215
click at [290, 247] on textarea "R&S worked on mobilizing cutting bending and barlocking also chipping and expos…" at bounding box center [417, 276] width 673 height 215
click at [260, 264] on textarea "R&S worked on mobilizing cutting bending and barlocking also chipping and expos…" at bounding box center [417, 276] width 673 height 215
click at [222, 305] on textarea "R&S worked on mobilizing cutting bending and barlocking also chipping and expos…" at bounding box center [417, 276] width 673 height 215
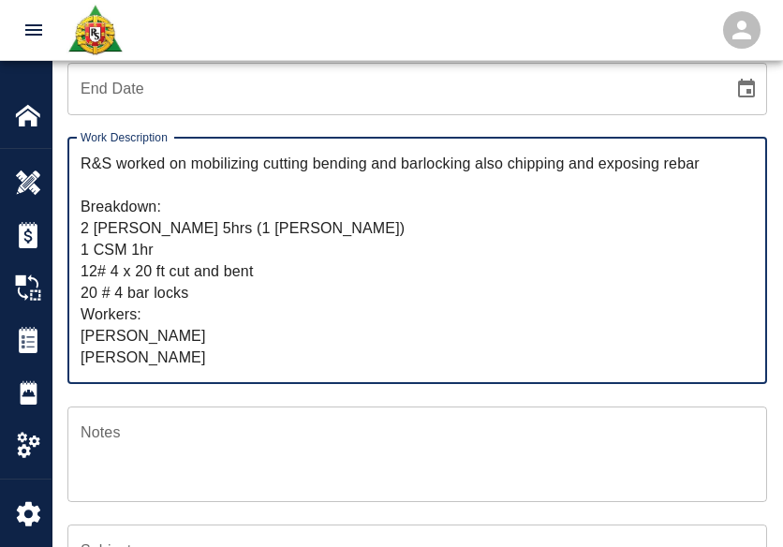
scroll to position [364, 0]
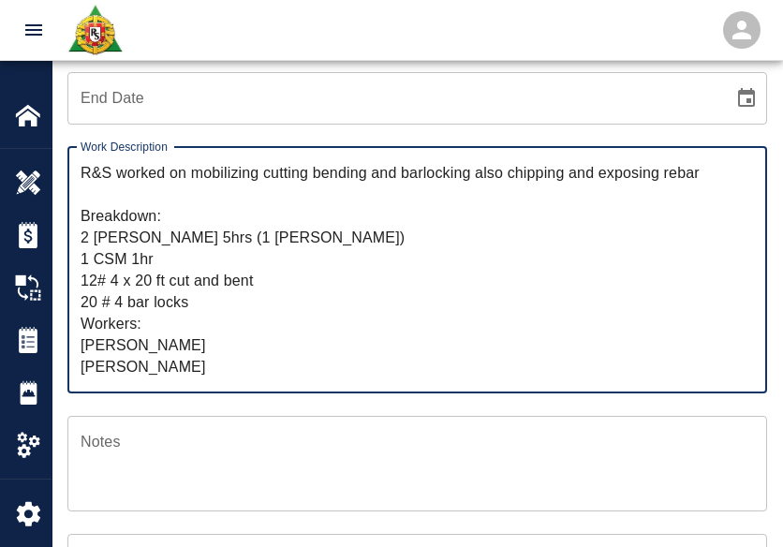
click at [447, 174] on textarea "R&S worked on mobilizing cutting bending and barlocking also chipping and expos…" at bounding box center [417, 269] width 673 height 215
click at [424, 175] on textarea "R&S worked on mobilizing cutting bending and barlocking also chipping and expos…" at bounding box center [417, 269] width 673 height 215
click at [514, 211] on textarea "R&S worked on mobilizing cutting bending and bar locking also chipping and expo…" at bounding box center [417, 269] width 673 height 215
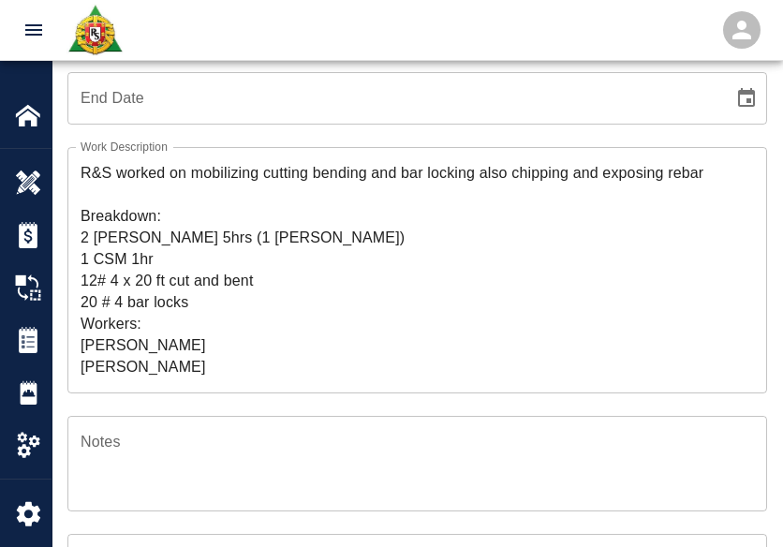
click at [668, 154] on div "R&S worked on mobilizing cutting bending and bar locking also chipping and expo…" at bounding box center [416, 270] width 699 height 246
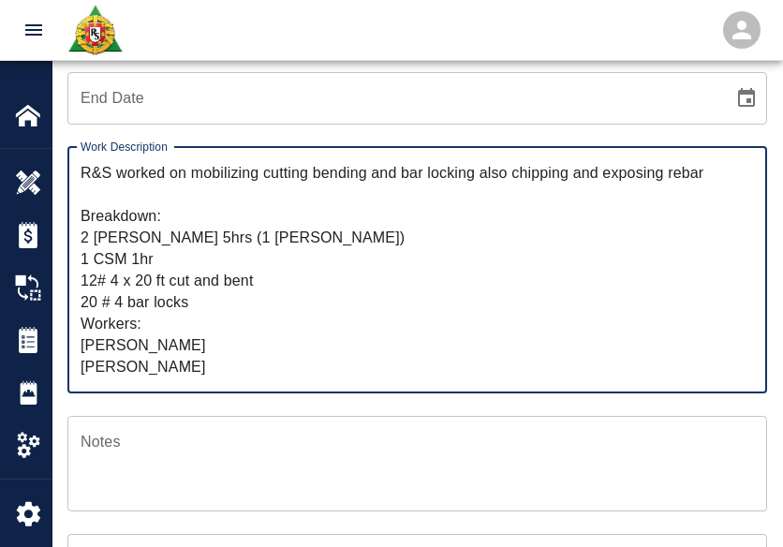
click at [619, 176] on textarea "R&S worked on mobilizing cutting bending and bar locking also chipping and expo…" at bounding box center [417, 269] width 673 height 215
click at [704, 178] on textarea "R&S worked on mobilizing cutting bending and bar locking also chipping and expo…" at bounding box center [417, 269] width 673 height 215
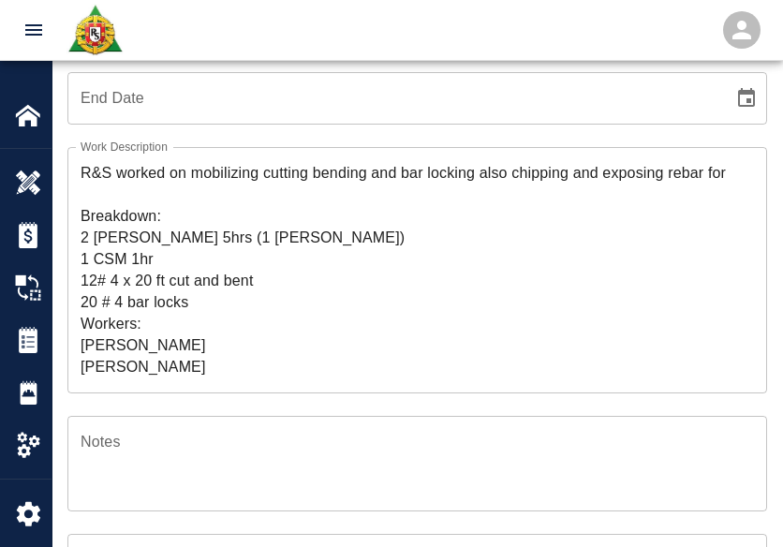
click at [727, 172] on textarea "R&S worked on mobilizing cutting bending and bar locking also chipping and expo…" at bounding box center [417, 269] width 673 height 215
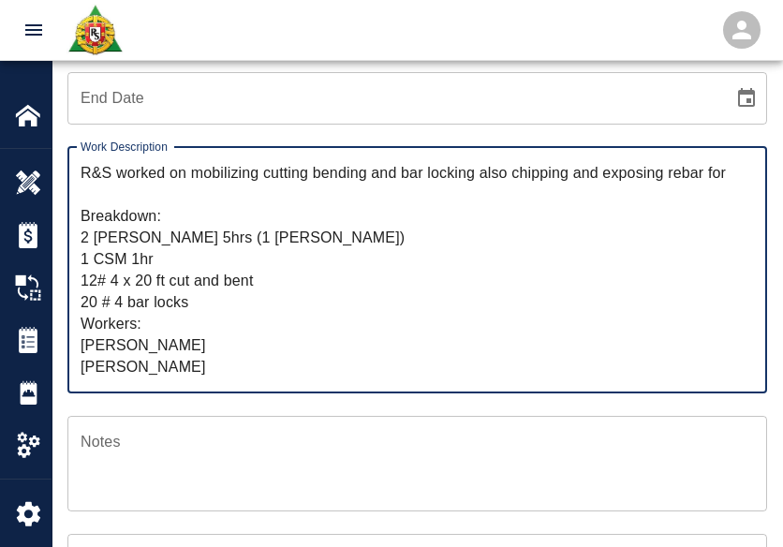
paste textarea "stair 25 level 2.0 leavout"
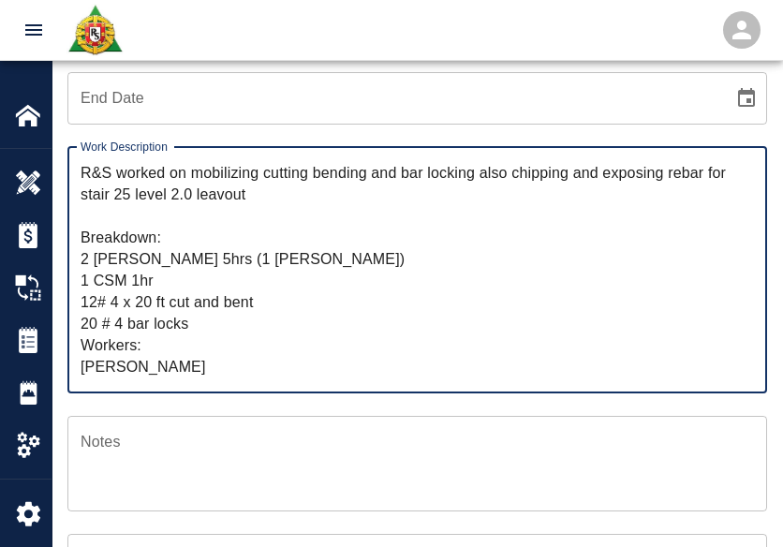
click at [221, 187] on textarea "R&S worked on mobilizing cutting bending and bar locking also chipping and expo…" at bounding box center [417, 269] width 673 height 215
drag, startPoint x: 221, startPoint y: 187, endPoint x: 198, endPoint y: 207, distance: 29.9
click at [198, 207] on textarea "R&S worked on mobilizing cutting bending and bar locking also chipping and expo…" at bounding box center [417, 269] width 673 height 215
click at [216, 203] on textarea "R&S worked on mobilizing cutting bending and bar locking also chipping and expo…" at bounding box center [417, 269] width 673 height 215
click at [230, 203] on textarea "R&S worked on mobilizing cutting bending and bar locking also chipping and expo…" at bounding box center [417, 269] width 673 height 215
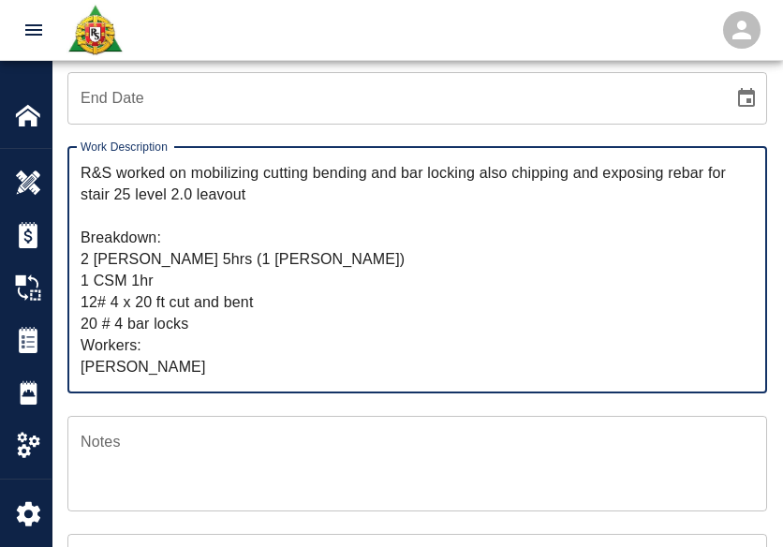
click at [225, 201] on textarea "R&S worked on mobilizing cutting bending and bar locking also chipping and expo…" at bounding box center [417, 269] width 673 height 215
click at [248, 202] on textarea "R&S worked on mobilizing cutting bending and bar locking also chipping and expo…" at bounding box center [417, 269] width 673 height 215
click at [267, 202] on textarea "R&S worked on mobilizing cutting bending and bar locking also chipping and expo…" at bounding box center [417, 269] width 673 height 215
click at [201, 225] on textarea "R&S worked on mobilizing cutting bending and bar locking also chipping and expo…" at bounding box center [417, 269] width 673 height 215
click at [221, 199] on textarea "R&S worked on mobilizing cutting bending and bar locking also chipping and expo…" at bounding box center [417, 269] width 673 height 215
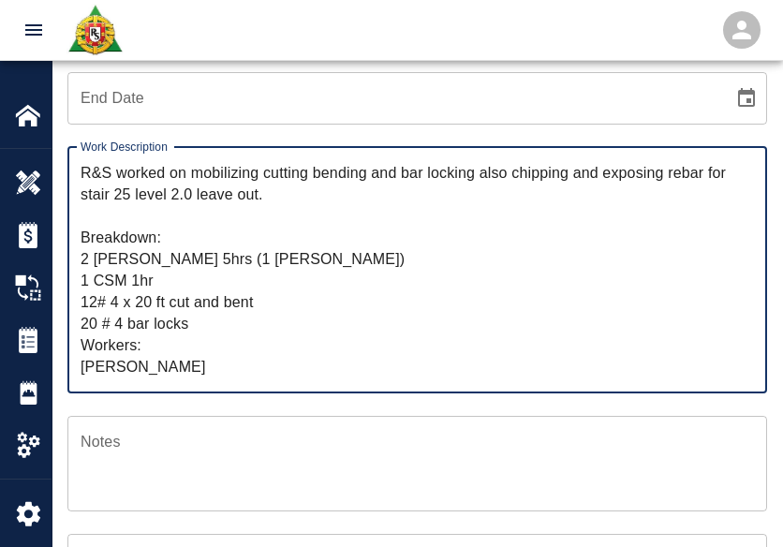
click at [191, 248] on textarea "R&S worked on mobilizing cutting bending and bar locking also chipping and expo…" at bounding box center [417, 269] width 673 height 215
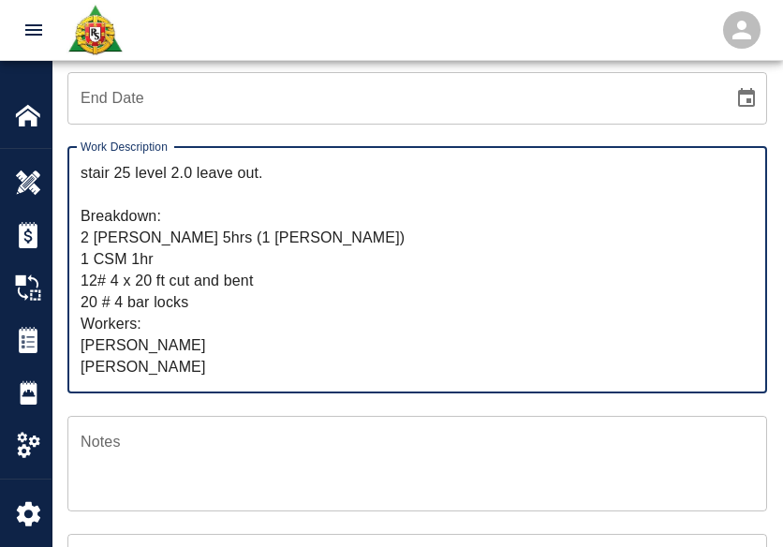
scroll to position [453, 0]
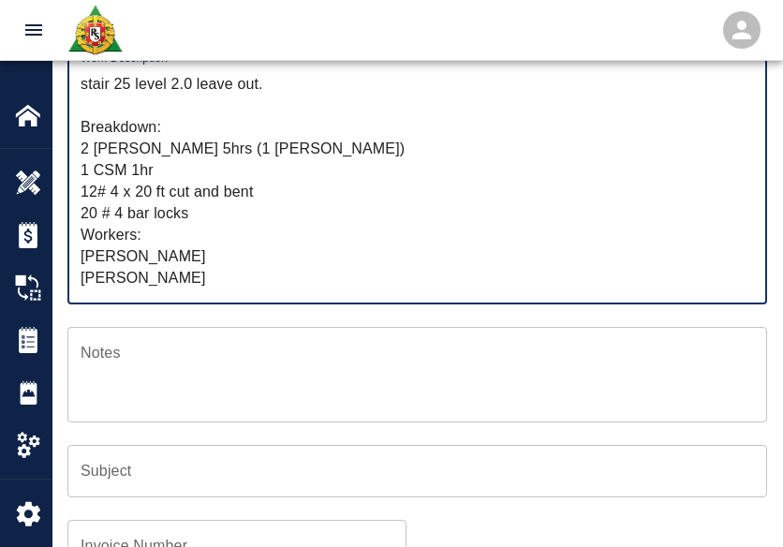
click at [130, 272] on textarea "R&S worked on mobilizing cutting bending and bar locking also chipping and expo…" at bounding box center [417, 180] width 673 height 215
click at [146, 263] on textarea "R&S worked on mobilizing cutting bending and bar locking also chipping and expo…" at bounding box center [417, 180] width 673 height 215
click at [95, 259] on textarea "R&S worked on mobilizing cutting bending and bar locking also chipping and expo…" at bounding box center [417, 180] width 673 height 215
click at [159, 253] on textarea "R&S worked on mobilizing cutting bending and bar locking also chipping and expo…" at bounding box center [417, 180] width 673 height 215
click at [118, 275] on textarea "R&S worked on mobilizing cutting bending and bar locking also chipping and expo…" at bounding box center [417, 180] width 673 height 215
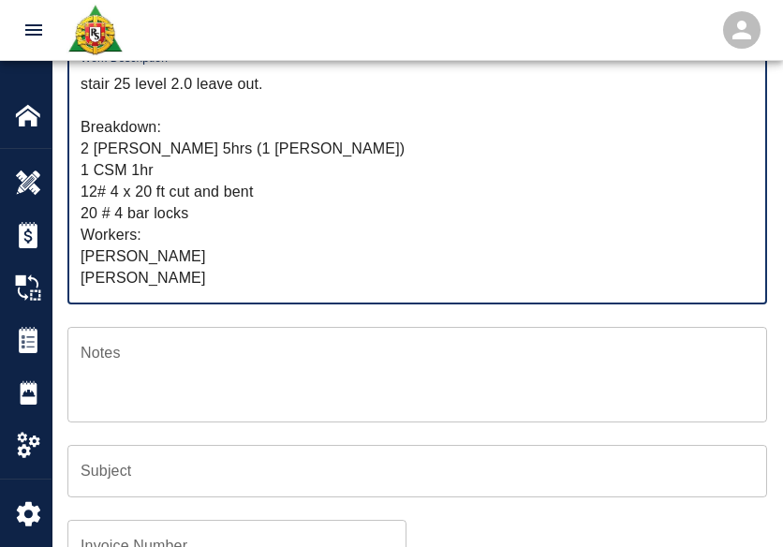
click at [86, 284] on textarea "R&S worked on mobilizing cutting bending and bar locking also chipping and expo…" at bounding box center [417, 180] width 673 height 215
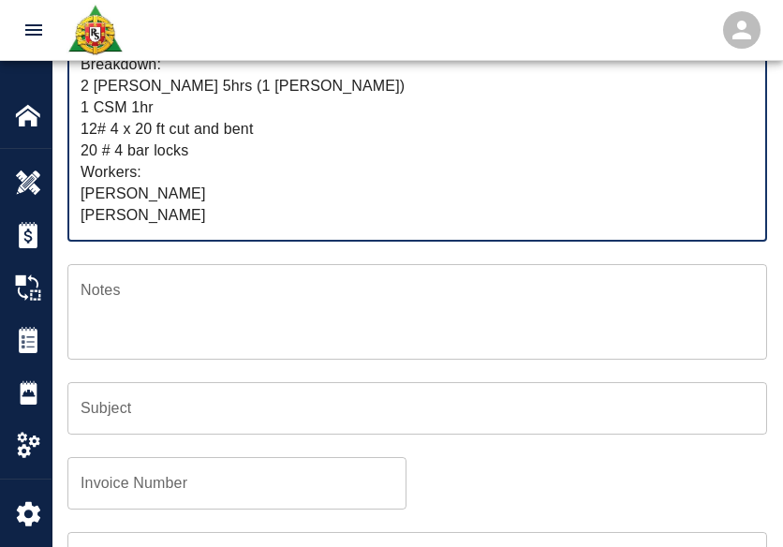
scroll to position [517, 0]
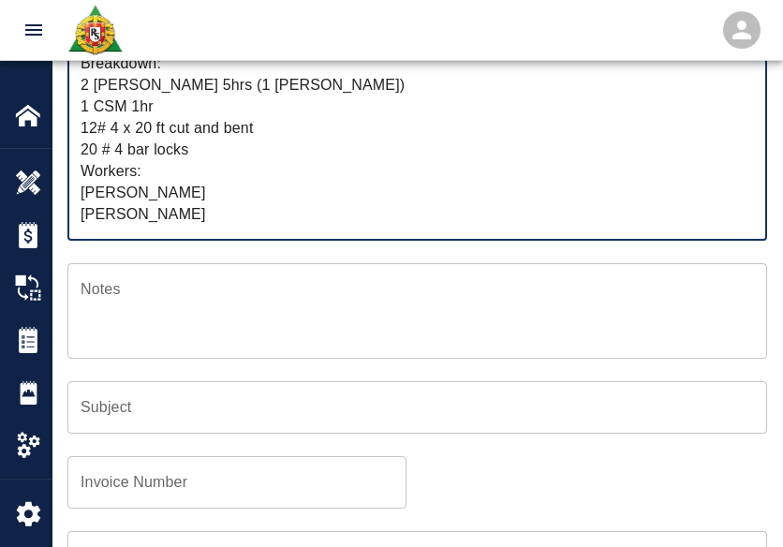
click at [245, 143] on textarea "R&S worked on mobilizing cutting bending and bar locking also chipping and expo…" at bounding box center [417, 116] width 673 height 215
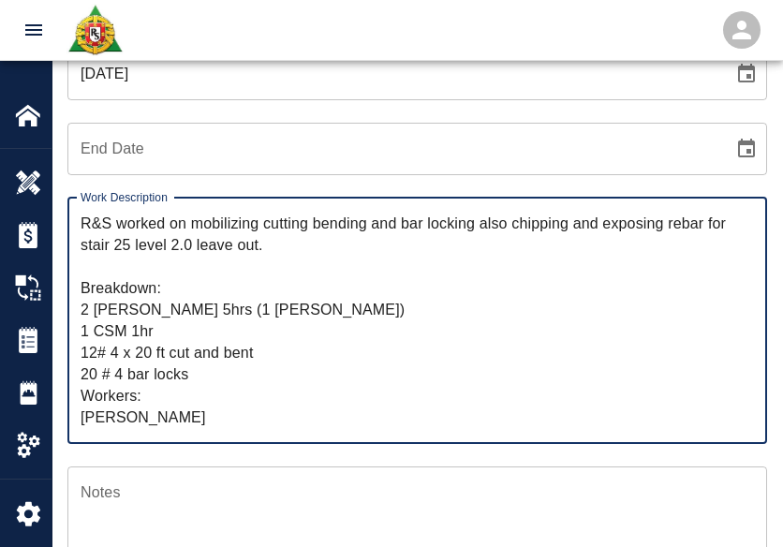
scroll to position [312, 0]
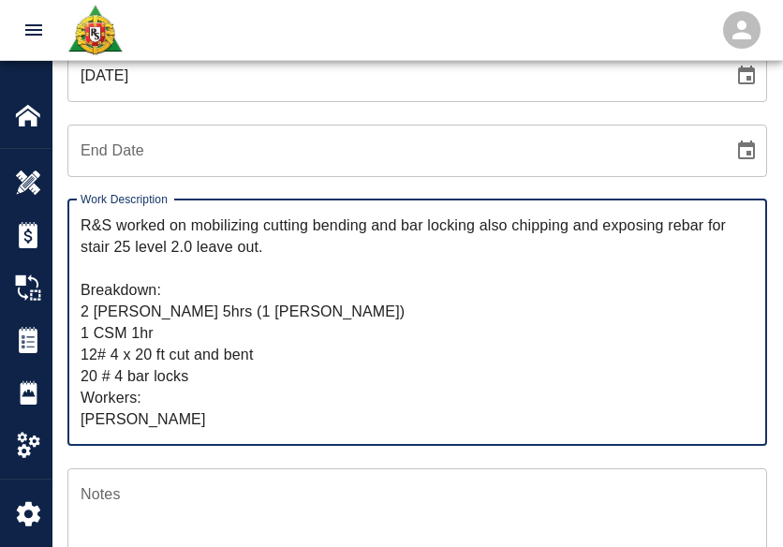
drag, startPoint x: 187, startPoint y: 266, endPoint x: 190, endPoint y: 233, distance: 32.9
click at [190, 233] on textarea "R&S worked on mobilizing cutting bending and bar locking also chipping and expo…" at bounding box center [417, 321] width 673 height 215
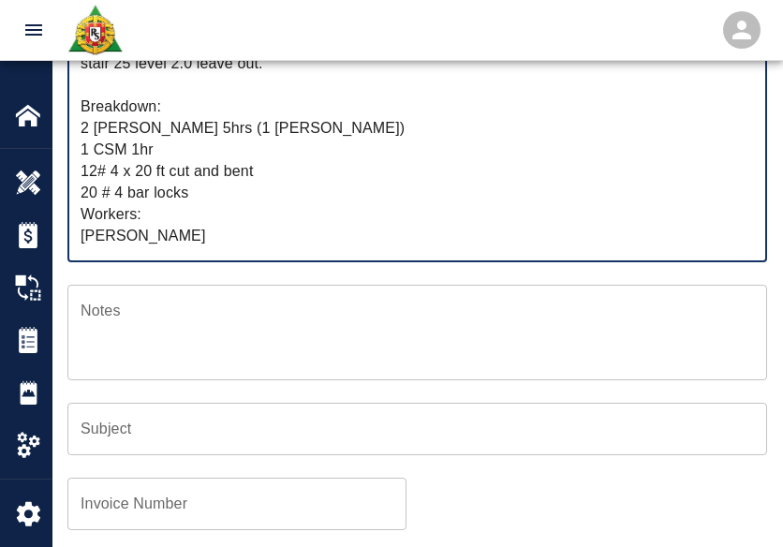
scroll to position [496, 0]
type textarea "R&S worked on mobilizing cutting bending and bar locking also chipping and expo…"
click at [157, 437] on input "Subject" at bounding box center [416, 428] width 699 height 52
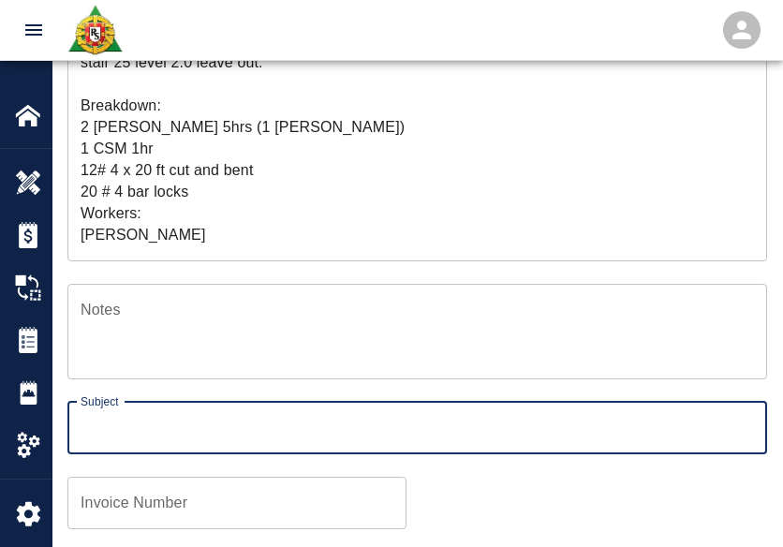
paste input "mobilizing cutting bending and bar locking also chipping and exposing rebar for…"
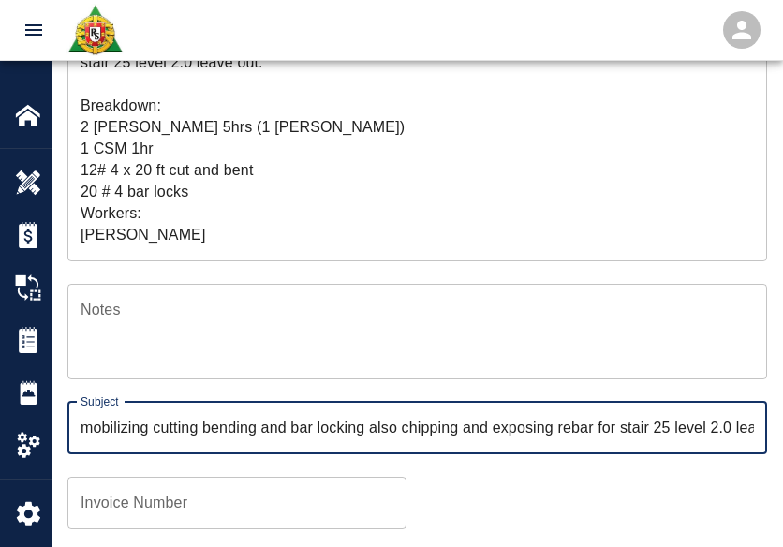
scroll to position [0, 48]
type input "mobilizing cutting bending and bar locking also chipping and exposing rebar for…"
click at [232, 385] on div "Subject mobilizing cutting bending and bar locking also chipping and exposing r…" at bounding box center [406, 416] width 722 height 75
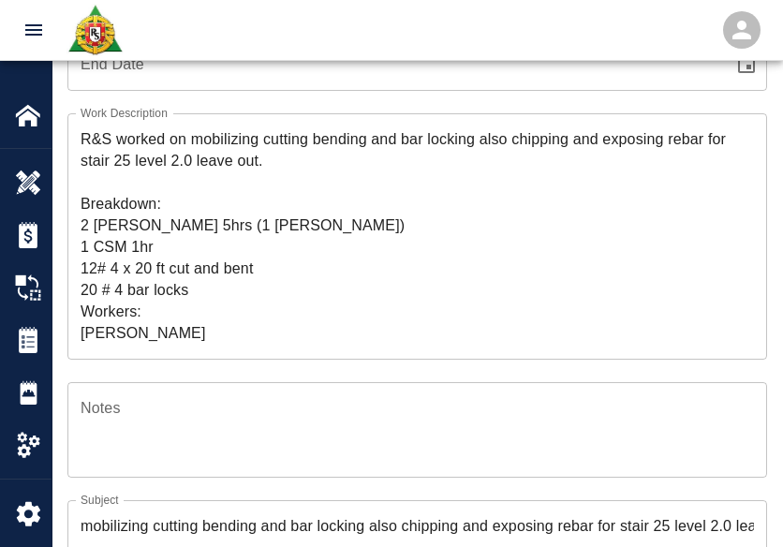
scroll to position [22, 0]
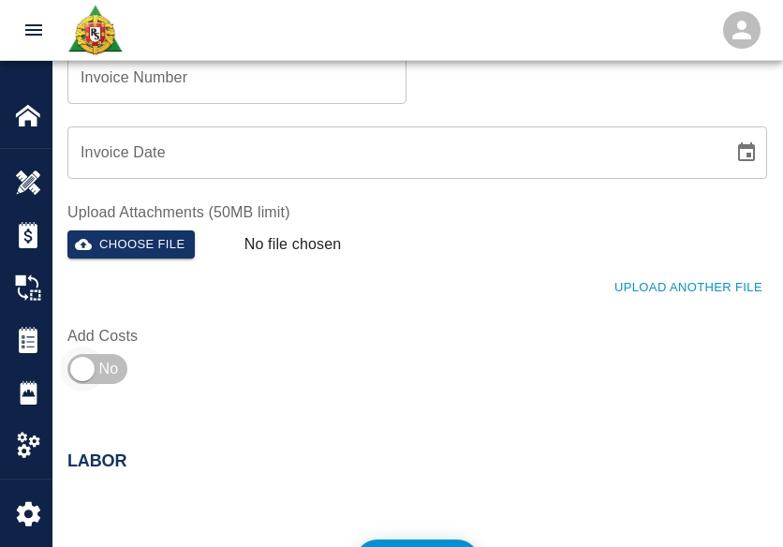
click at [88, 389] on input "checkbox" at bounding box center [82, 368] width 135 height 45
checkbox input "true"
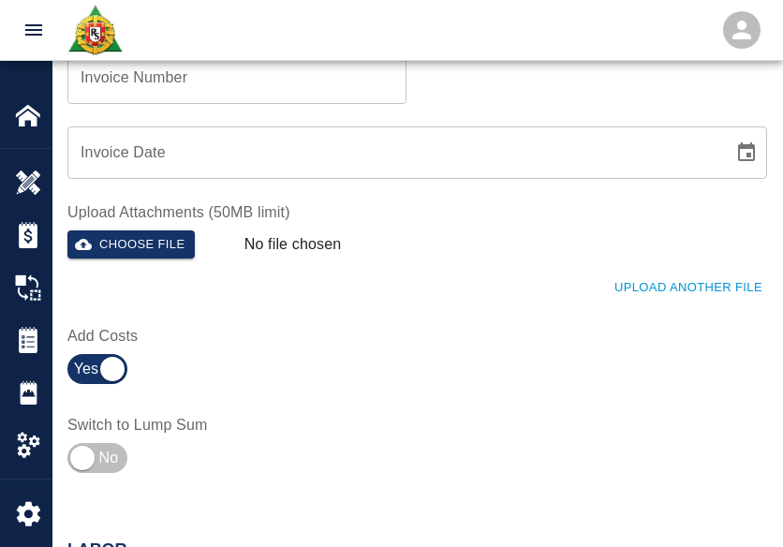
scroll to position [1235, 0]
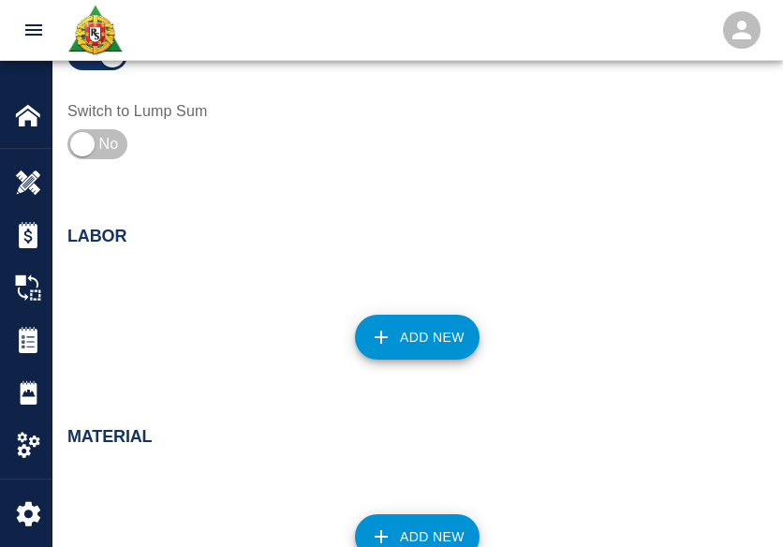
click at [389, 329] on icon "button" at bounding box center [381, 337] width 22 height 22
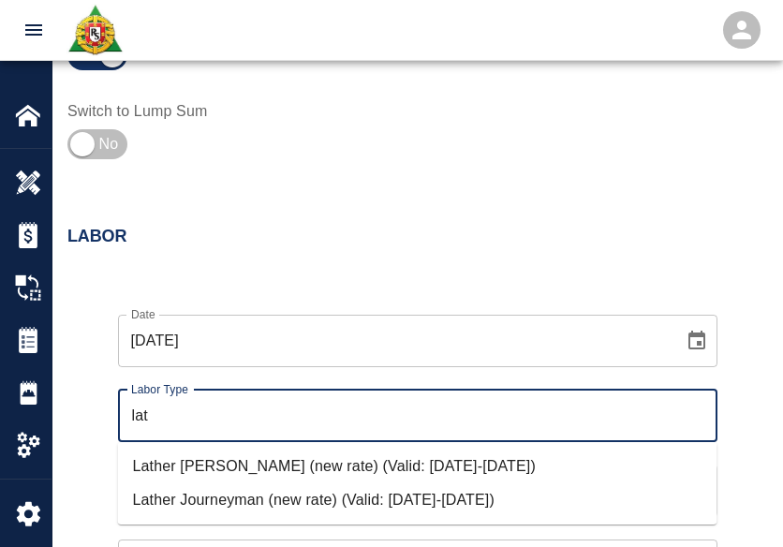
click at [253, 466] on li "Lather Foreman (new rate) (Valid: 07/01/2024-10/31/2025)" at bounding box center [417, 466] width 599 height 34
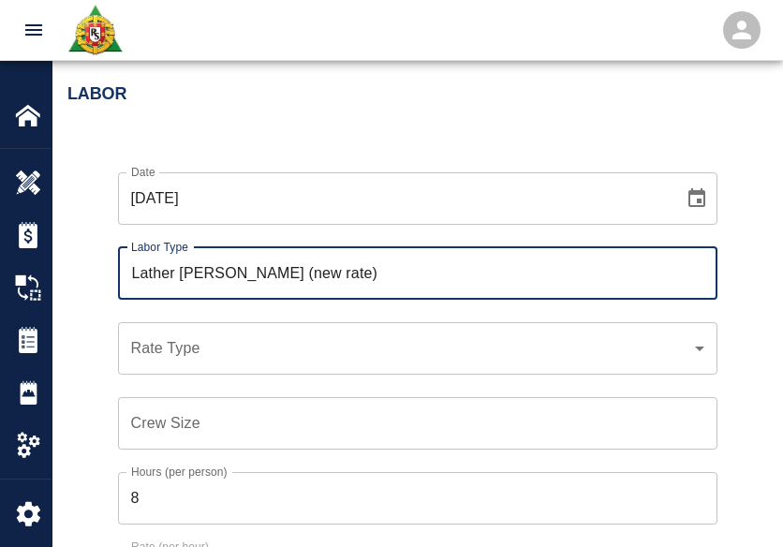
scroll to position [1378, 0]
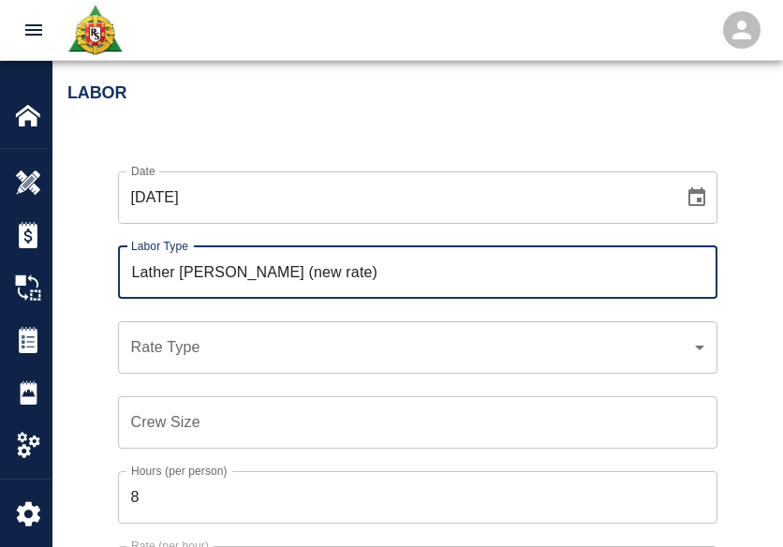
type input "Lather Foreman (new rate)"
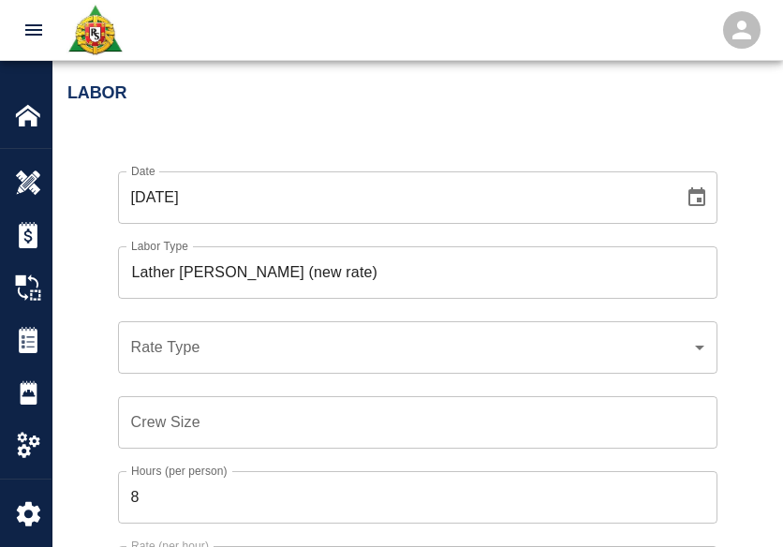
click at [186, 362] on div "​ Rate Type" at bounding box center [417, 347] width 599 height 52
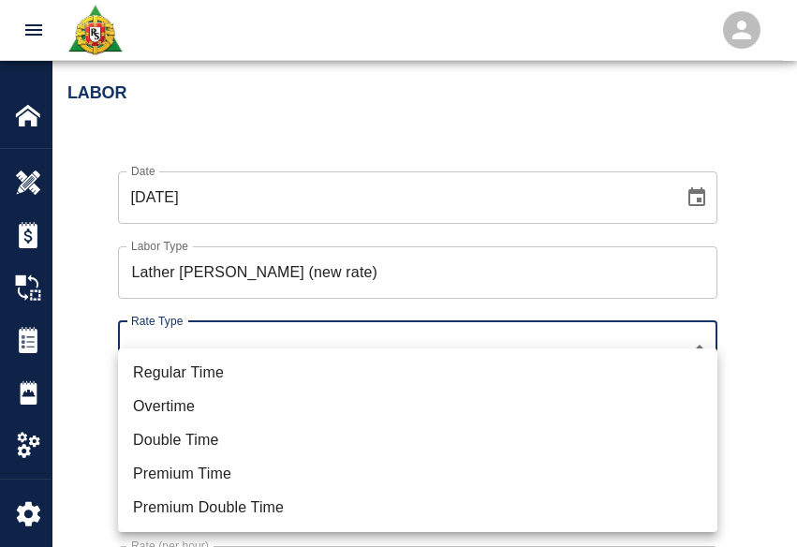
click at [192, 385] on li "Regular Time" at bounding box center [417, 373] width 599 height 34
type input "rate_rt"
type input "126.18"
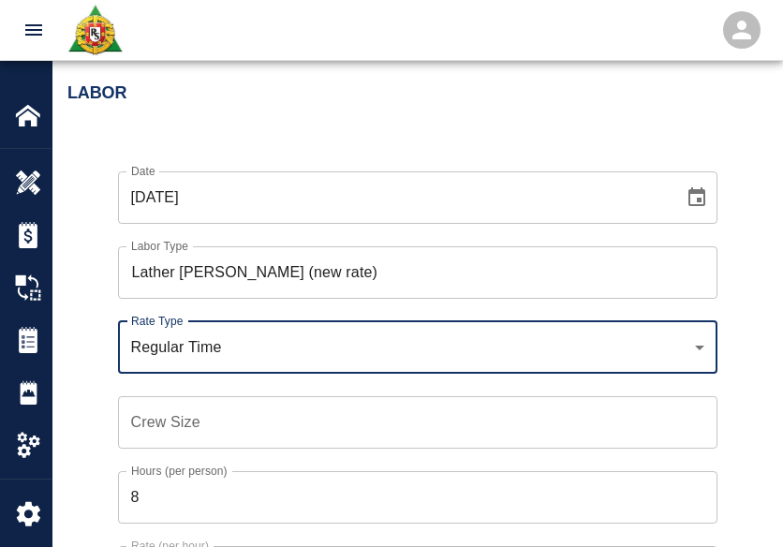
scroll to position [1415, 0]
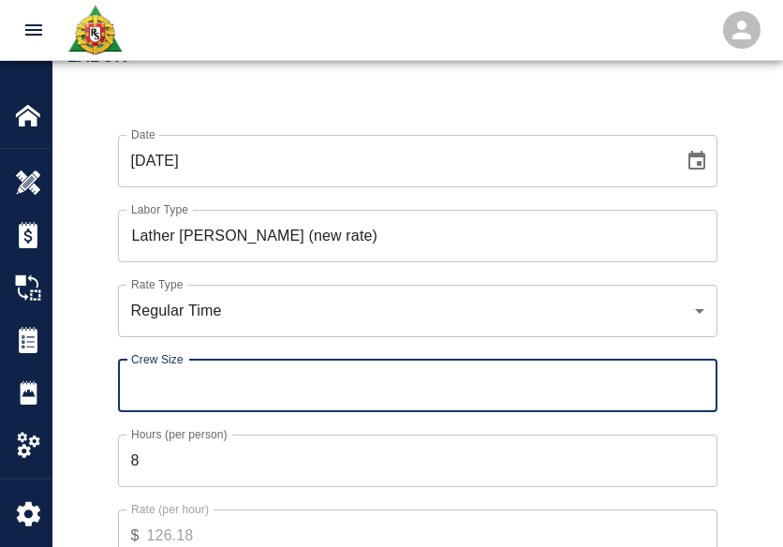
click at [192, 385] on input "Crew Size" at bounding box center [417, 385] width 599 height 52
type input "1"
click at [162, 453] on input "8" at bounding box center [417, 460] width 599 height 52
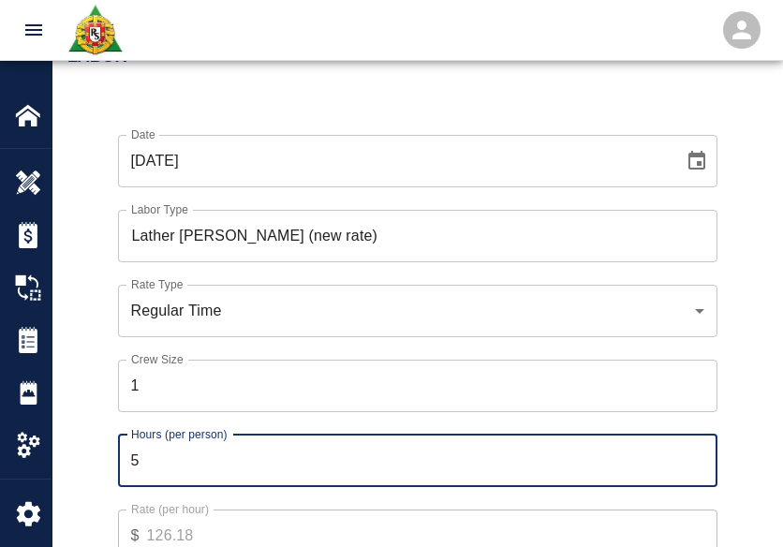
type input "5"
click at [96, 445] on div "Hours (per person) 5 Hours (per person)" at bounding box center [406, 449] width 622 height 75
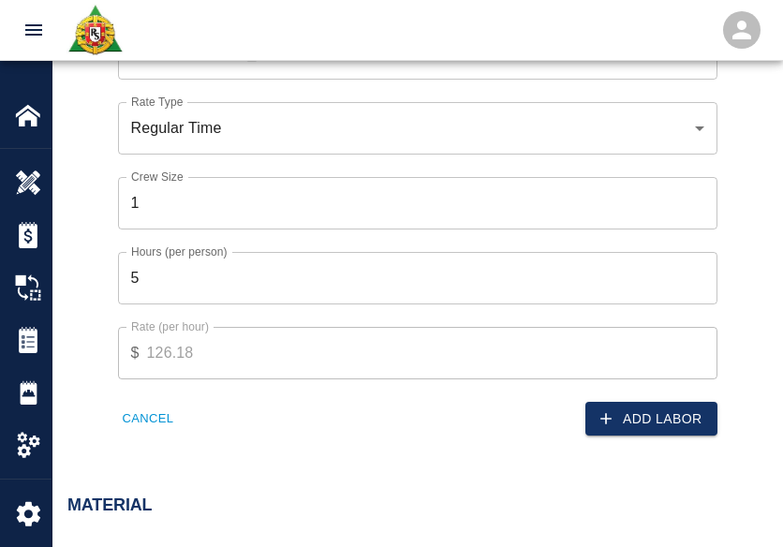
scroll to position [1598, 0]
click at [650, 399] on div "Add Labor" at bounding box center [561, 406] width 311 height 57
click at [653, 404] on button "Add Labor" at bounding box center [651, 418] width 132 height 35
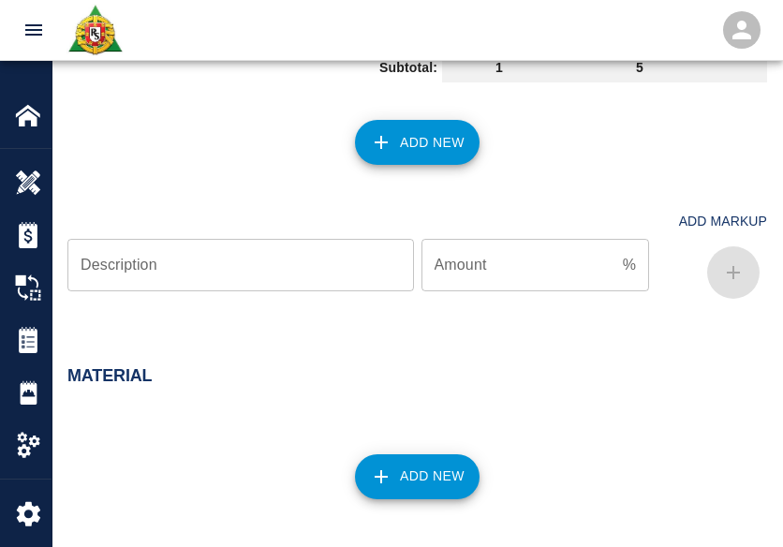
scroll to position [1758, 0]
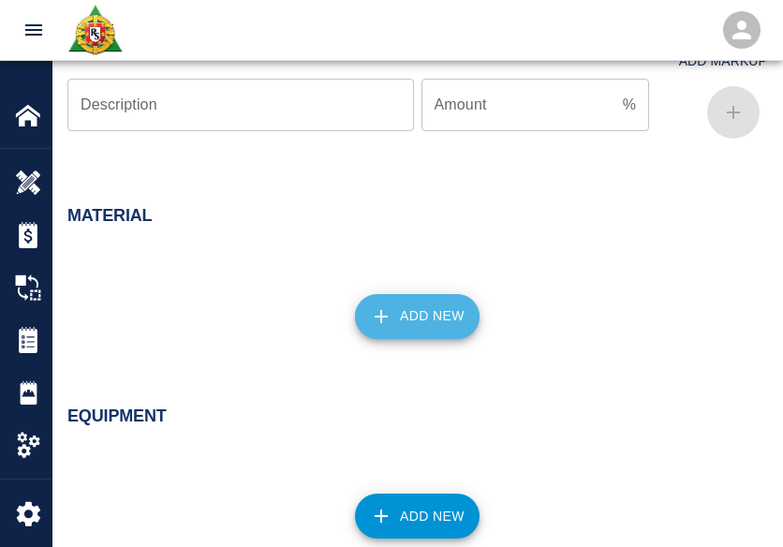
click at [413, 301] on button "Add New" at bounding box center [417, 316] width 125 height 45
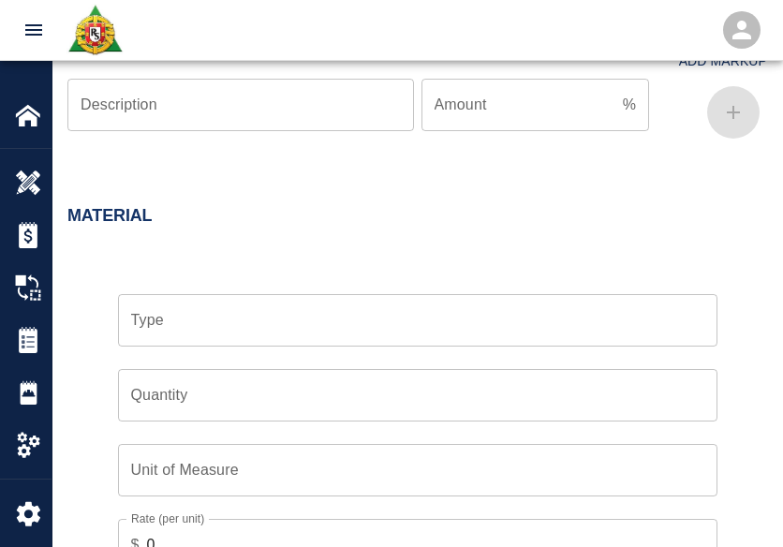
click at [256, 302] on input "Type" at bounding box center [417, 320] width 582 height 36
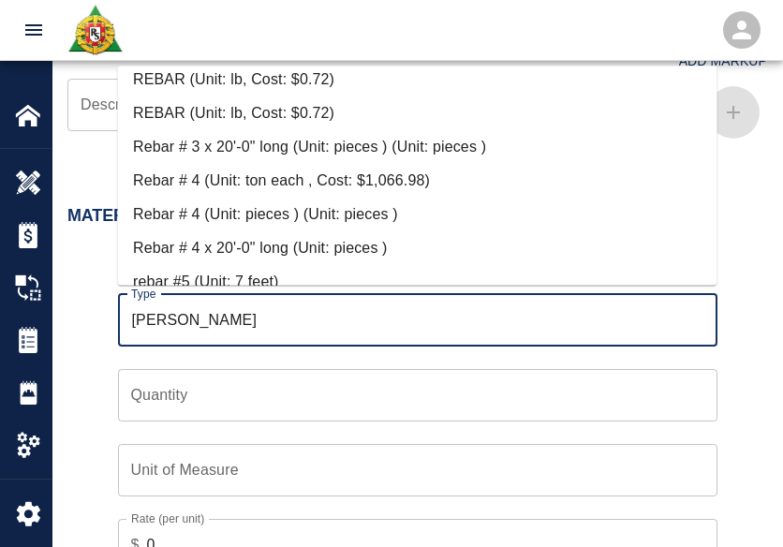
scroll to position [186, 0]
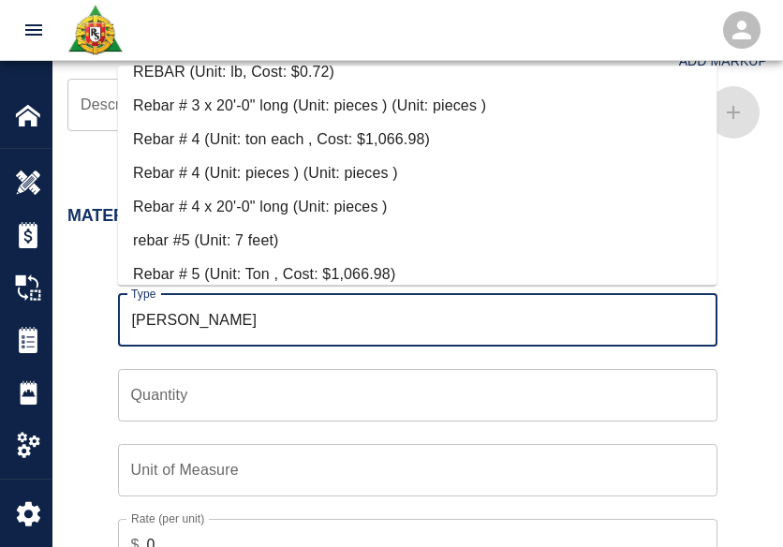
click at [237, 204] on li "Rebar # 4 x 20'-0" long (Unit: pieces )" at bounding box center [417, 208] width 599 height 34
type input "Rebar # 4 x 20'-0" long (Unit: pieces )"
type input "pieces"
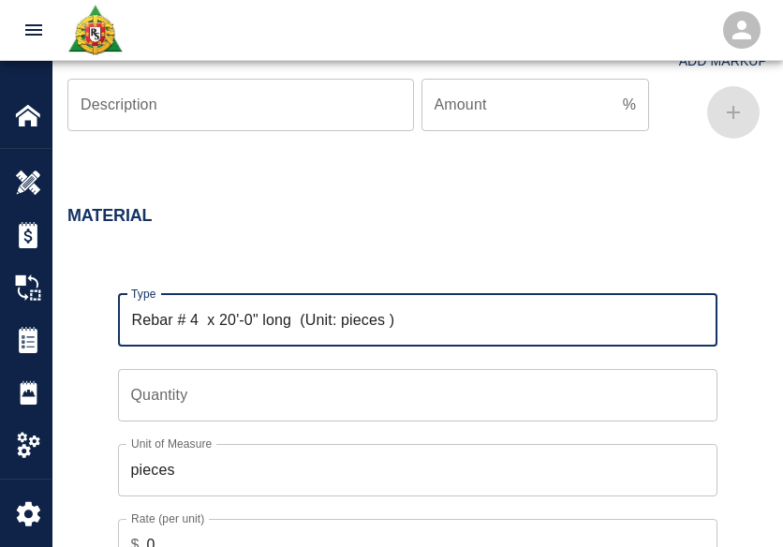
type input "Rebar # 4 x 20'-0" long (Unit: pieces )"
click at [196, 384] on input "Quantity" at bounding box center [417, 395] width 599 height 52
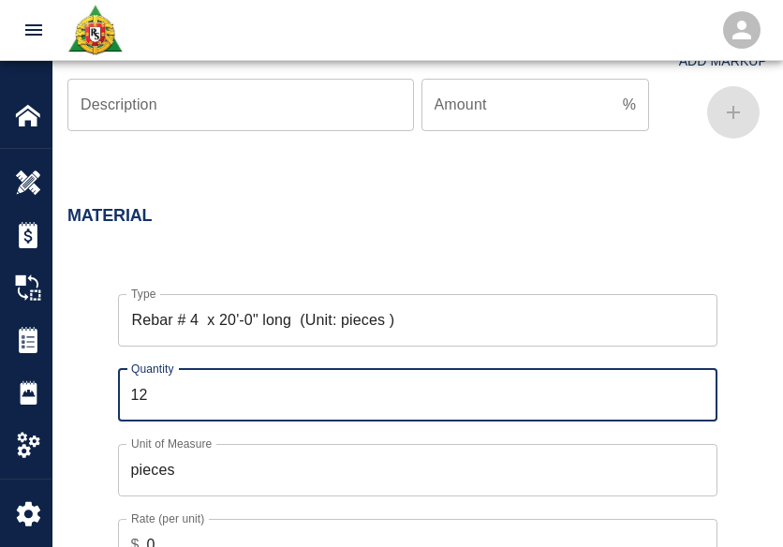
type input "12"
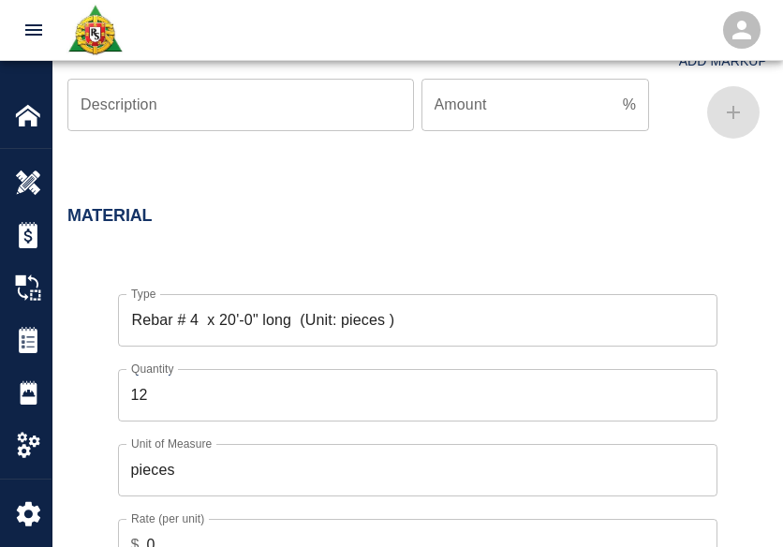
click at [114, 407] on div "Quantity 12 Quantity" at bounding box center [406, 383] width 622 height 75
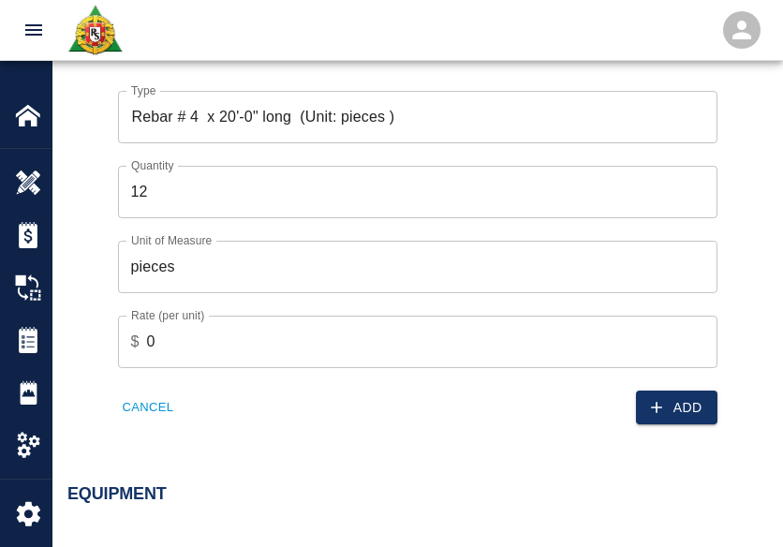
scroll to position [1962, 0]
click at [719, 397] on div "Type Rebar # 4 x 20'-0" long (Unit: pieces ) Type Quantity 12 Quantity Unit of …" at bounding box center [406, 242] width 722 height 364
click at [705, 397] on button "Add" at bounding box center [676, 406] width 81 height 35
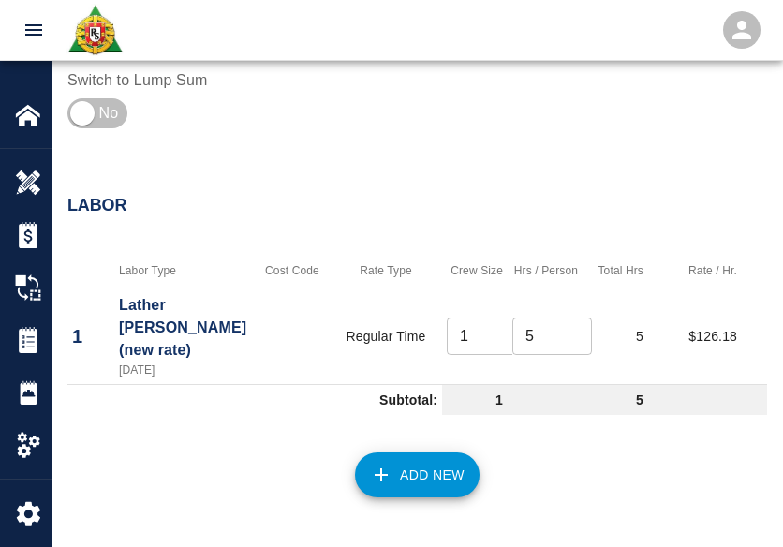
click at [453, 472] on button "Add New" at bounding box center [417, 474] width 125 height 45
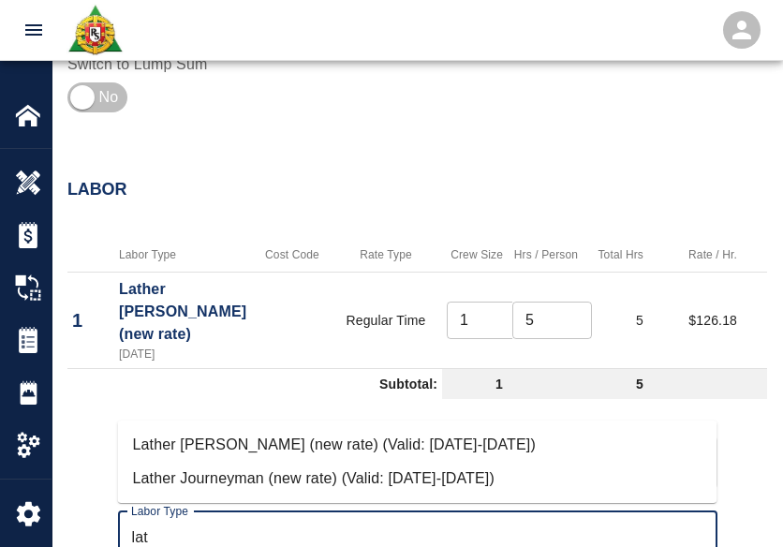
click at [361, 478] on li "Lather Journeyman (new rate) (Valid: 07/01/2024-10/31/2025)" at bounding box center [417, 479] width 599 height 34
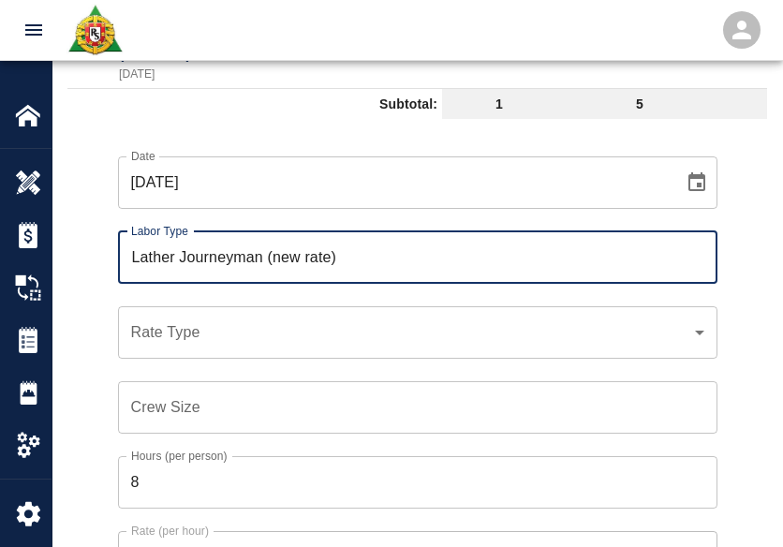
scroll to position [1562, 0]
type input "Lather Journeyman (new rate)"
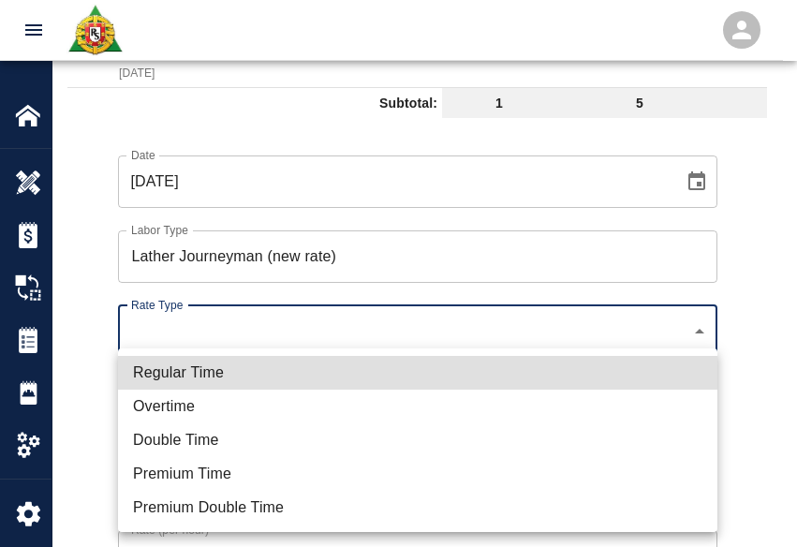
click at [241, 369] on li "Regular Time" at bounding box center [417, 373] width 599 height 34
type input "rate_rt"
type input "122.44"
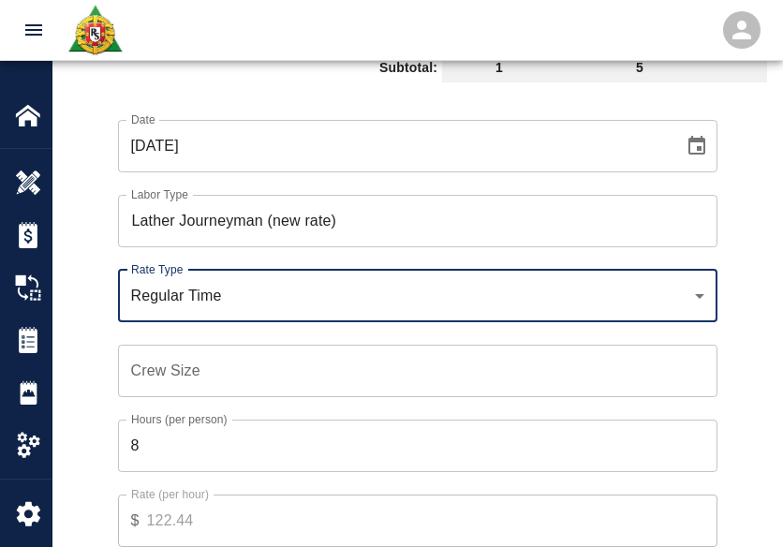
scroll to position [1603, 0]
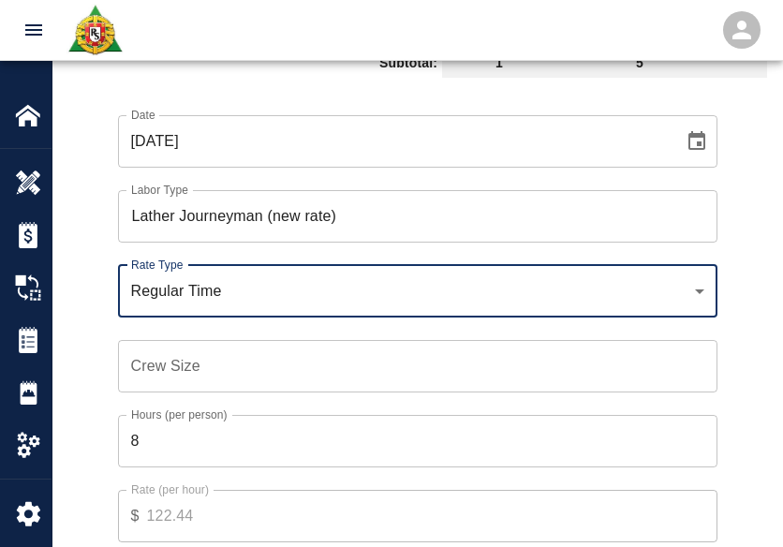
click at [212, 364] on input "Crew Size" at bounding box center [417, 366] width 599 height 52
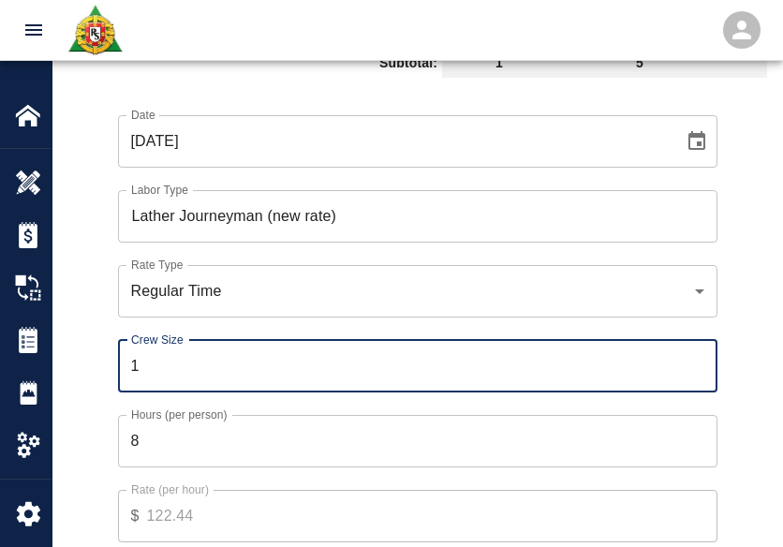
type input "1"
click at [167, 396] on div "Hours (per person) 8 Hours (per person)" at bounding box center [406, 429] width 622 height 75
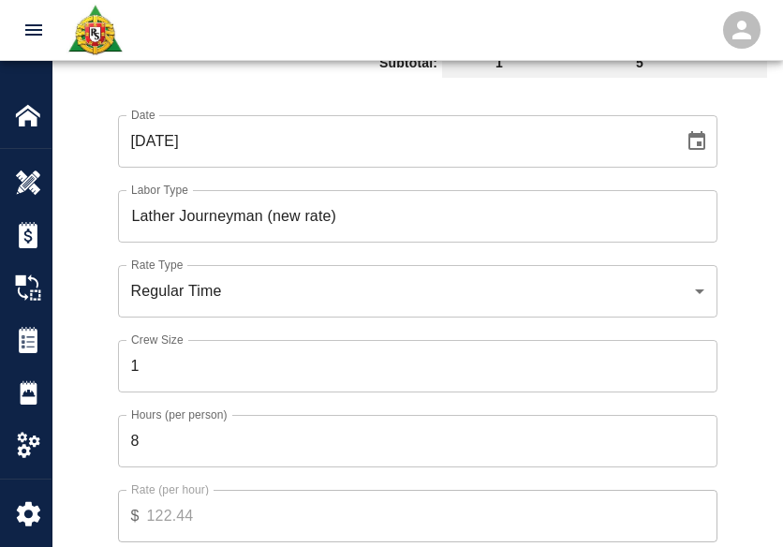
click at [194, 424] on input "8" at bounding box center [417, 441] width 599 height 52
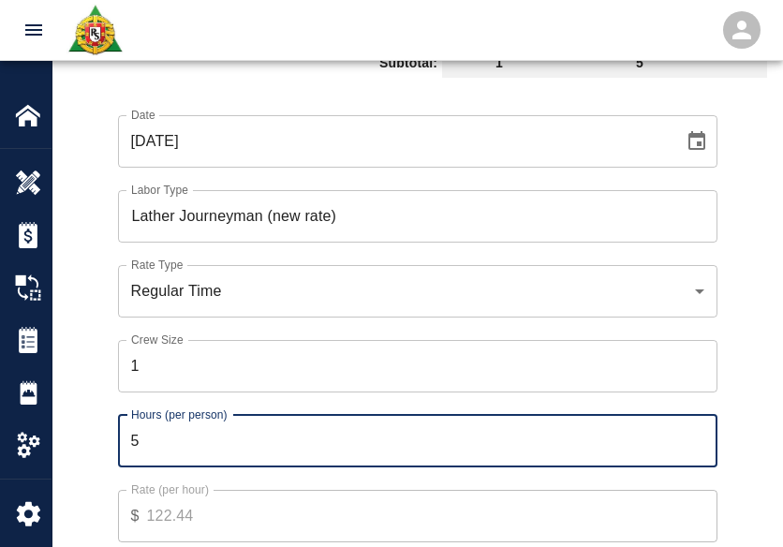
type input "5"
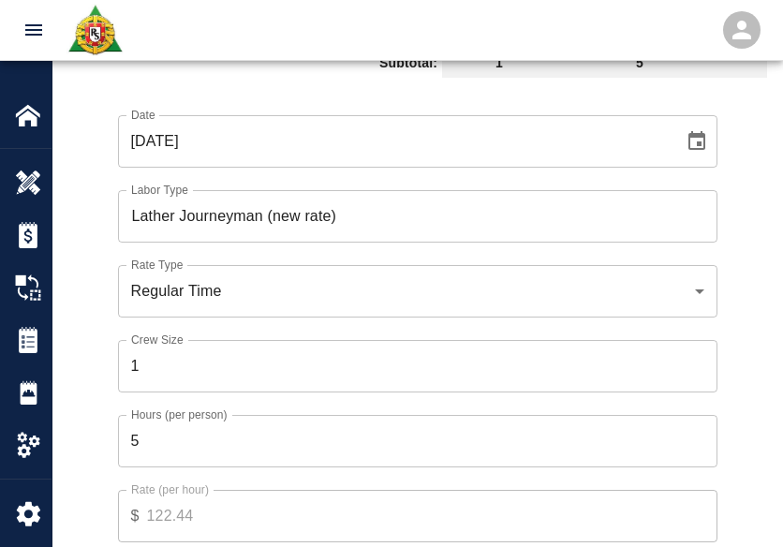
click at [110, 403] on div "Hours (per person) 5 Hours (per person)" at bounding box center [406, 429] width 622 height 75
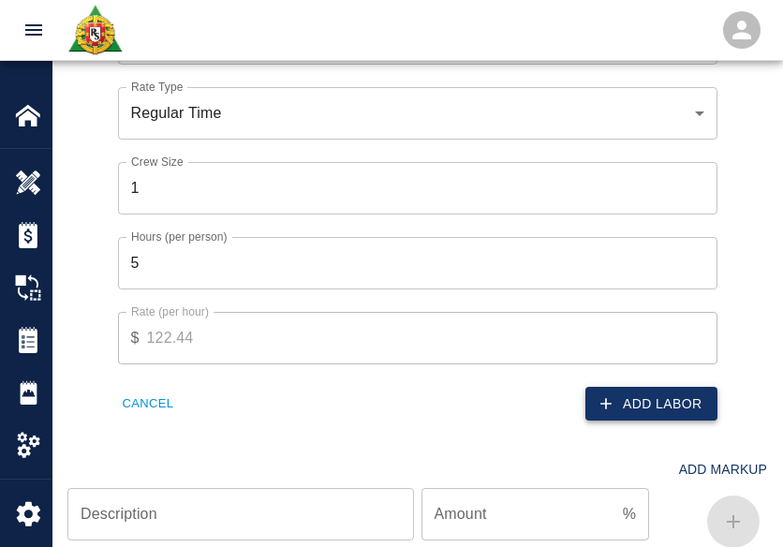
click at [658, 397] on button "Add Labor" at bounding box center [651, 404] width 132 height 35
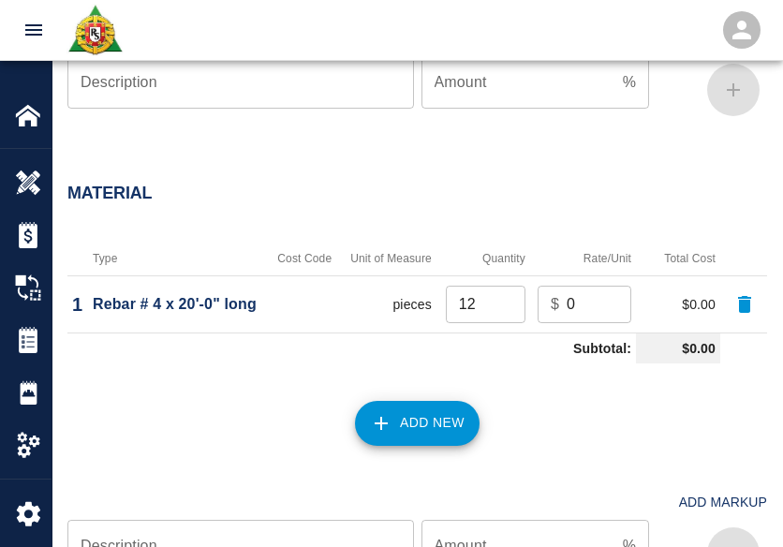
scroll to position [1600, 0]
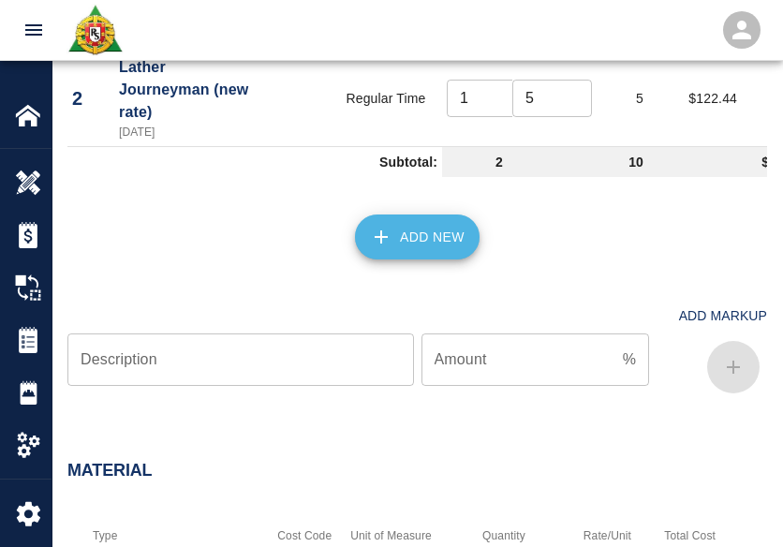
click at [397, 232] on button "Add New" at bounding box center [417, 236] width 125 height 45
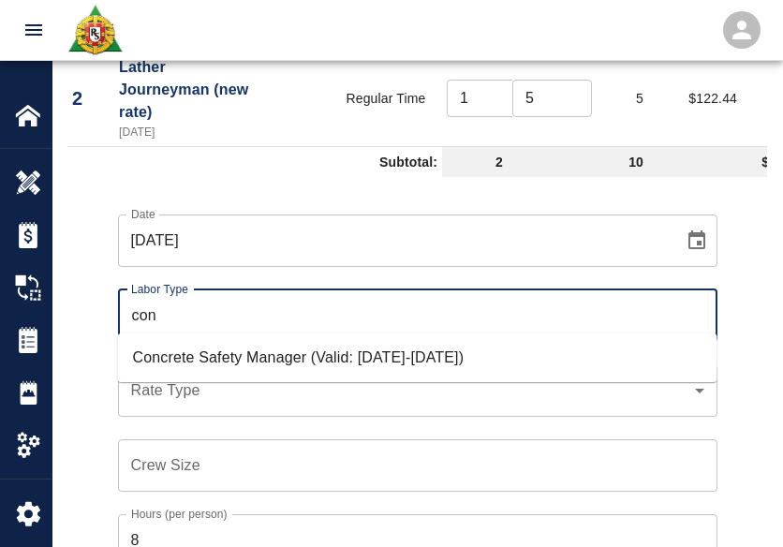
click at [225, 345] on li "Concrete Safety Manager (Valid: 01/01/2025-01/01/2026)" at bounding box center [417, 358] width 599 height 34
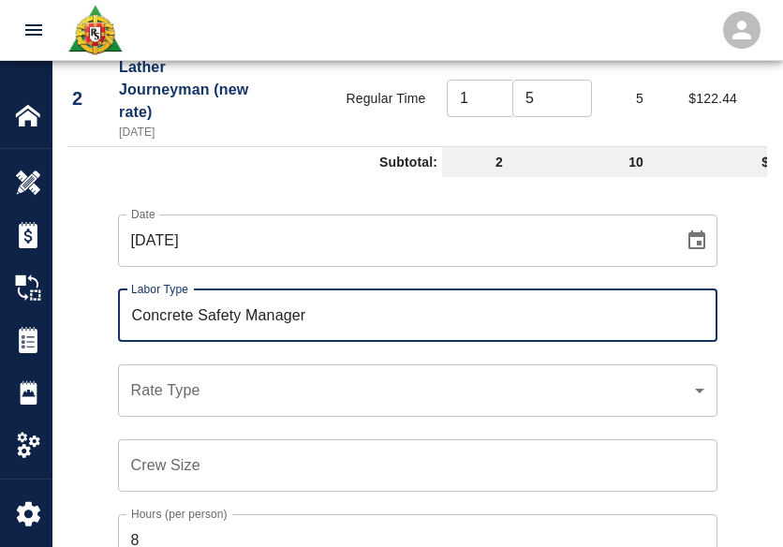
type input "Concrete Safety Manager"
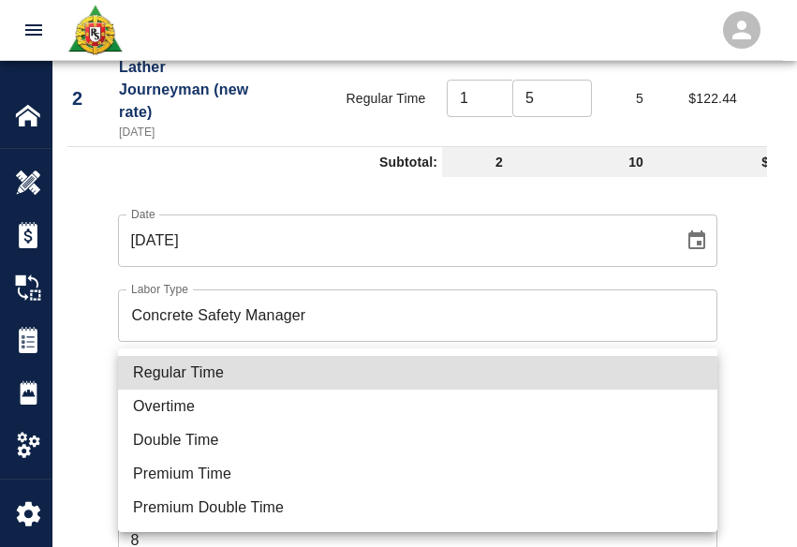
click at [206, 378] on li "Regular Time" at bounding box center [417, 373] width 599 height 34
type input "rate_rt"
type input "100.05"
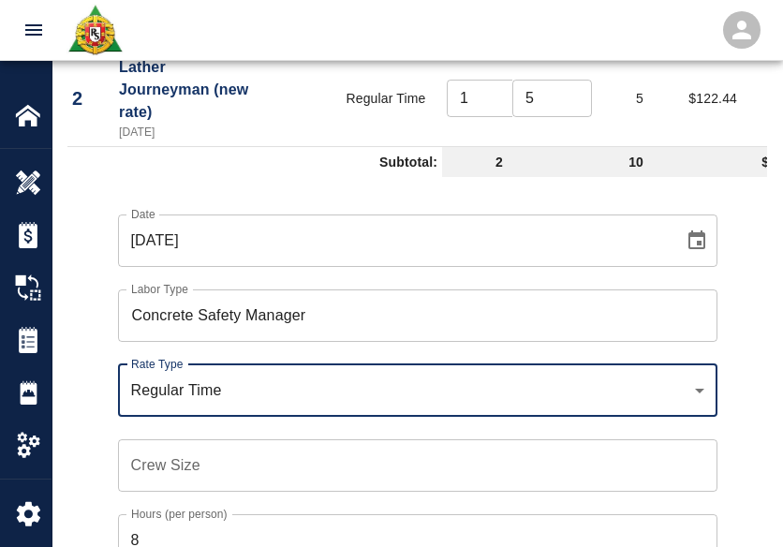
scroll to position [1680, 0]
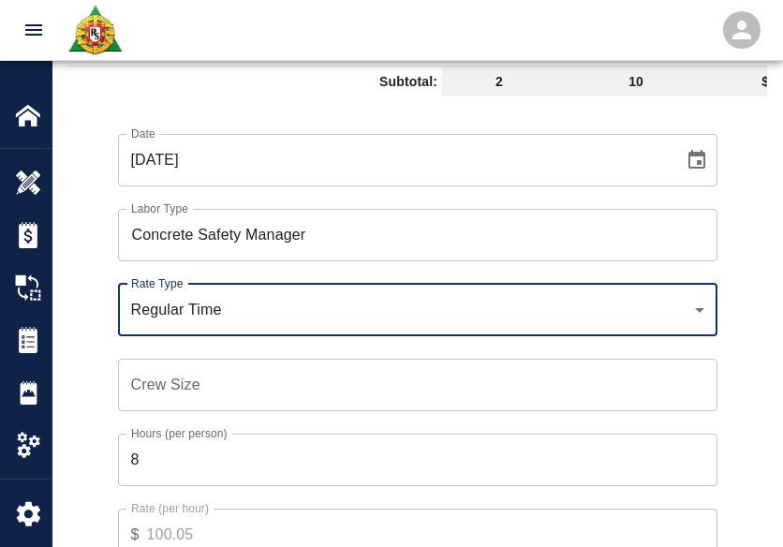
click at [177, 384] on input "Crew Size" at bounding box center [417, 385] width 599 height 52
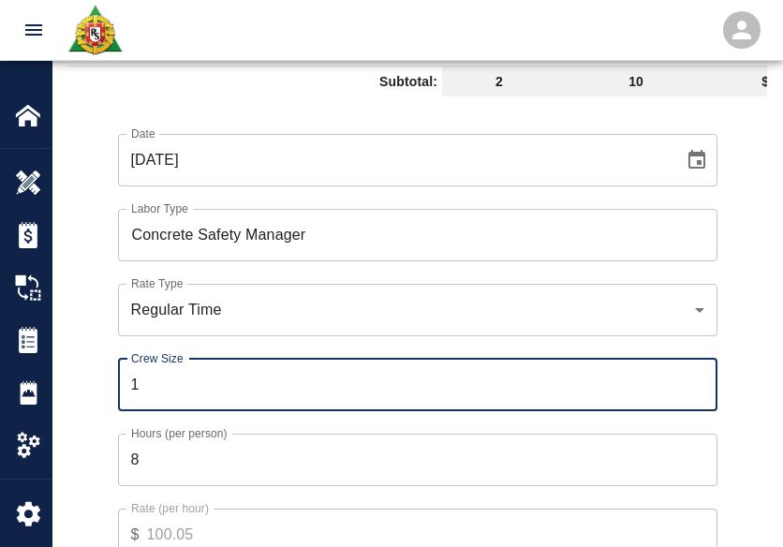
type input "1"
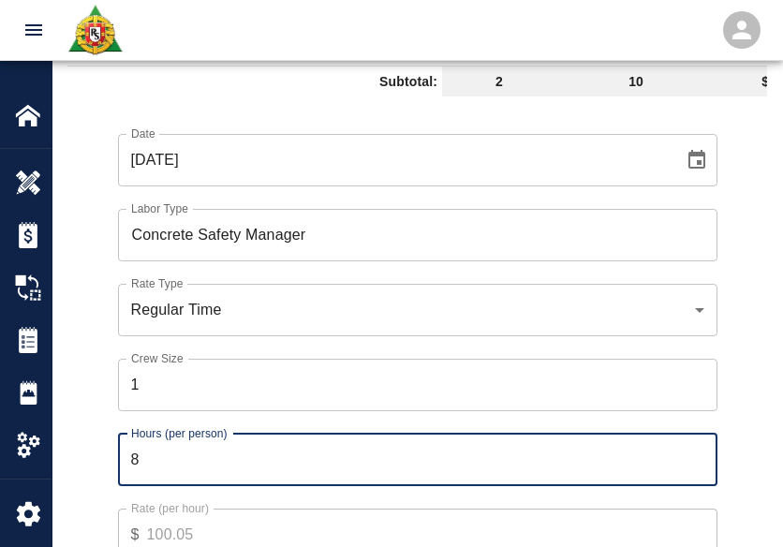
click at [181, 458] on input "8" at bounding box center [417, 459] width 599 height 52
type input "1"
click at [81, 410] on div "Date 10/09/2025 Date Labor Type Concrete Safety Manager Labor Type Rate Type Re…" at bounding box center [406, 361] width 722 height 514
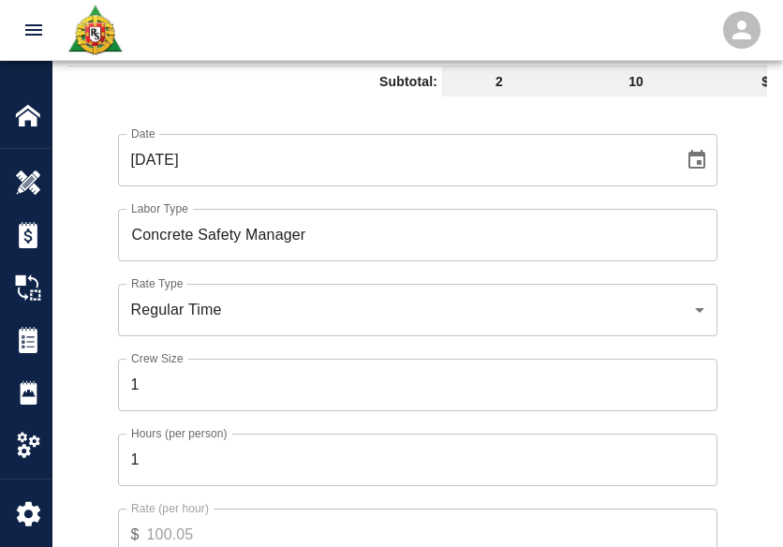
scroll to position [1796, 0]
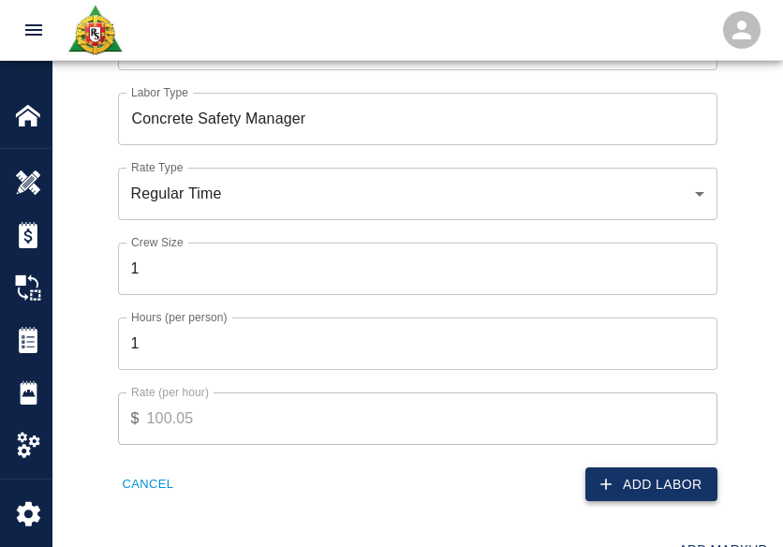
click at [680, 486] on button "Add Labor" at bounding box center [651, 484] width 132 height 35
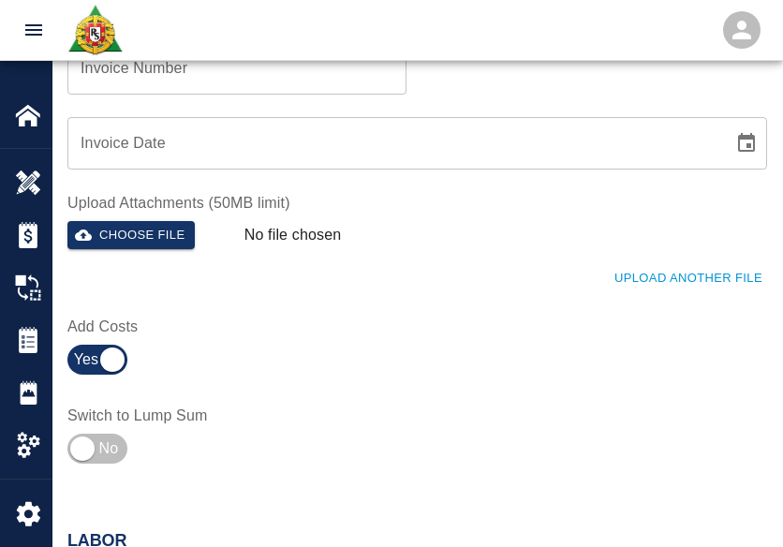
scroll to position [931, 0]
click at [128, 242] on button "Choose file" at bounding box center [130, 234] width 127 height 29
click at [621, 272] on button "Upload Another File" at bounding box center [687, 279] width 157 height 29
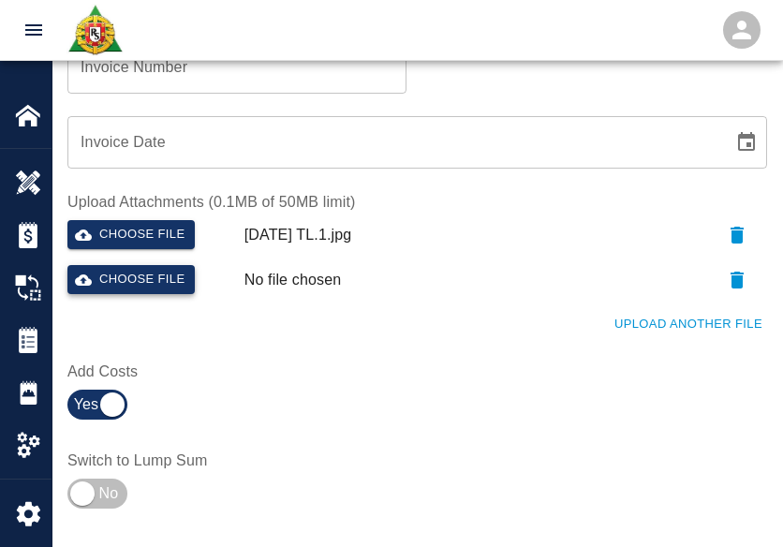
click at [80, 272] on icon "button" at bounding box center [83, 279] width 17 height 17
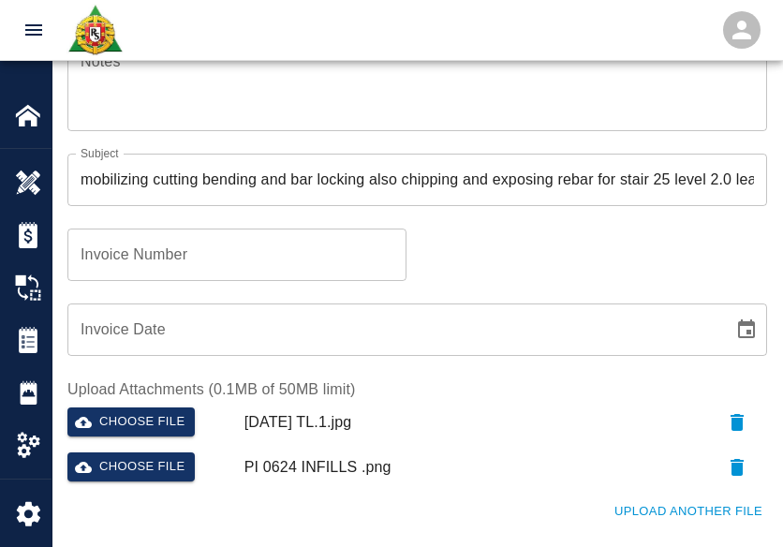
scroll to position [557, 0]
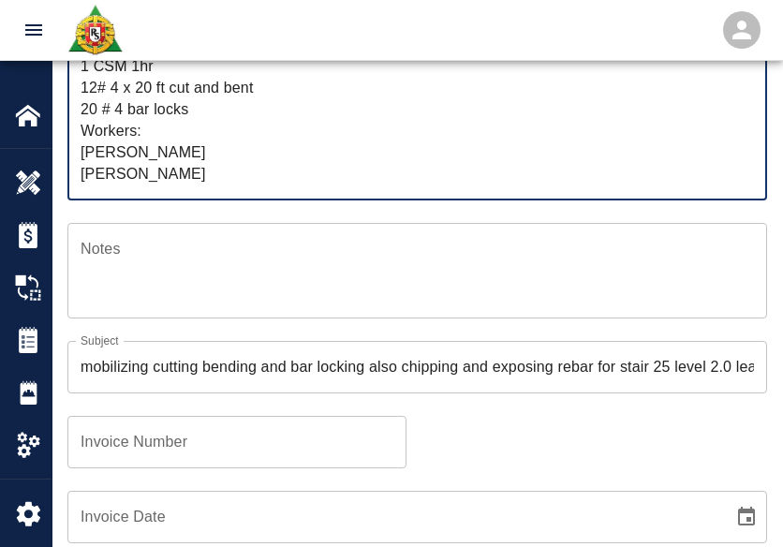
drag, startPoint x: 168, startPoint y: 176, endPoint x: 65, endPoint y: 22, distance: 185.6
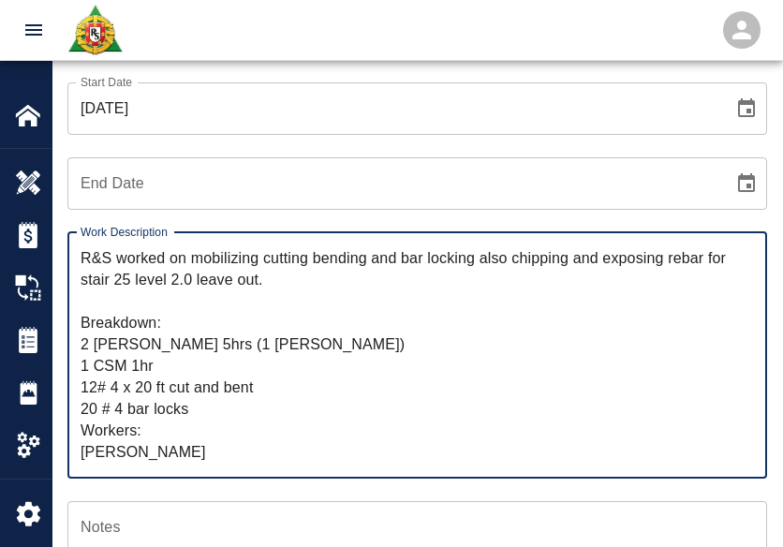
scroll to position [276, 0]
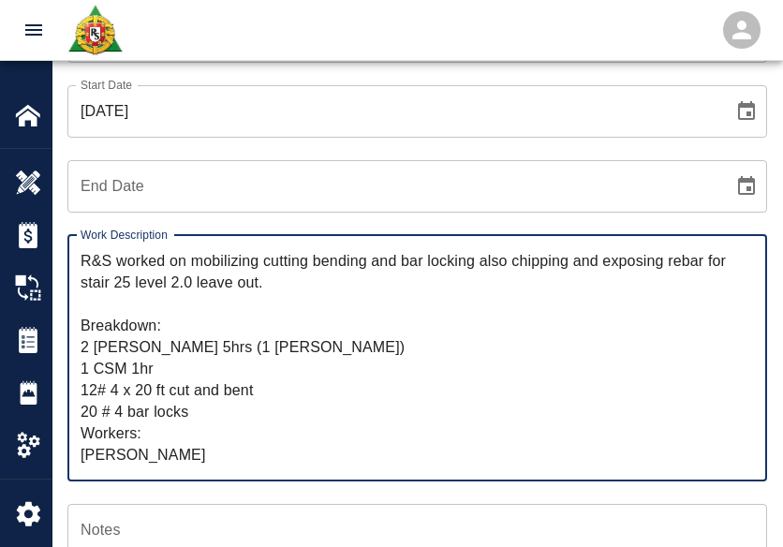
click at [227, 403] on textarea "R&S worked on mobilizing cutting bending and bar locking also chipping and expo…" at bounding box center [417, 357] width 673 height 215
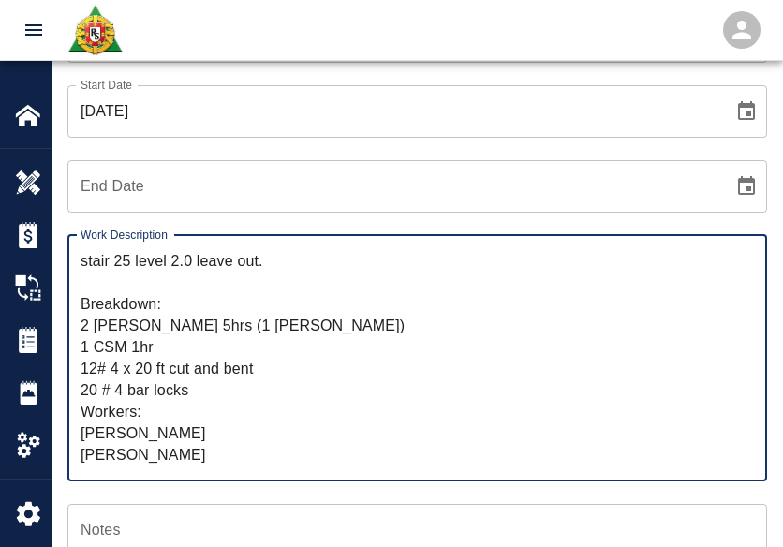
click at [217, 426] on textarea "R&S worked on mobilizing cutting bending and bar locking also chipping and expo…" at bounding box center [417, 357] width 673 height 215
click at [173, 456] on textarea "R&S worked on mobilizing cutting bending and bar locking also chipping and expo…" at bounding box center [417, 357] width 673 height 215
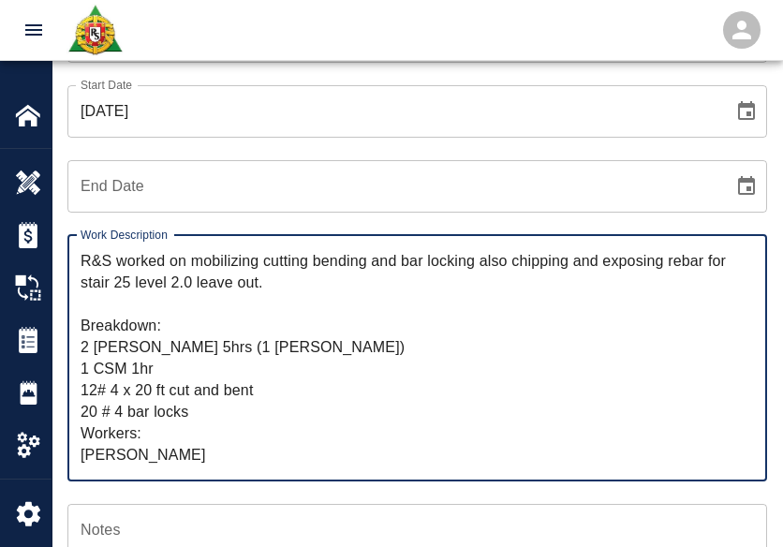
drag, startPoint x: 173, startPoint y: 456, endPoint x: -9, endPoint y: 189, distance: 323.3
click at [330, 265] on textarea "R&S worked on mobilizing cutting bending and bar locking also chipping and expo…" at bounding box center [417, 357] width 673 height 215
click at [329, 288] on textarea "R&S worked on mobilizing cutting bending and bar locking also chipping and expo…" at bounding box center [417, 357] width 673 height 215
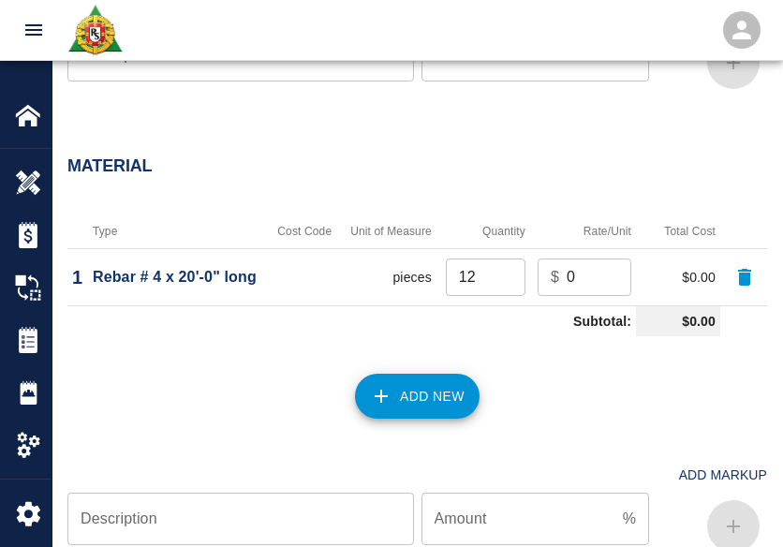
scroll to position [2729, 0]
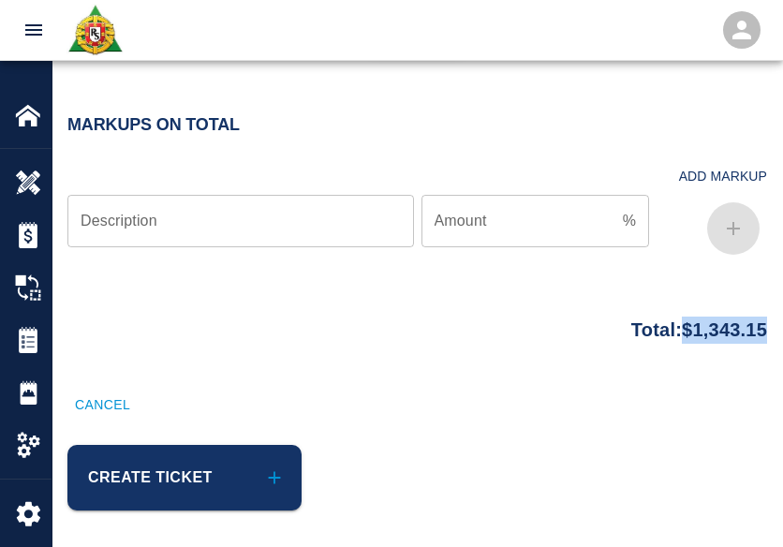
drag, startPoint x: 770, startPoint y: 320, endPoint x: 665, endPoint y: 318, distance: 104.9
click at [665, 318] on div "Total: $1,343.15" at bounding box center [416, 347] width 729 height 81
copy p "$1,343.15"
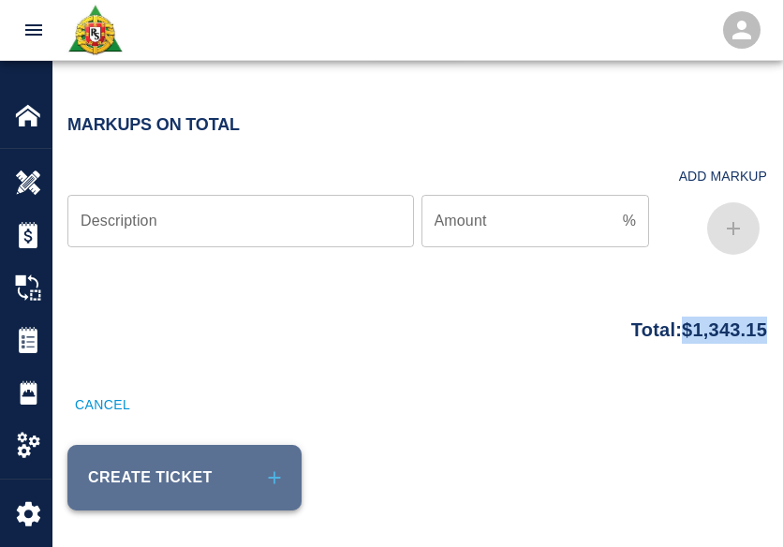
click at [250, 478] on button "Create Ticket" at bounding box center [184, 478] width 234 height 66
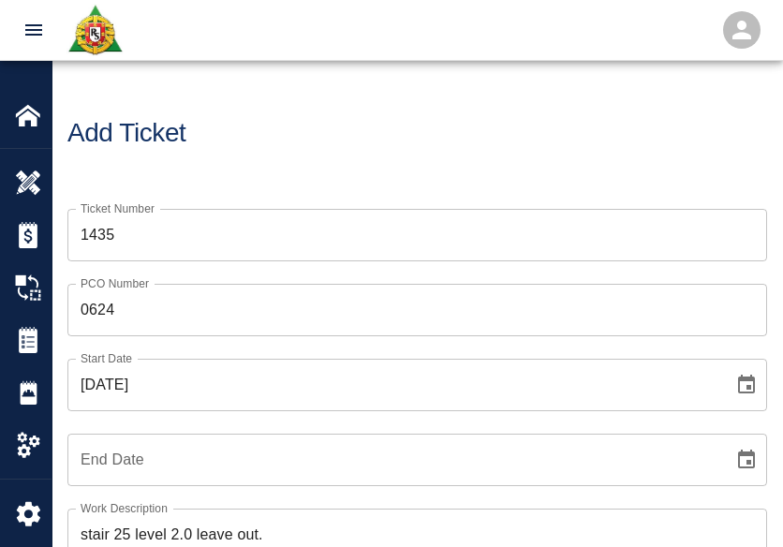
scroll to position [0, 0]
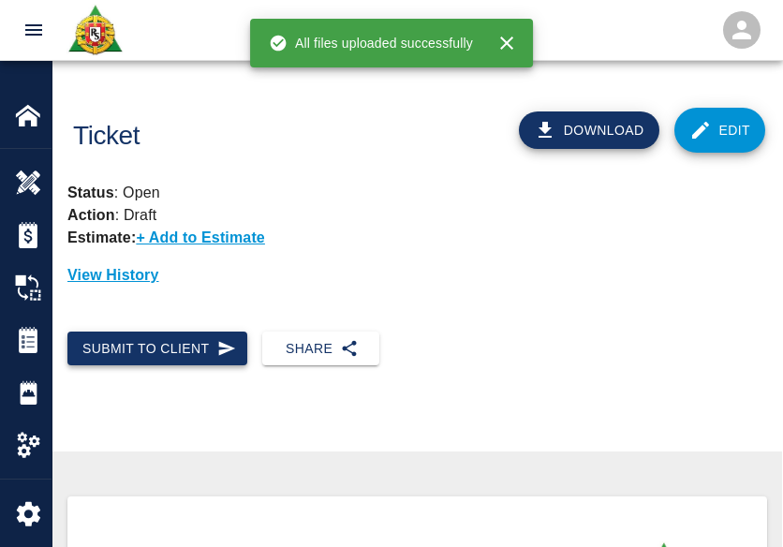
click at [200, 338] on button "Submit to Client" at bounding box center [157, 348] width 180 height 35
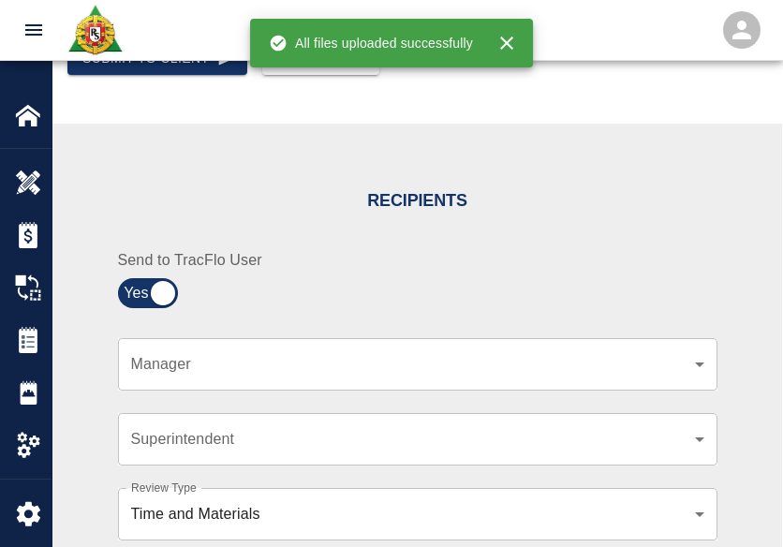
scroll to position [374, 0]
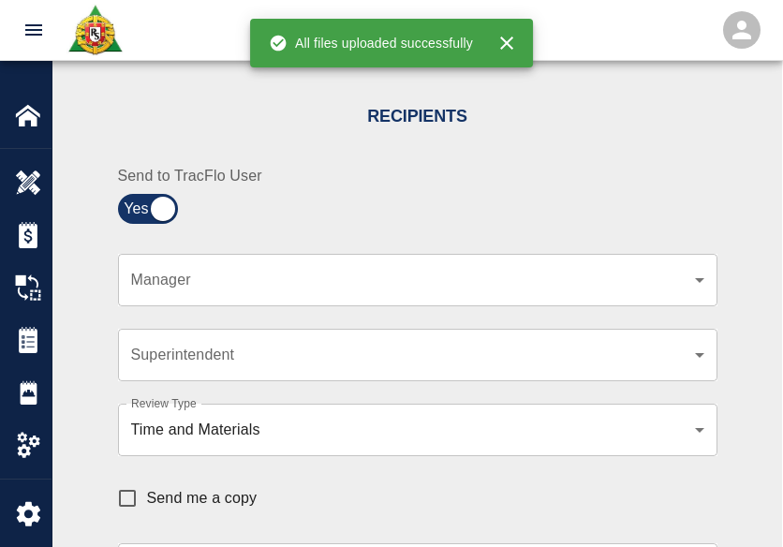
click at [317, 260] on div "​ Manager" at bounding box center [417, 280] width 599 height 52
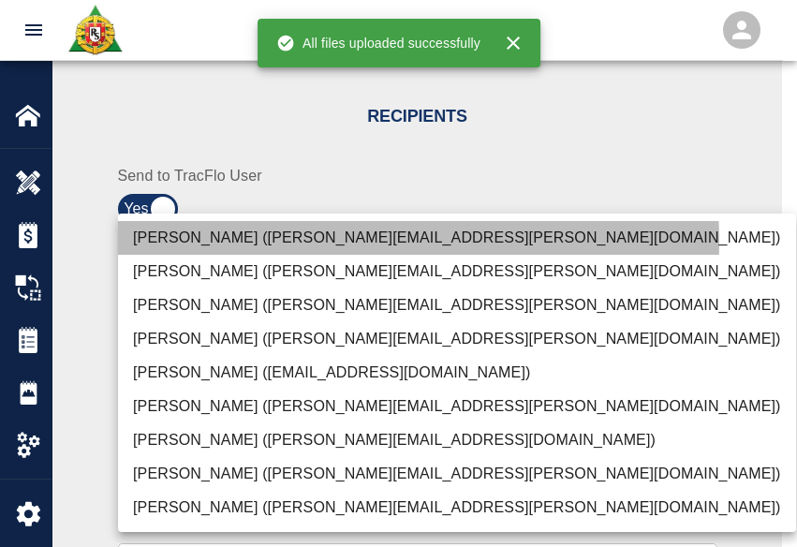
click at [302, 242] on li "Peter Hardecker (peter.hardecker@aecom.com)" at bounding box center [457, 238] width 678 height 34
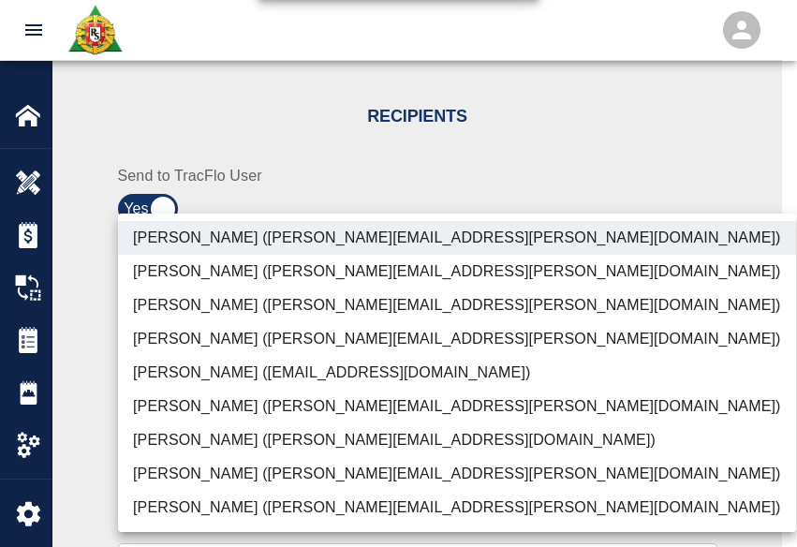
click at [286, 313] on li "Parin Kanani (parin.kanani@aecom.com)" at bounding box center [457, 305] width 678 height 34
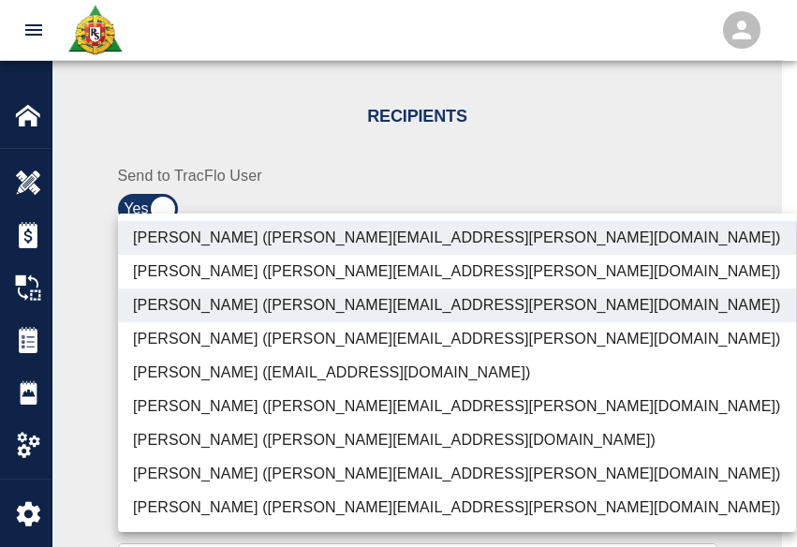
click at [262, 486] on li "Dylan Sims (dylan.sims@aecom.com)" at bounding box center [457, 474] width 678 height 34
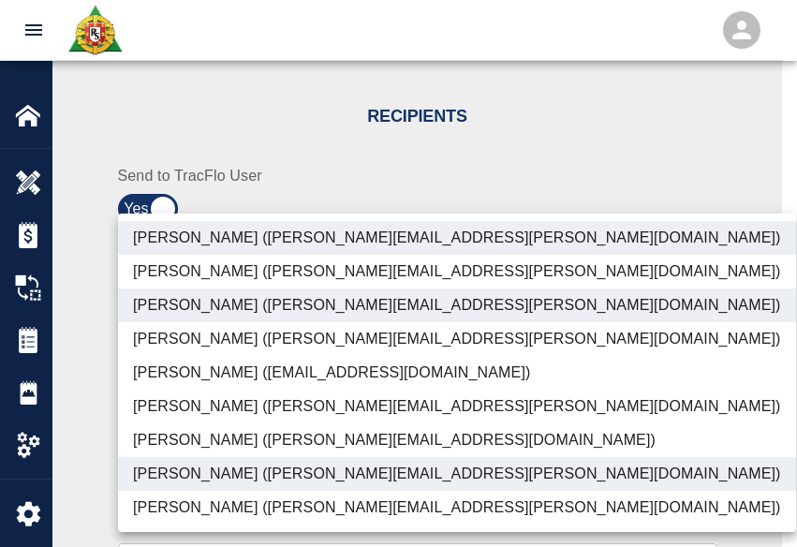
click at [260, 498] on li "Shane Lamay (shane.lamay@aecom.com)" at bounding box center [457, 508] width 678 height 34
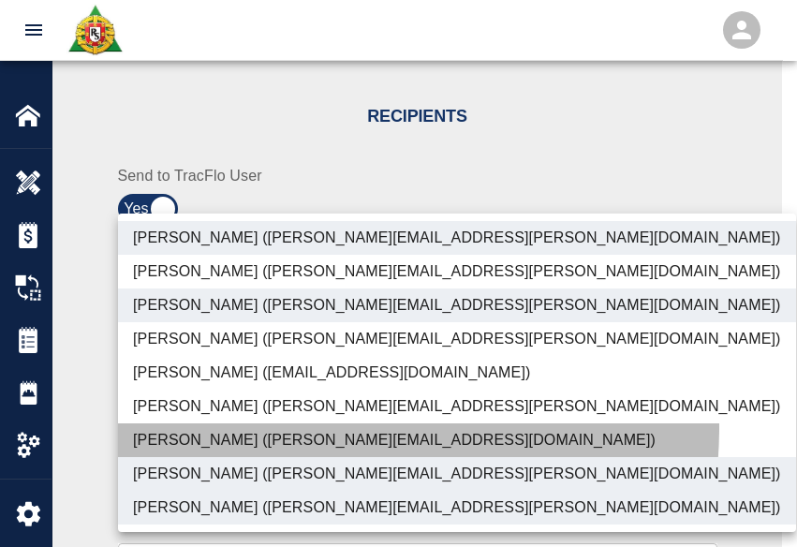
click at [262, 426] on li "Patrick Testino (patrick.testino@aecom.com)" at bounding box center [457, 440] width 678 height 34
type input "ede96749-2565-4a65-a76c-ac2c5448e16e,69d78ca4-8a93-4c72-a988-7271956ccf0b,b38a7…"
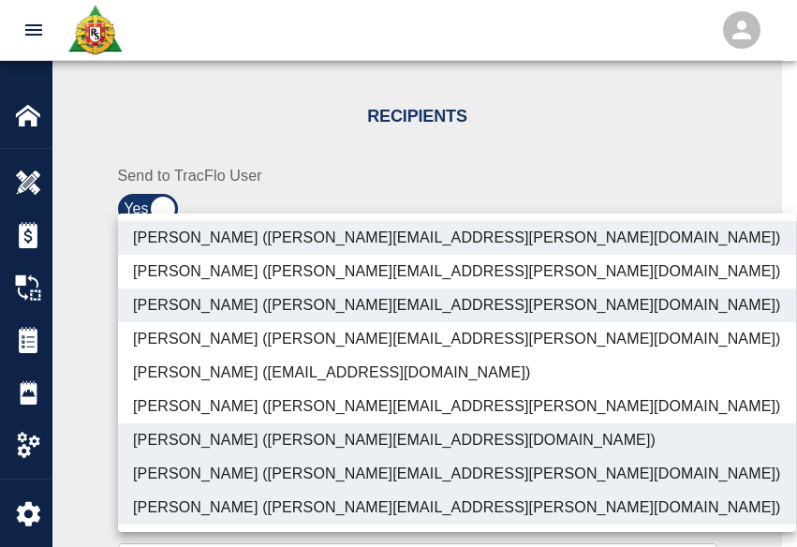
click at [96, 390] on div at bounding box center [398, 273] width 797 height 547
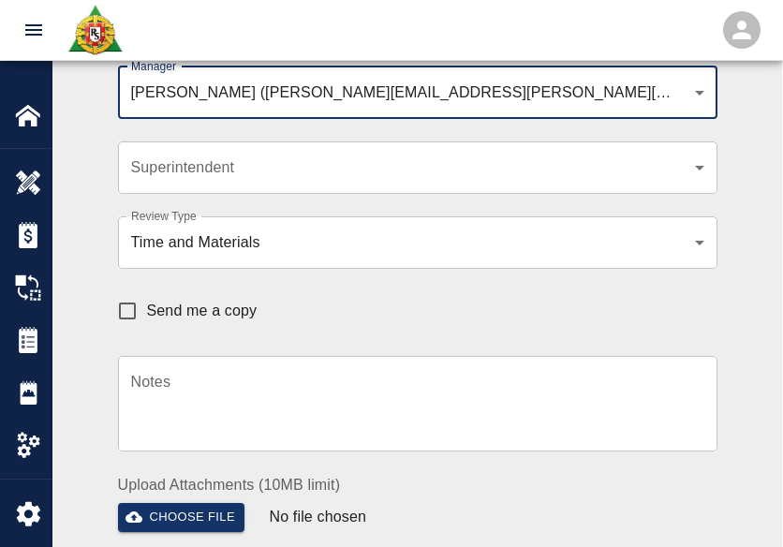
click at [143, 321] on input "Send me a copy" at bounding box center [127, 310] width 39 height 39
checkbox input "true"
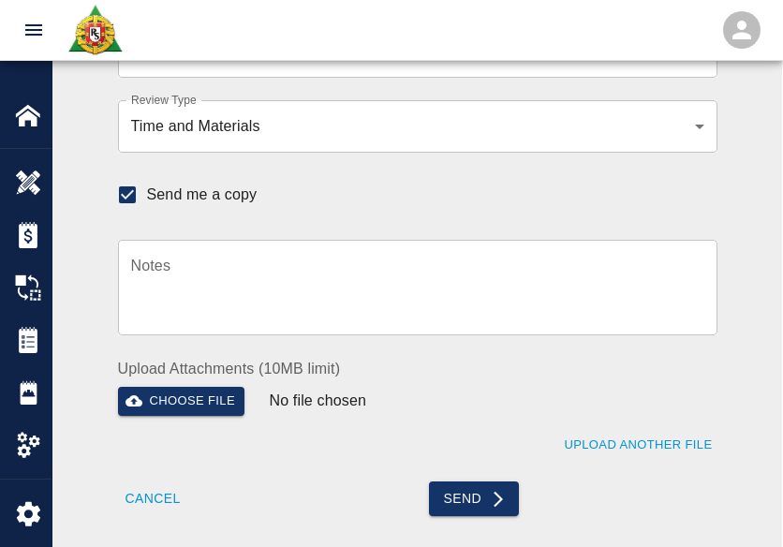
scroll to position [655, 0]
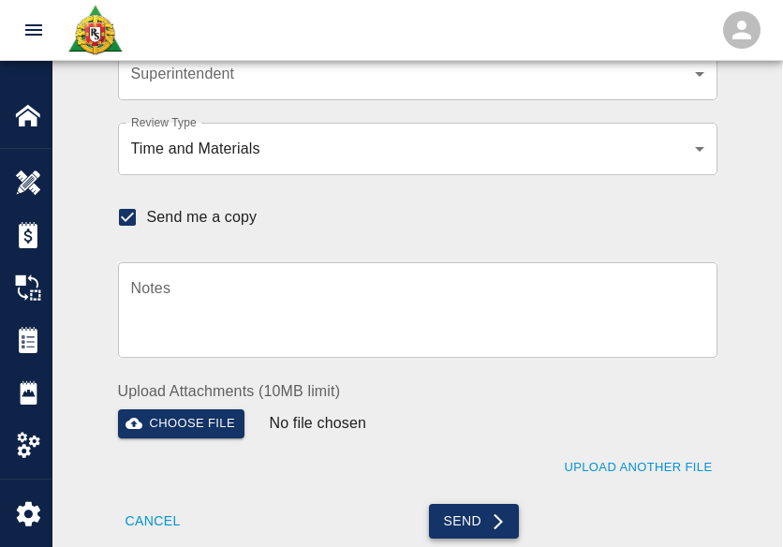
click at [491, 512] on icon "submit" at bounding box center [498, 521] width 19 height 19
checkbox input "false"
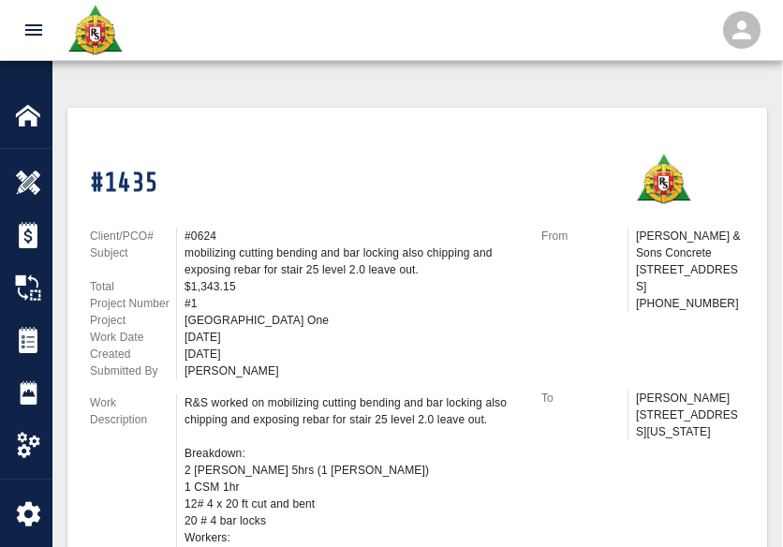
scroll to position [468, 0]
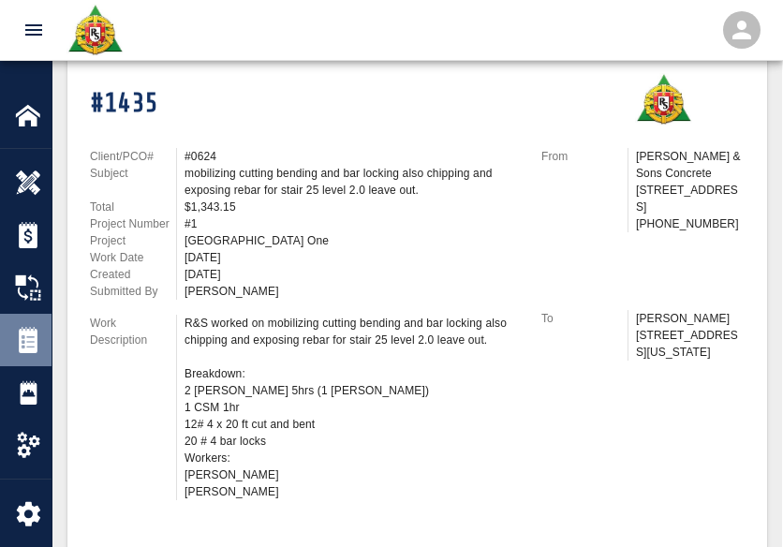
click at [41, 353] on div "Tickets" at bounding box center [25, 340] width 51 height 52
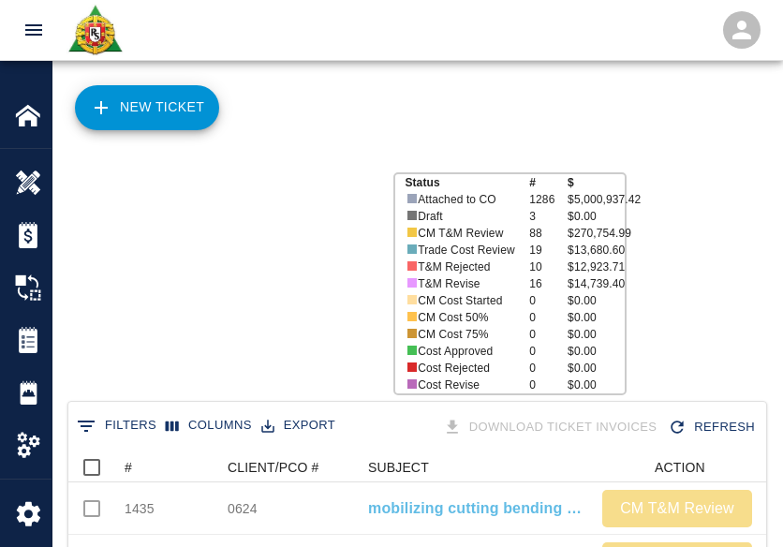
scroll to position [1078, 683]
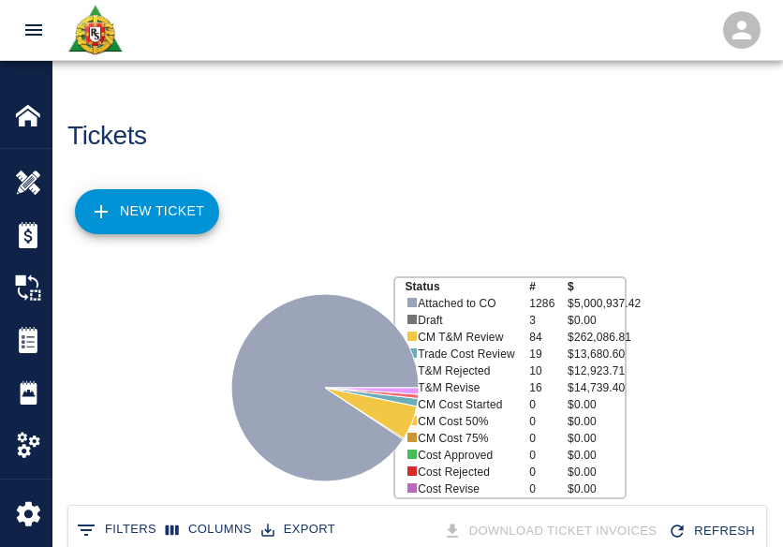
scroll to position [1078, 683]
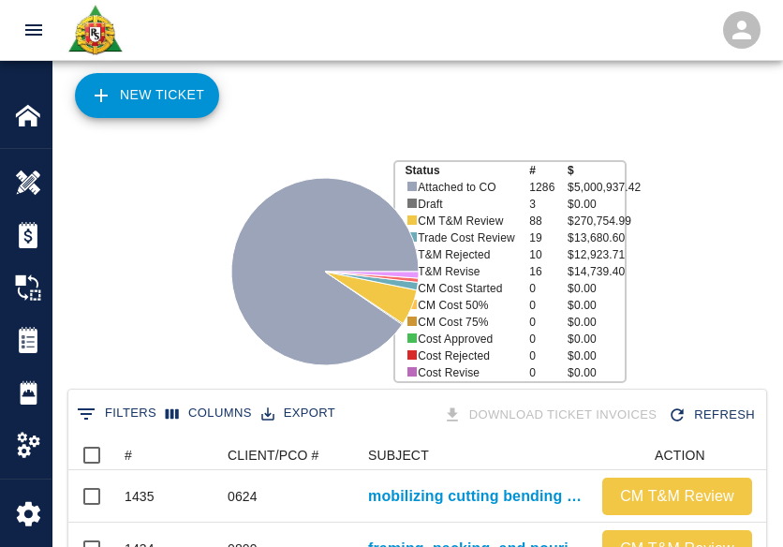
scroll to position [187, 0]
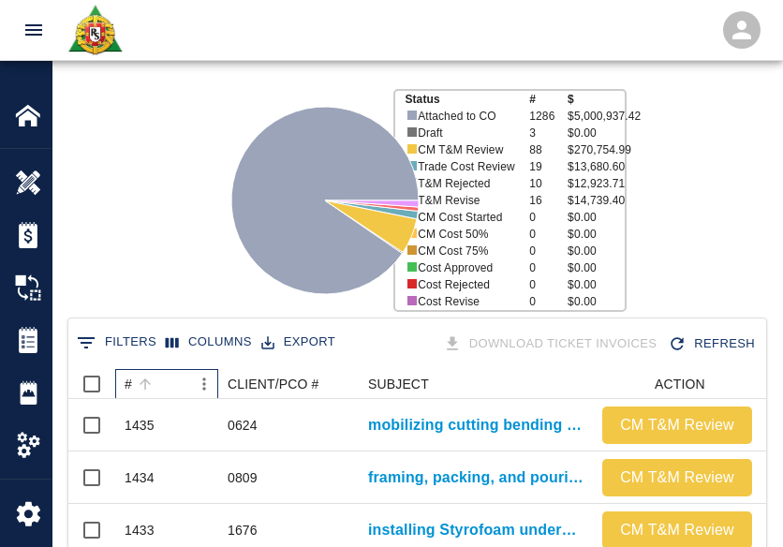
click at [169, 378] on div "#" at bounding box center [158, 384] width 66 height 30
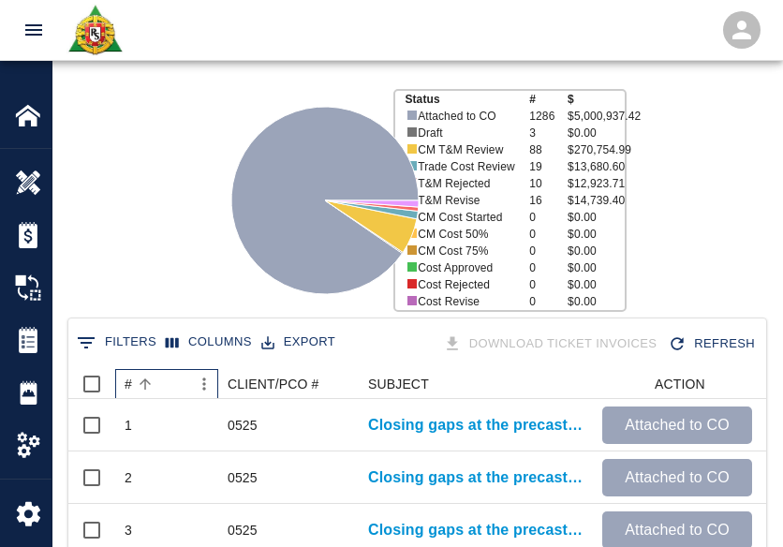
click at [169, 378] on div "#" at bounding box center [158, 384] width 66 height 30
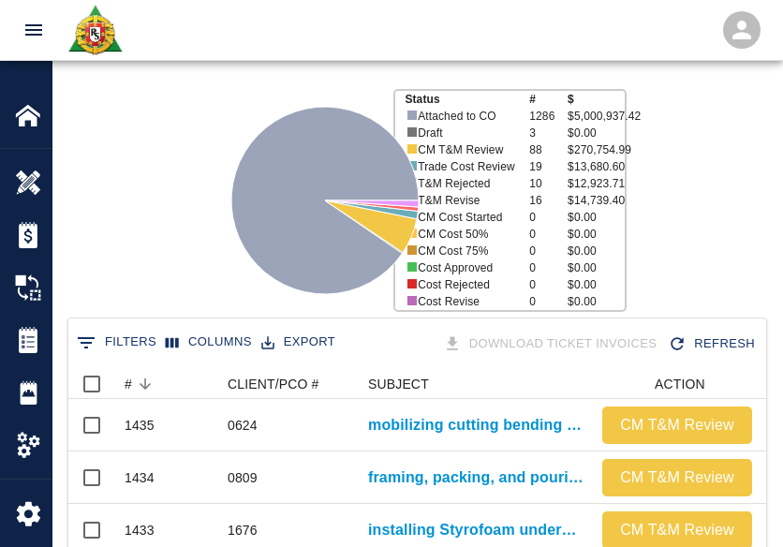
click at [173, 264] on div "Status # $ Attached to CO 1286 $5,000,937.42 Draft 3 $0.00 CM T&M Review 88 $27…" at bounding box center [409, 192] width 744 height 249
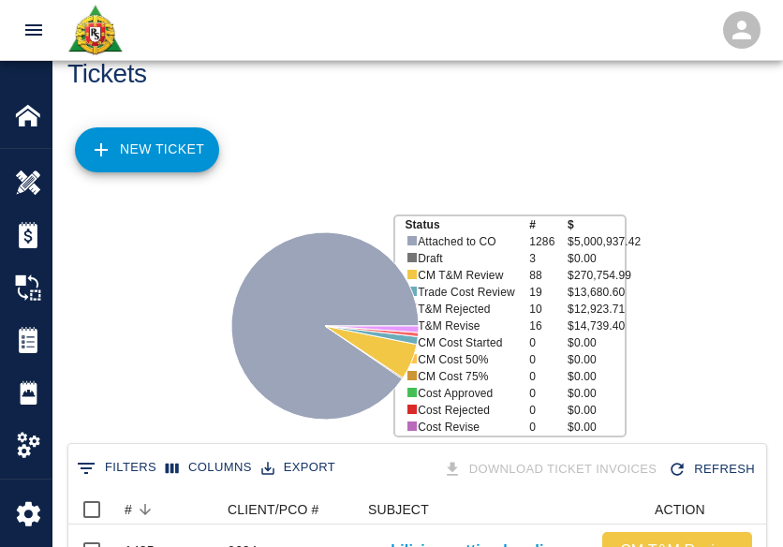
scroll to position [0, 0]
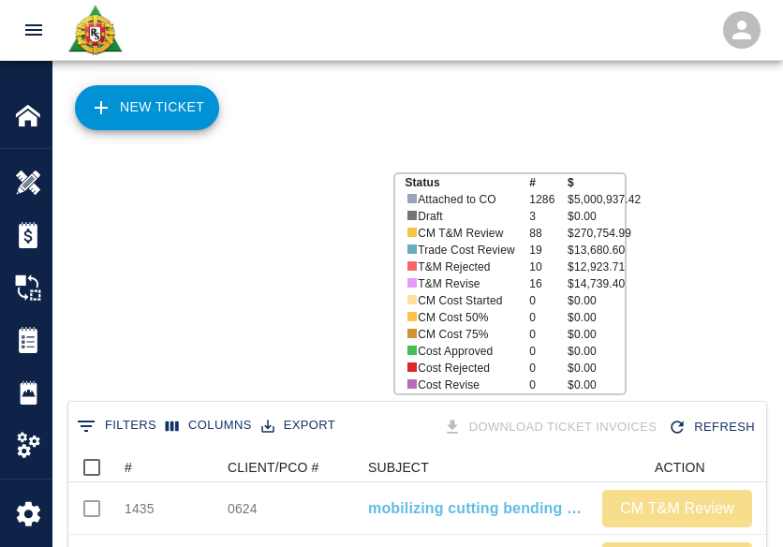
scroll to position [1078, 683]
click at [144, 471] on icon "Sort" at bounding box center [144, 467] width 11 height 11
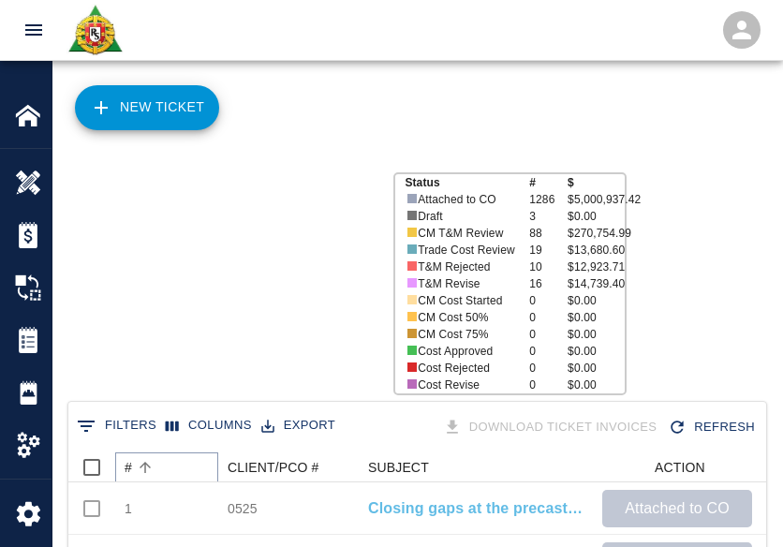
click at [144, 471] on icon "Sort" at bounding box center [144, 467] width 11 height 11
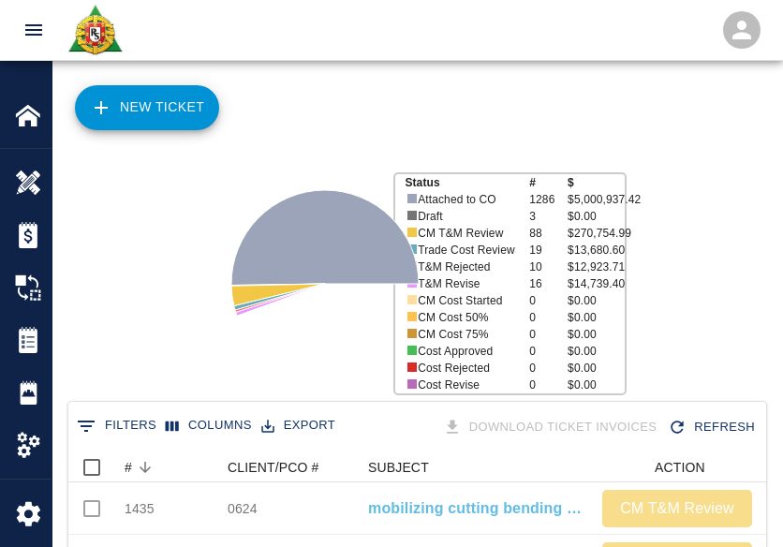
click at [193, 315] on div at bounding box center [286, 276] width 186 height 249
